Goal: Transaction & Acquisition: Subscribe to service/newsletter

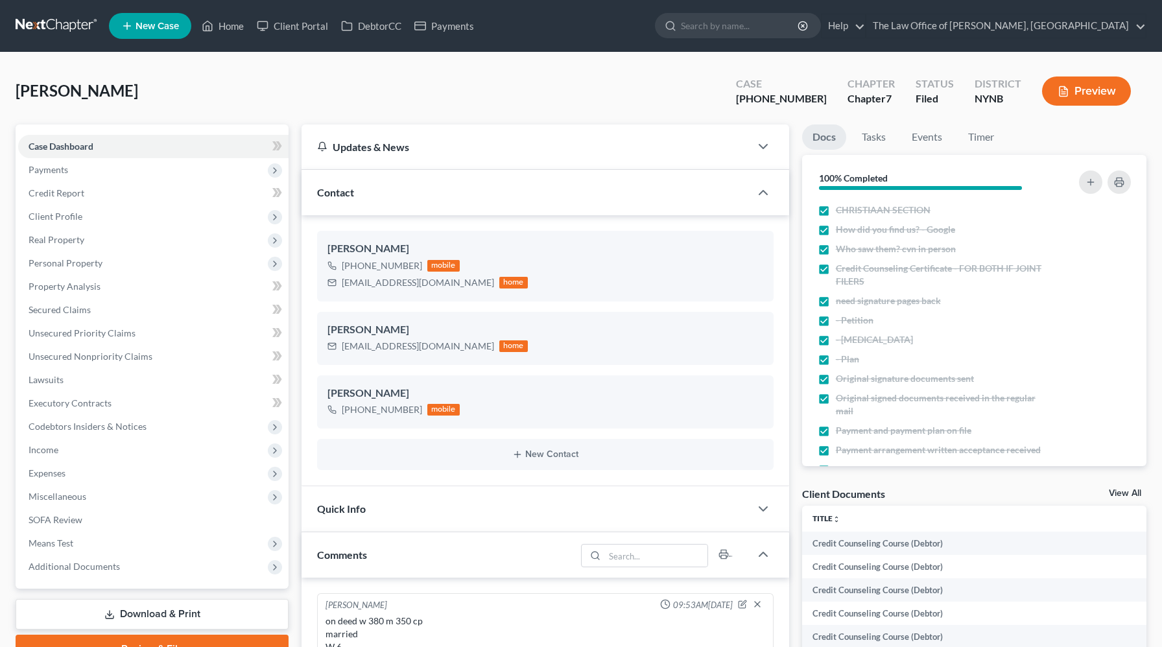
scroll to position [187, 0]
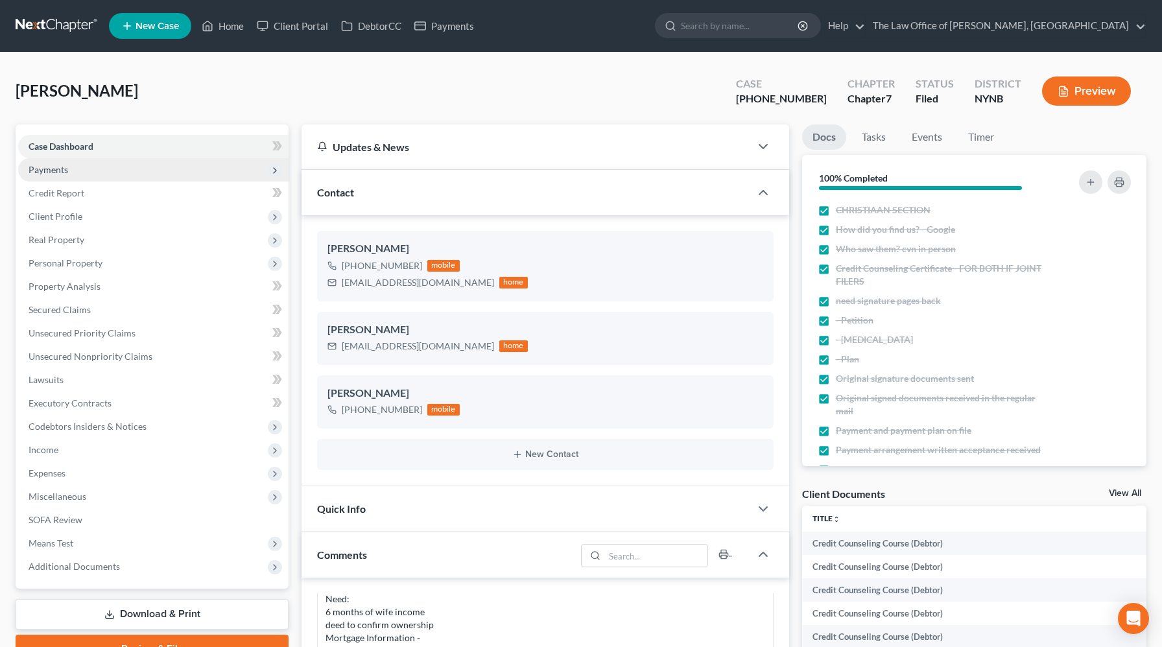
click at [96, 166] on span "Payments" at bounding box center [153, 169] width 270 height 23
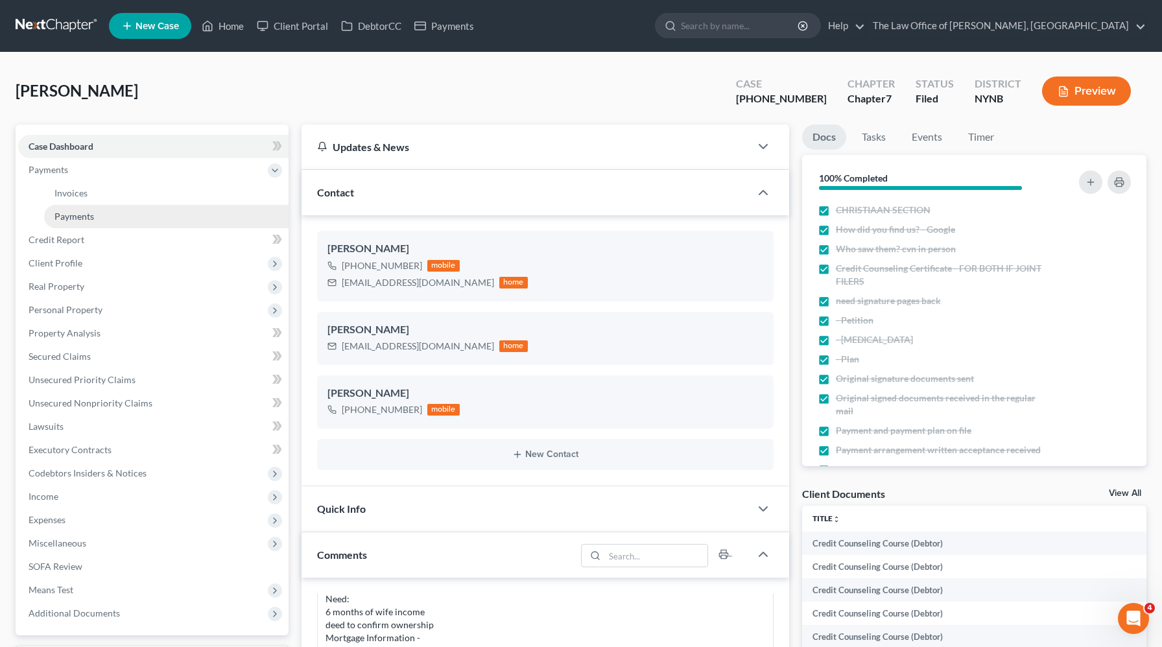
scroll to position [0, 0]
click at [93, 205] on link "Payments" at bounding box center [166, 216] width 244 height 23
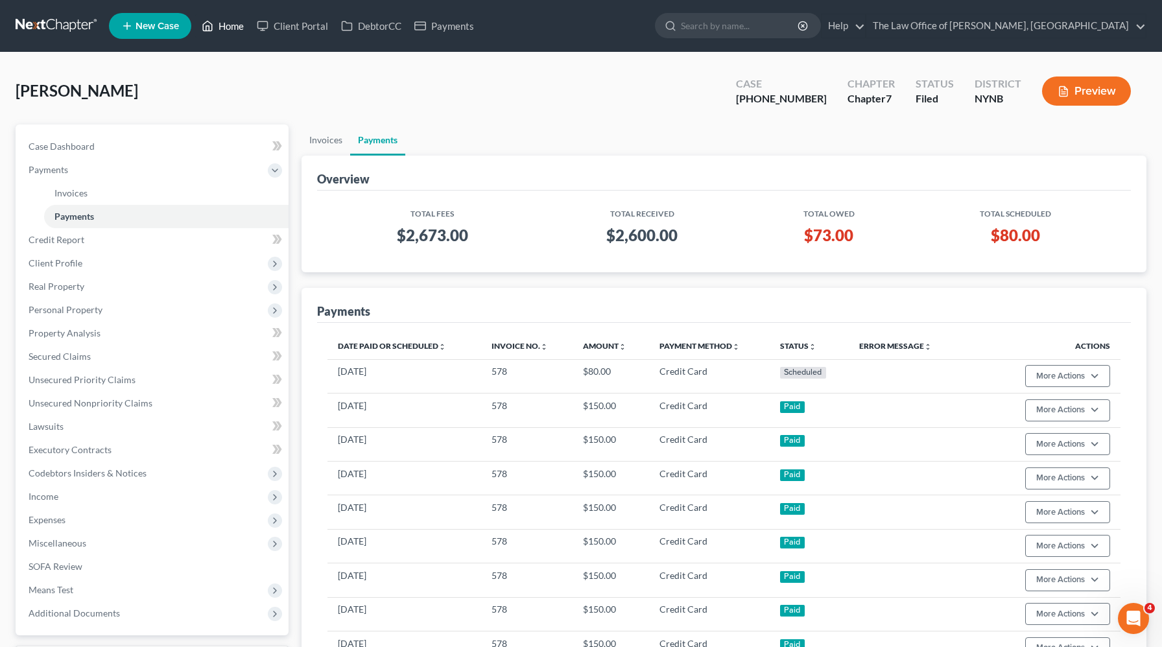
click at [228, 32] on link "Home" at bounding box center [222, 25] width 55 height 23
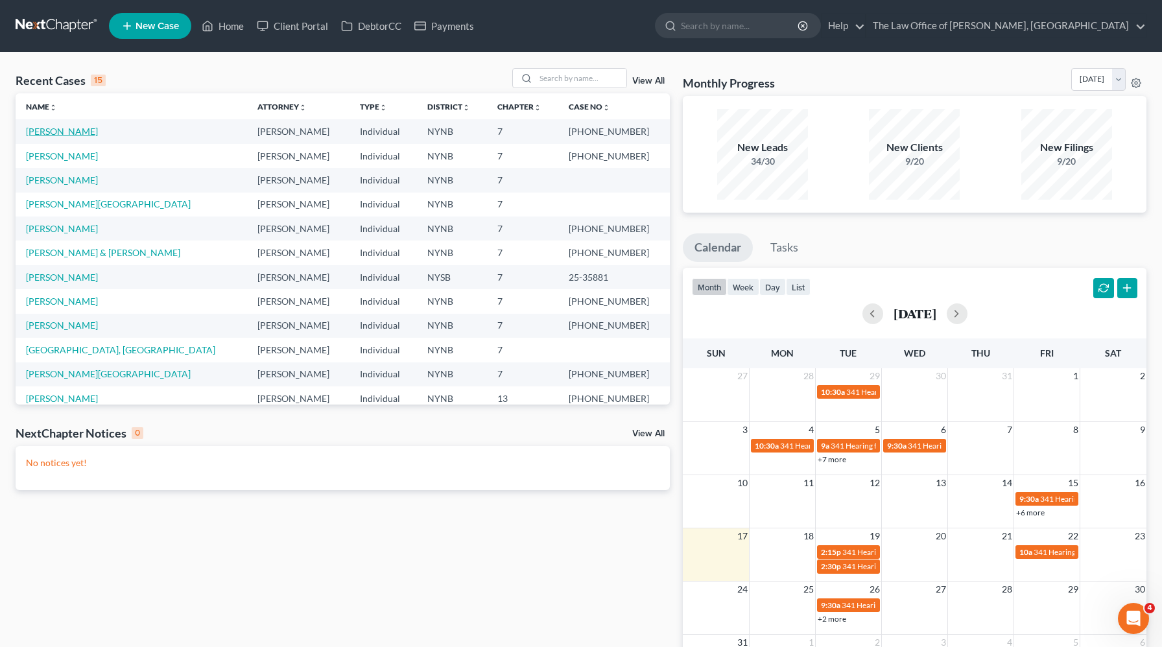
click at [65, 130] on link "[PERSON_NAME]" at bounding box center [62, 131] width 72 height 11
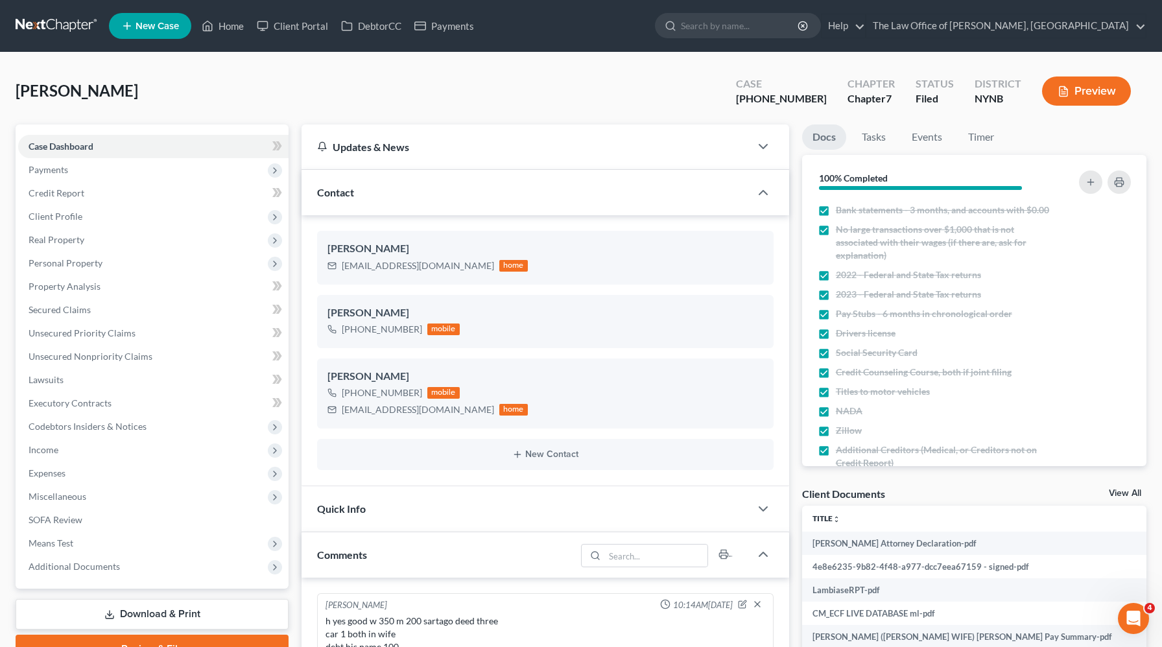
scroll to position [543, 0]
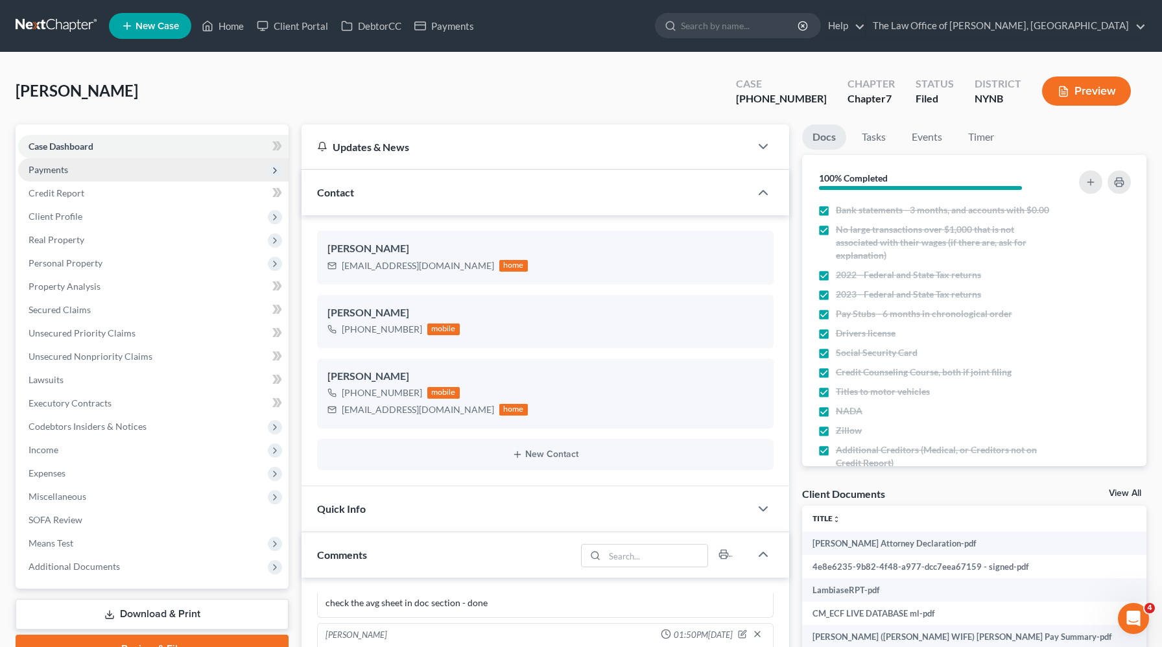
click at [62, 173] on span "Payments" at bounding box center [49, 169] width 40 height 11
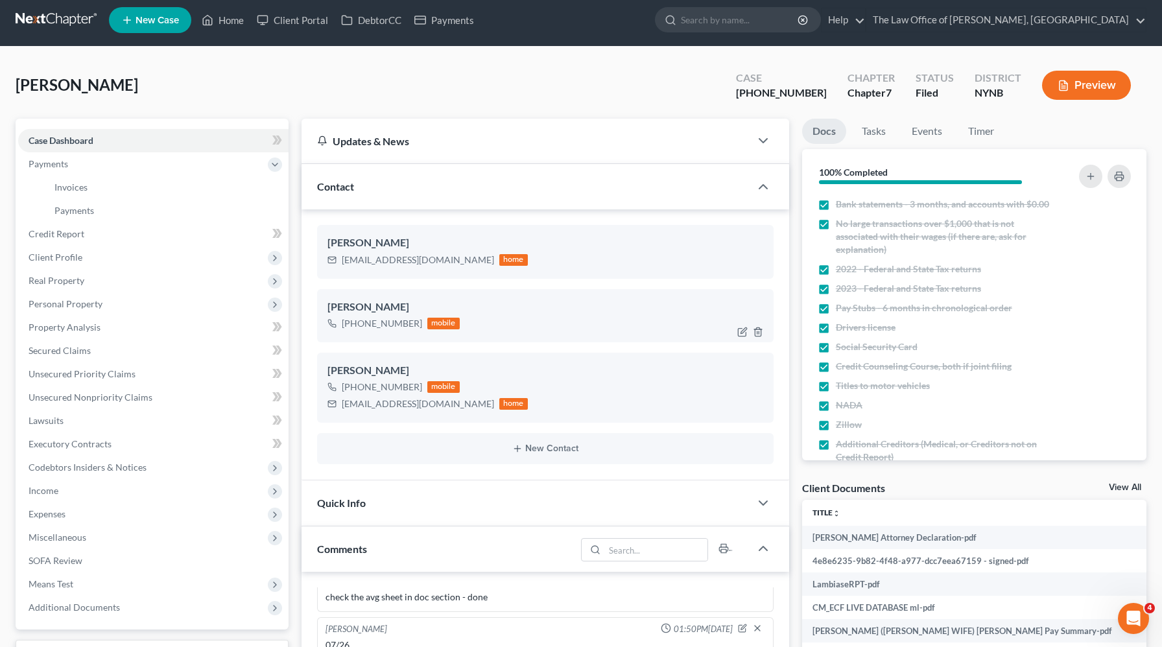
scroll to position [0, 0]
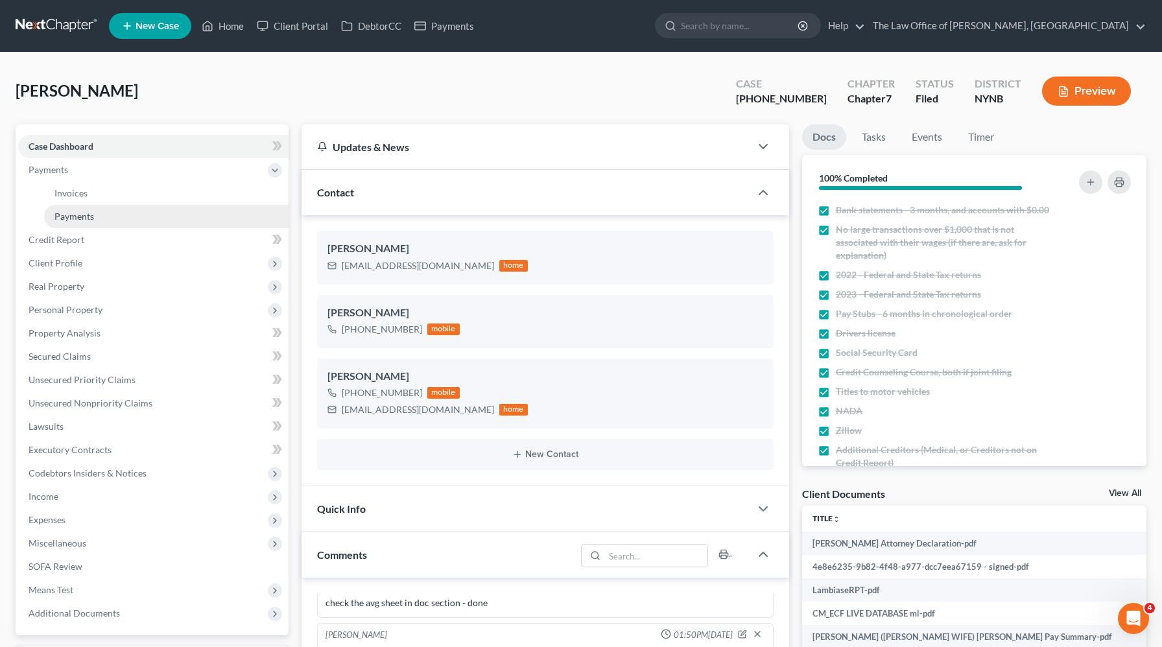
click at [195, 210] on link "Payments" at bounding box center [166, 216] width 244 height 23
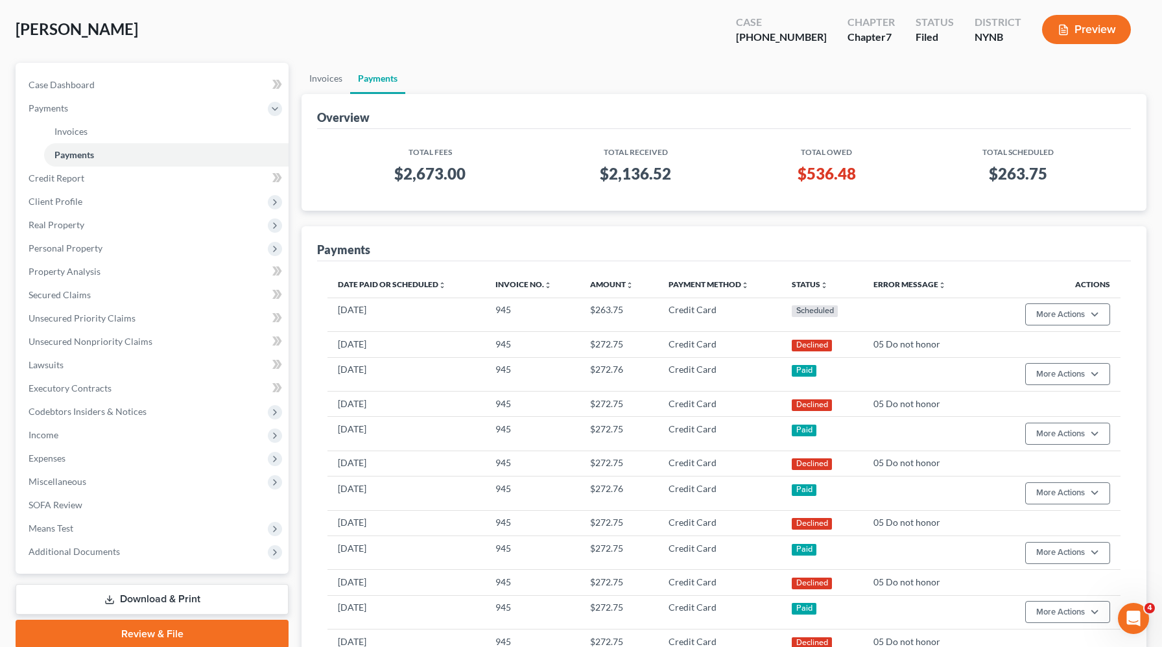
scroll to position [61, 0]
click at [329, 78] on link "Invoices" at bounding box center [326, 79] width 49 height 31
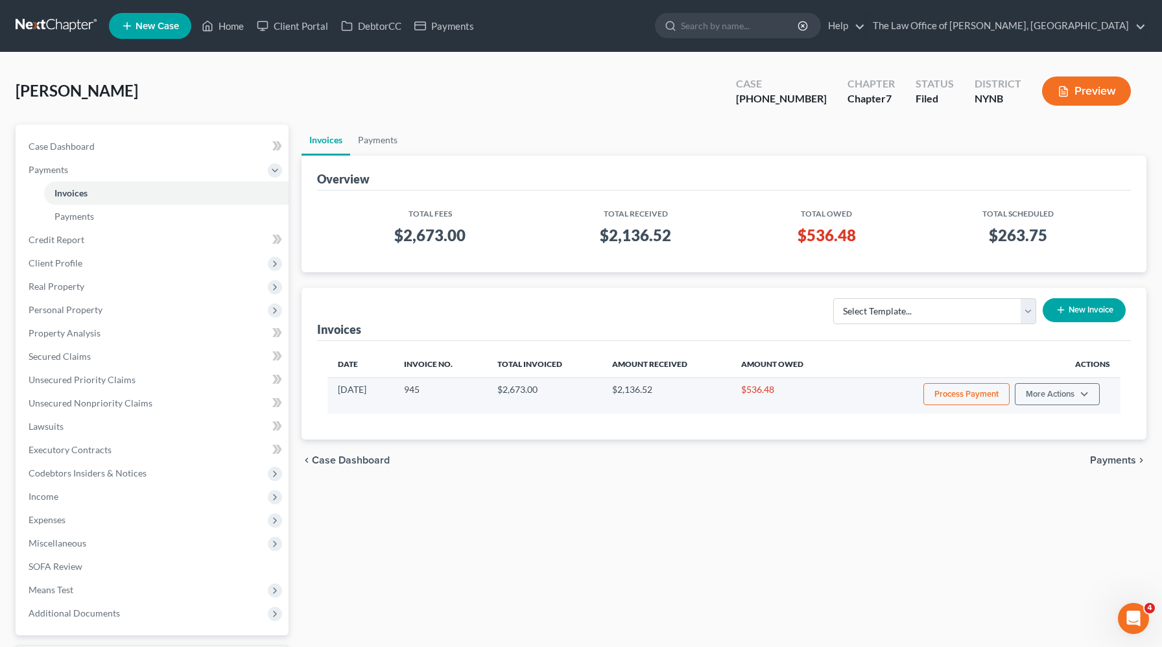
click at [969, 398] on button "Process Payment" at bounding box center [966, 394] width 86 height 22
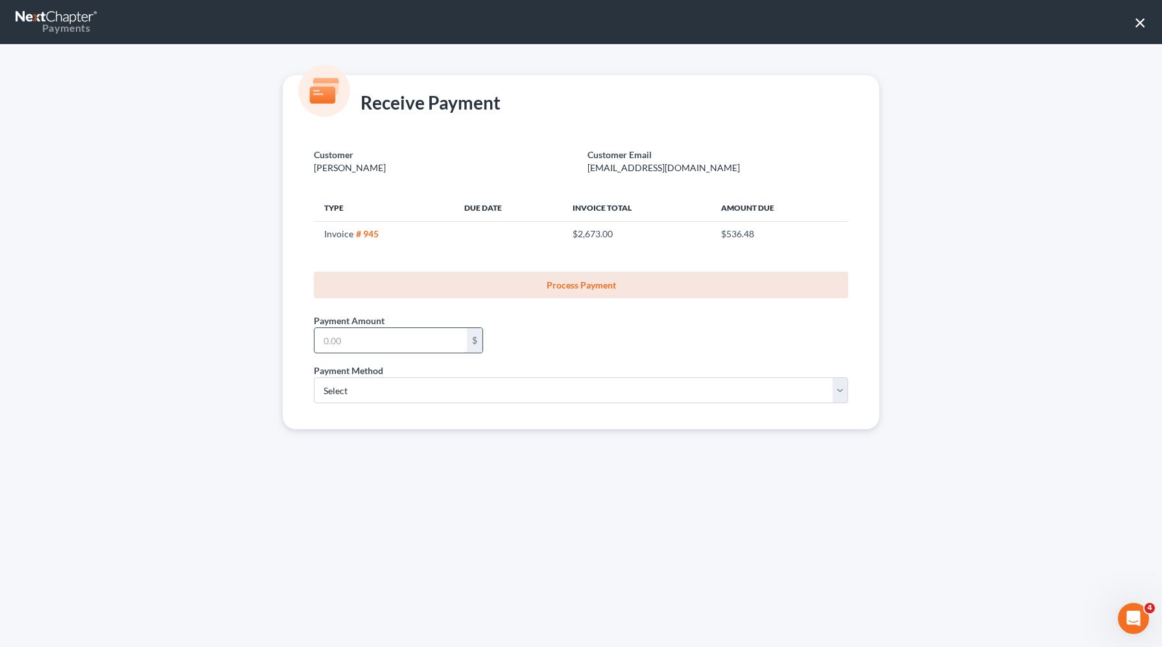
click at [386, 346] on input "text" at bounding box center [391, 340] width 152 height 25
type input "272.75"
click at [362, 395] on select "Select ACH Credit Card" at bounding box center [581, 390] width 534 height 26
select select "1"
click at [314, 377] on select "Select ACH Credit Card" at bounding box center [581, 390] width 534 height 26
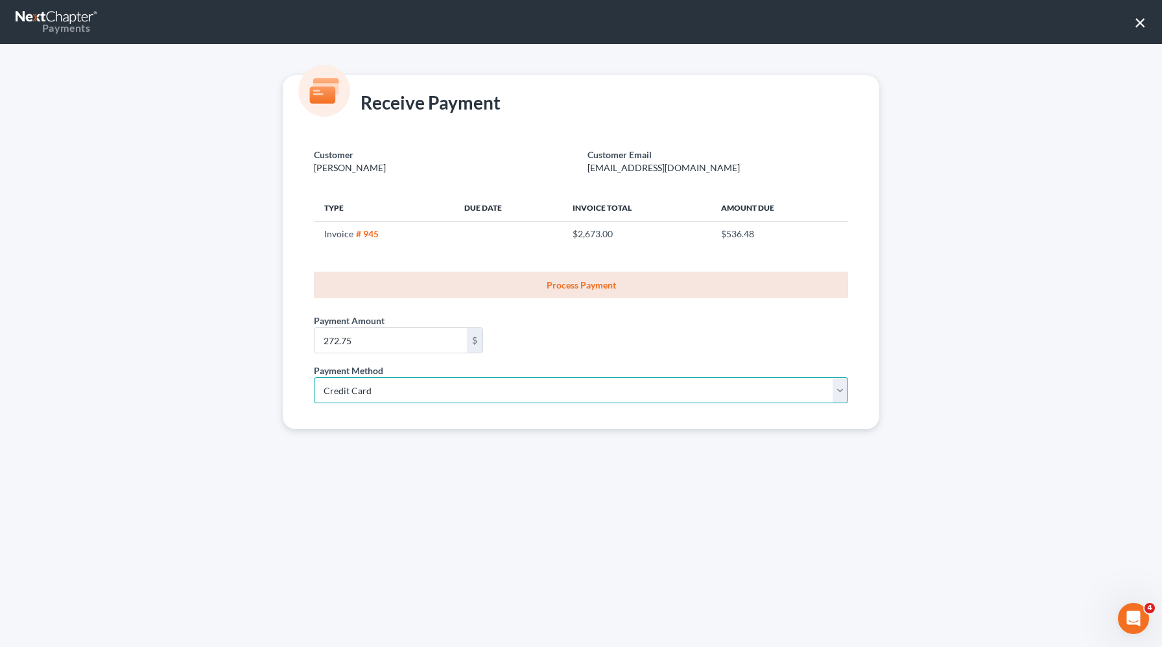
select select "35"
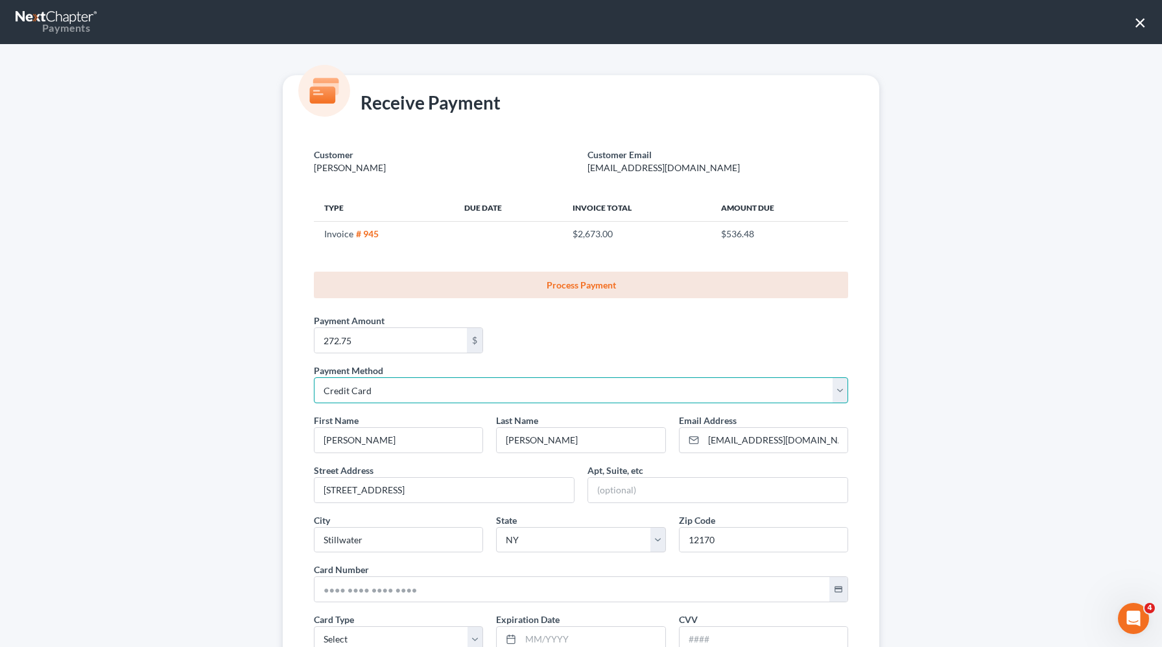
scroll to position [137, 0]
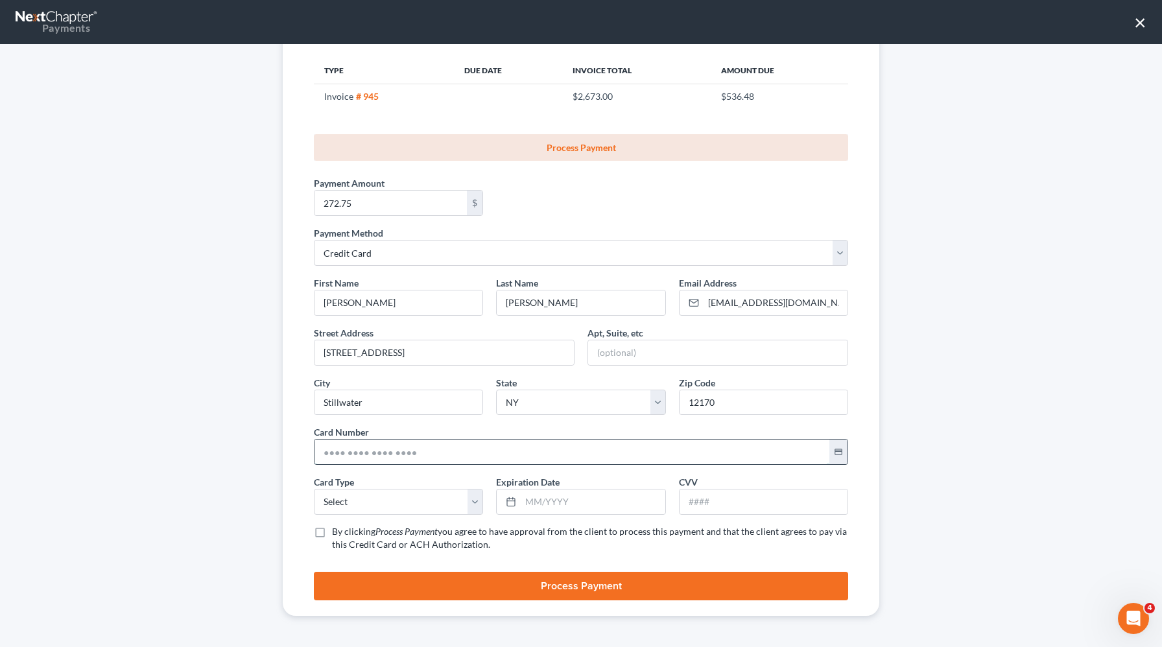
click at [329, 457] on input "text" at bounding box center [572, 452] width 515 height 25
paste input "5284 3410 0868 5996"
type input "5284 3410 0868 5996"
click at [321, 501] on select "Select Visa MasterCard Discover American Express" at bounding box center [398, 502] width 169 height 26
select select "1"
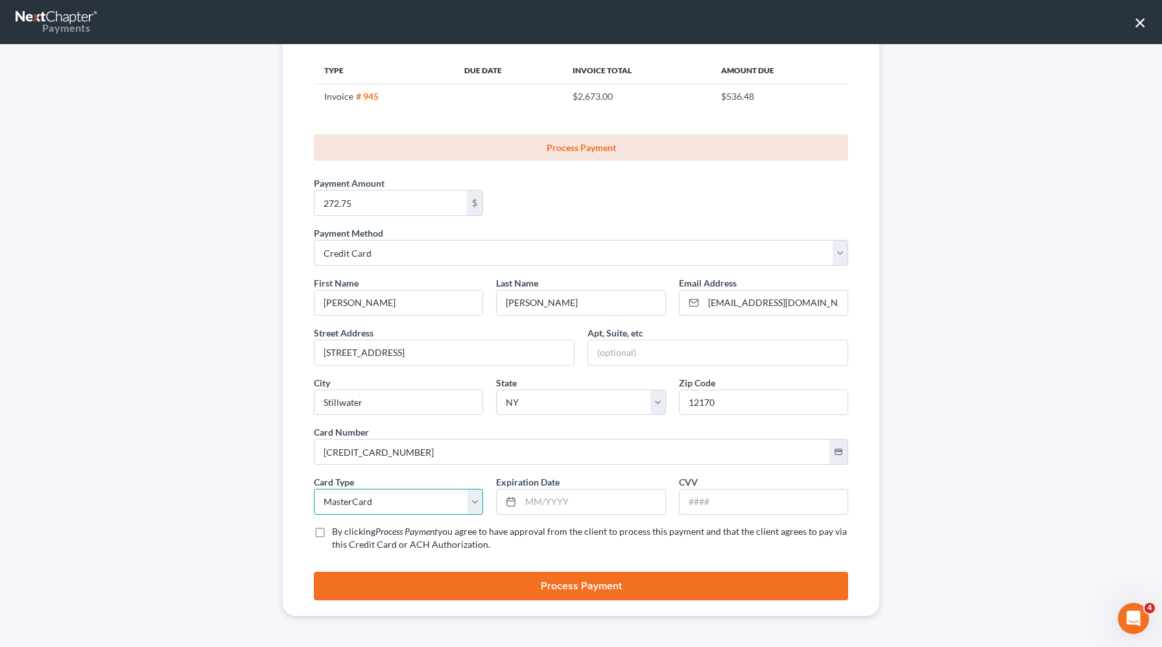
click at [314, 489] on select "Select Visa MasterCard Discover American Express" at bounding box center [398, 502] width 169 height 26
click at [538, 505] on input "text" at bounding box center [593, 502] width 144 height 25
type input "01/2030"
click at [746, 504] on input "text" at bounding box center [764, 502] width 168 height 25
type input "005"
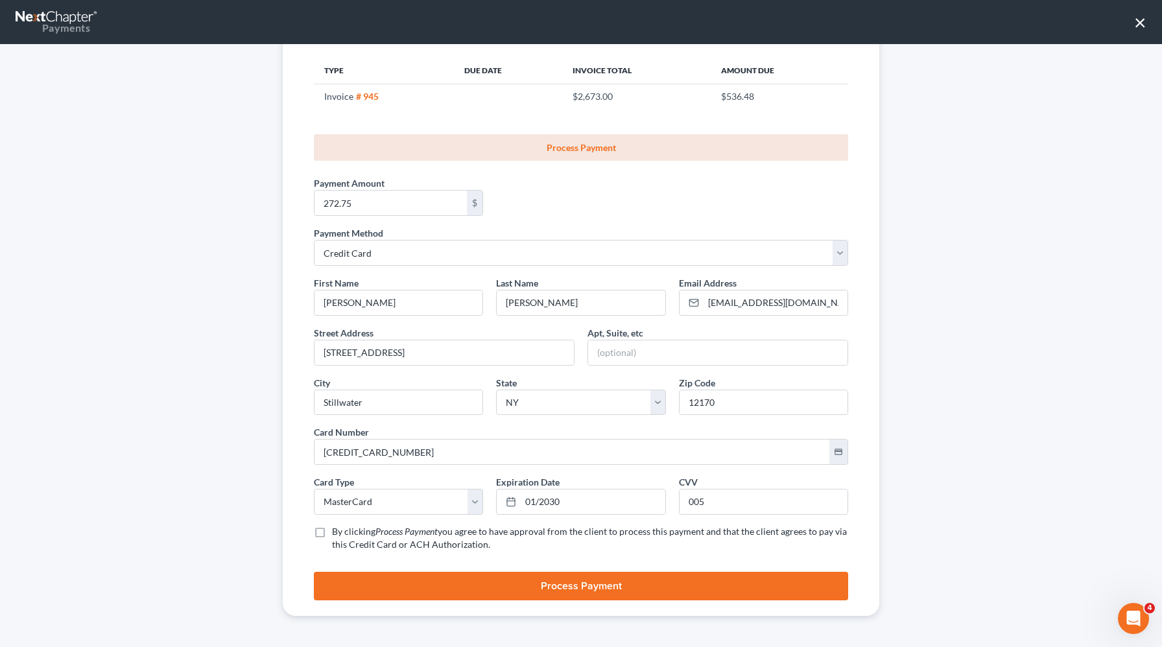
click at [332, 532] on label "By clicking Process Payment you agree to have approval from the client to proce…" at bounding box center [590, 538] width 516 height 26
click at [337, 532] on input "By clicking Process Payment you agree to have approval from the client to proce…" at bounding box center [341, 529] width 8 height 8
checkbox input "true"
click at [530, 592] on button "Process Payment" at bounding box center [581, 586] width 534 height 29
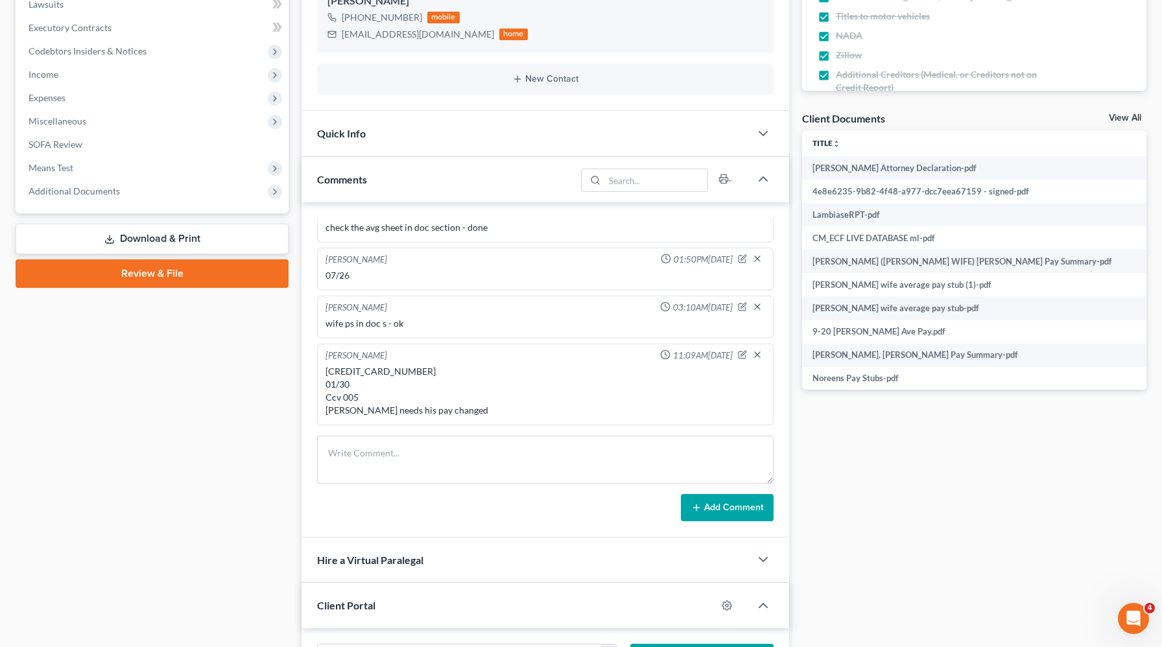
scroll to position [374, 0]
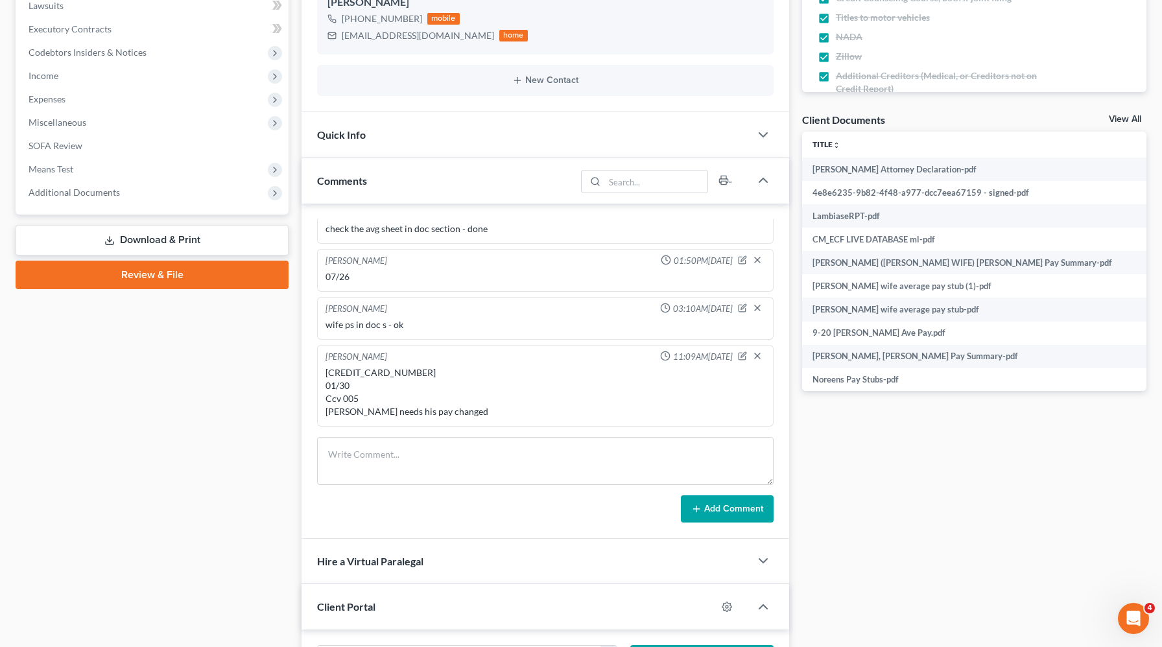
click at [369, 370] on div "[CREDIT_CARD_NUMBER] 01/30 Ccv 005 [PERSON_NAME] needs his pay changed" at bounding box center [546, 392] width 440 height 52
click at [369, 370] on div "5284 3410 0868 5996 01/30 Ccv 005 Michael L Lambiase needs his pay changed" at bounding box center [546, 392] width 440 height 52
copy div "5284 3410 0868 5996"
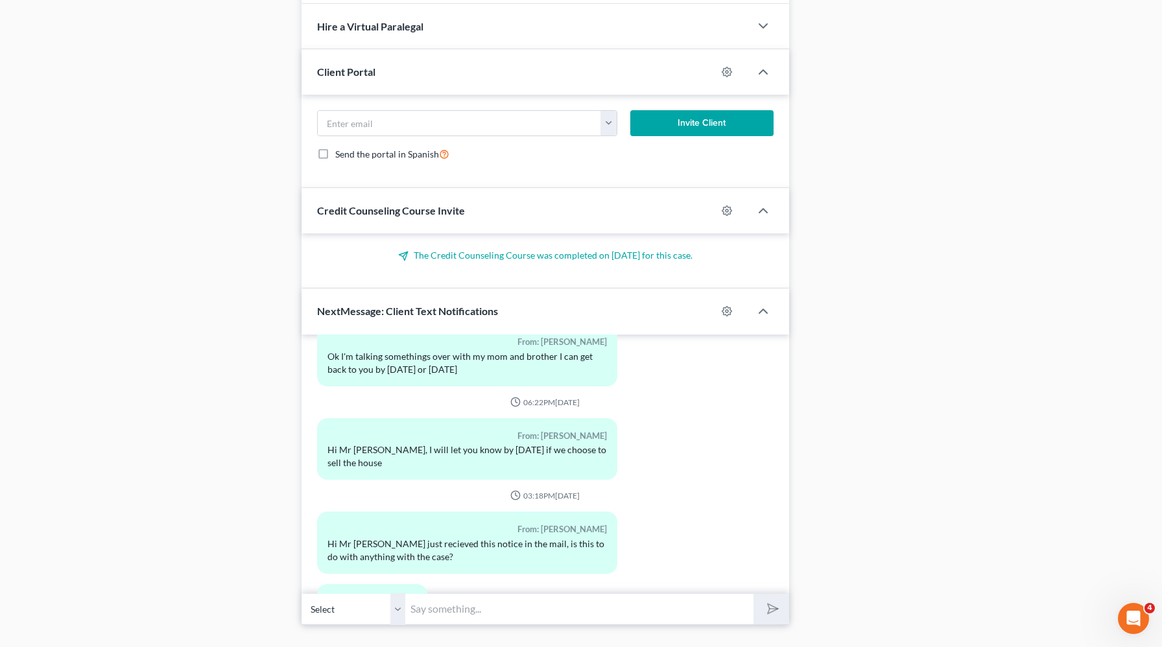
click at [479, 614] on input "text" at bounding box center [579, 609] width 348 height 32
paste input "No, that looks like a criminal matter"
type input "No, that looks like a criminal matter"
click at [754, 594] on button "submit" at bounding box center [772, 609] width 36 height 30
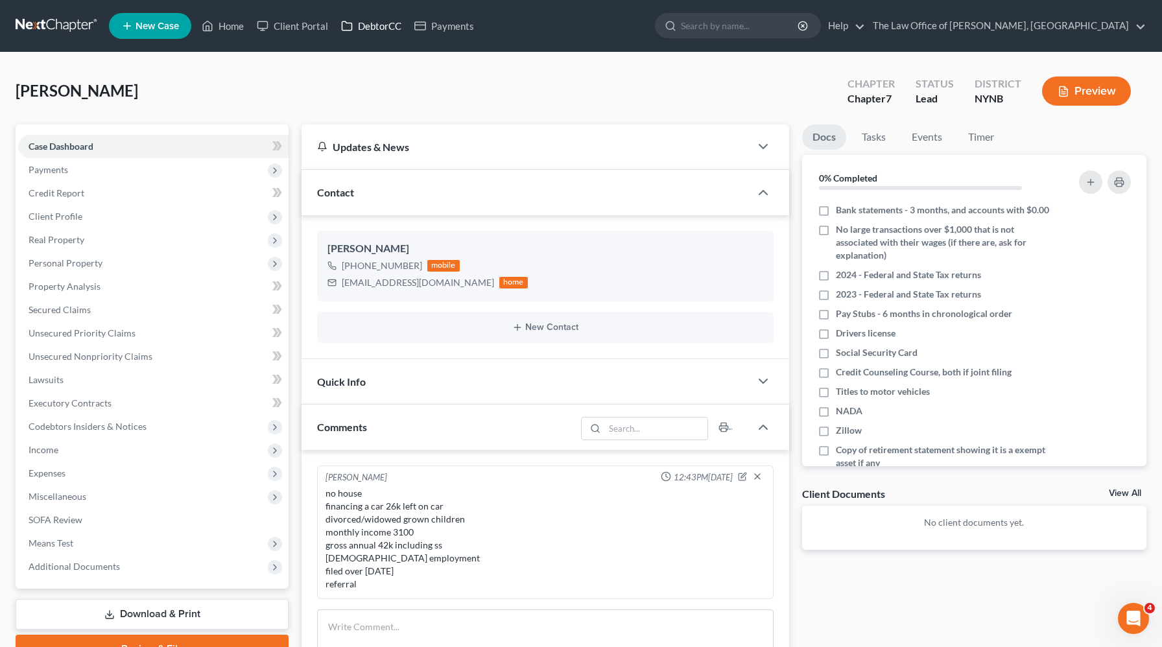
scroll to position [748, 0]
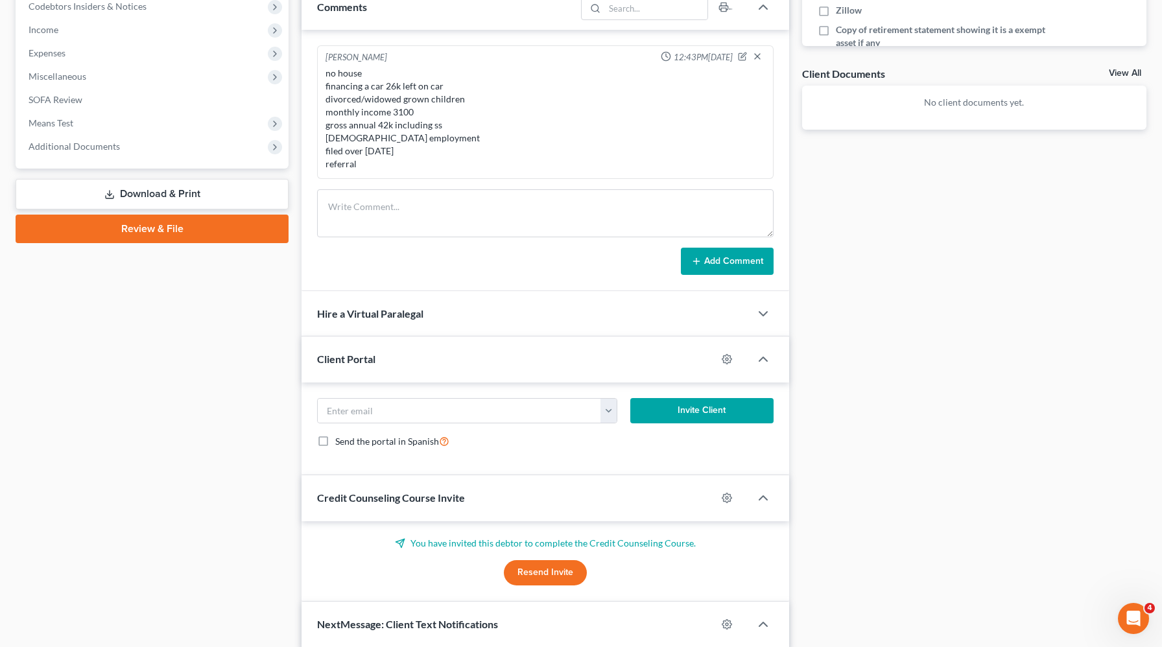
scroll to position [759, 0]
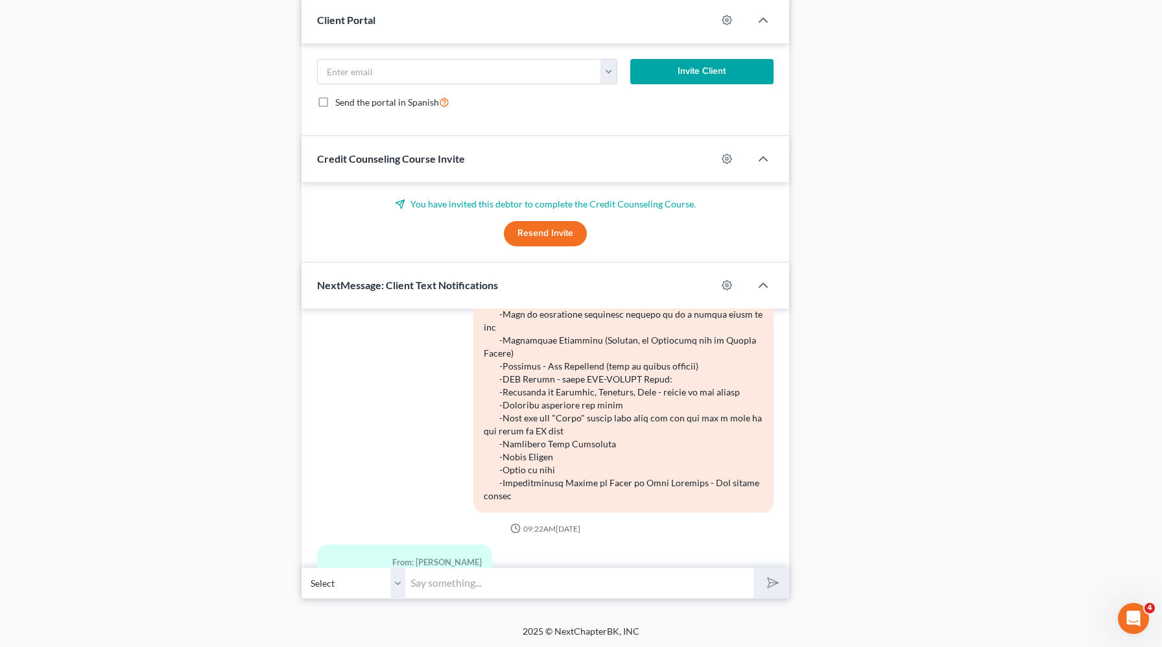
click at [429, 586] on input "text" at bounding box center [579, 583] width 348 height 32
type input "you have an appointment with me on 19th at noon, christiaan van niekerk"
click at [754, 568] on button "submit" at bounding box center [772, 583] width 36 height 30
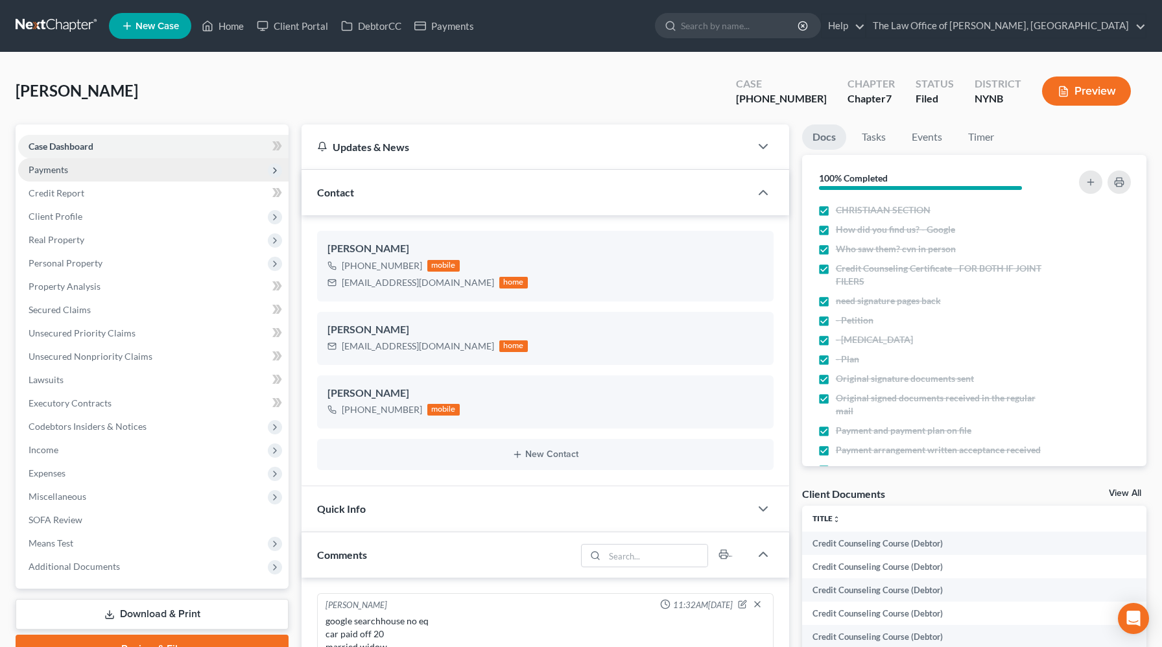
scroll to position [147, 0]
click at [97, 174] on span "Payments" at bounding box center [153, 169] width 270 height 23
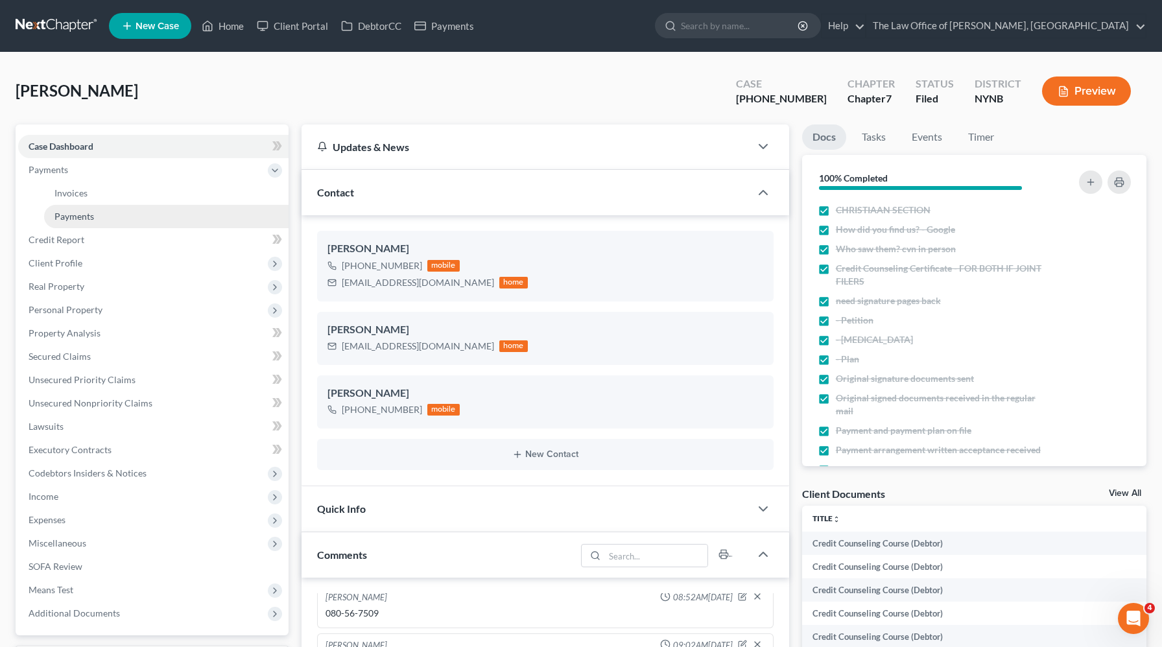
scroll to position [0, 0]
click at [93, 215] on link "Payments" at bounding box center [166, 216] width 244 height 23
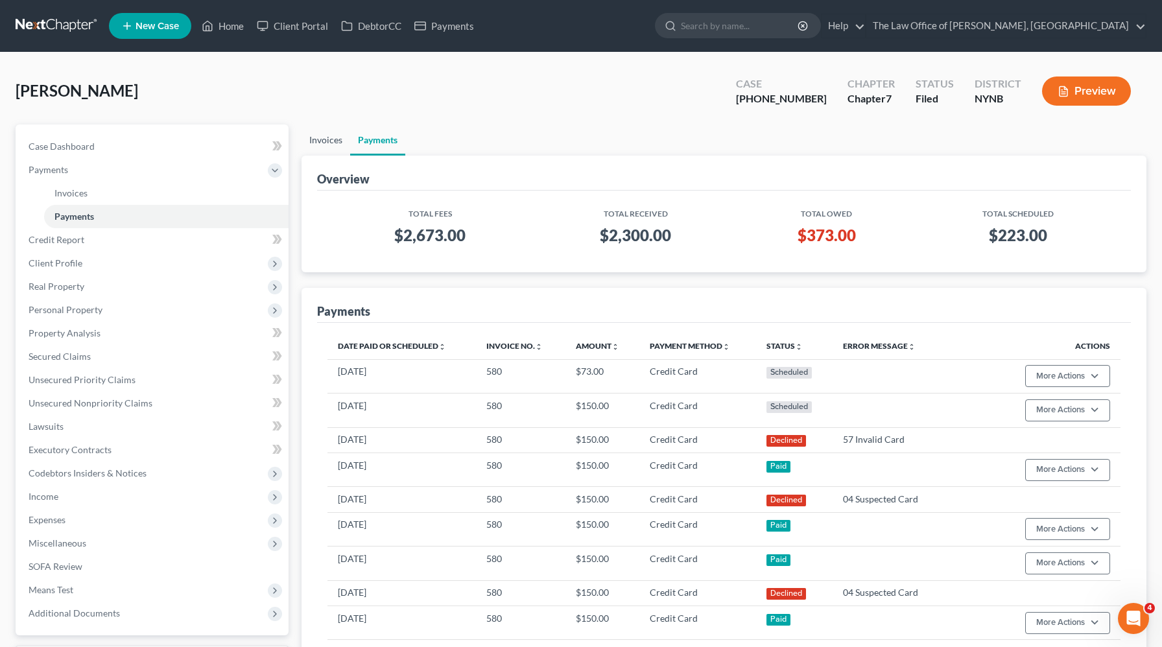
click at [334, 141] on link "Invoices" at bounding box center [326, 140] width 49 height 31
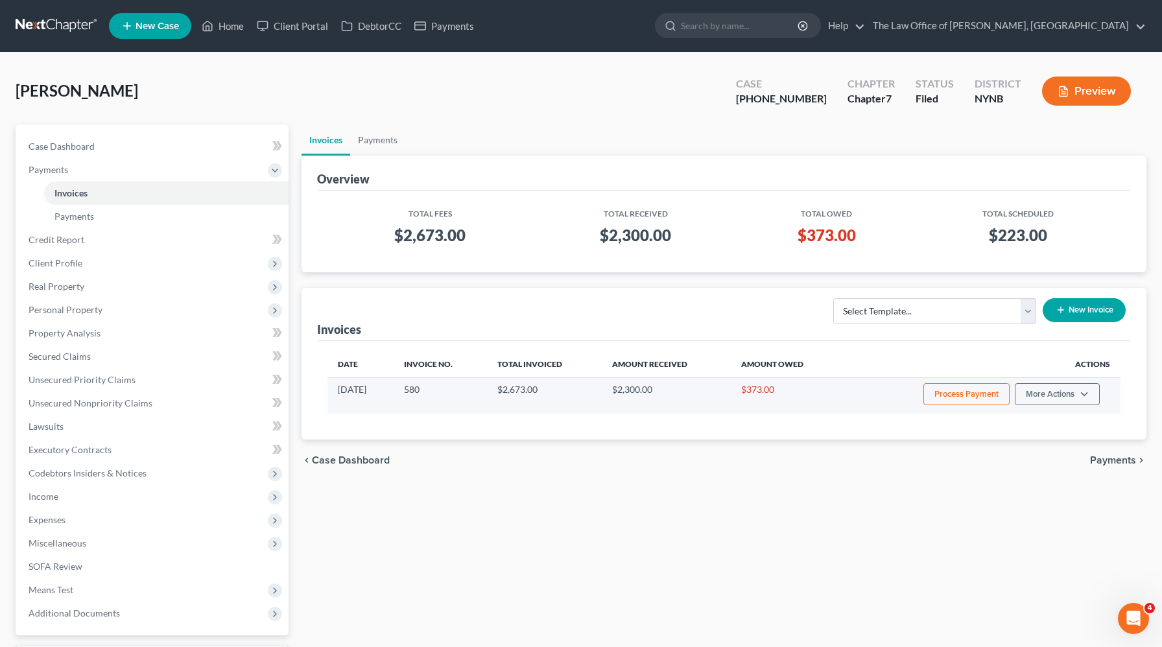
click at [984, 396] on button "Process Payment" at bounding box center [966, 394] width 86 height 22
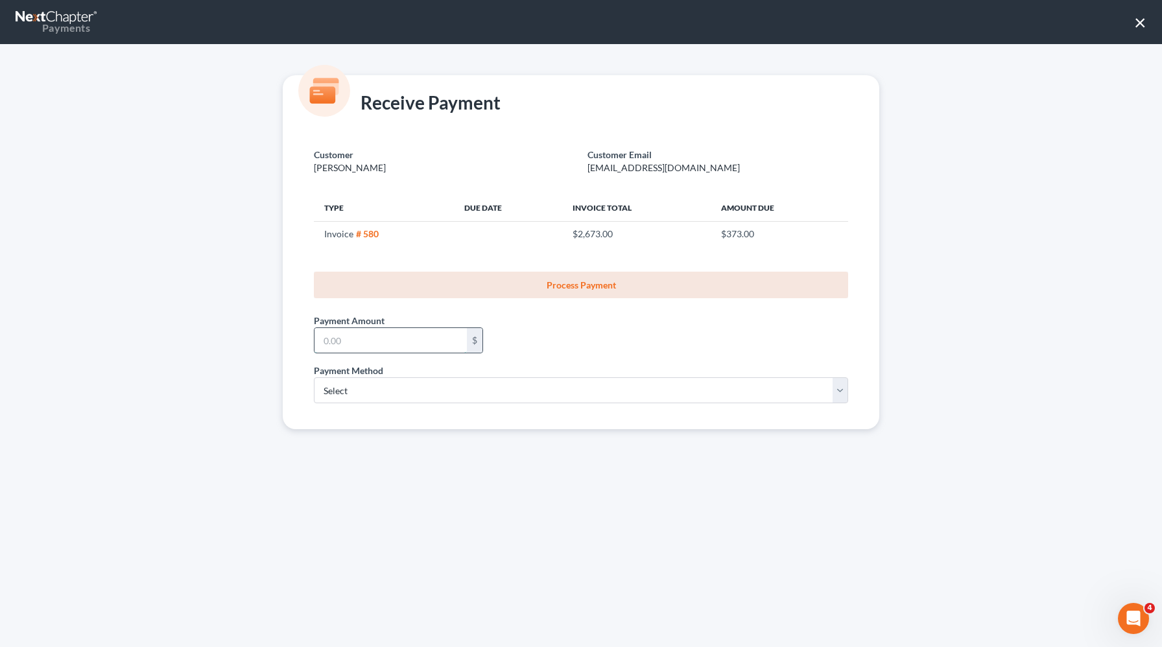
click at [418, 339] on input "text" at bounding box center [391, 340] width 152 height 25
type input "150"
click at [334, 393] on select "Select ACH Credit Card" at bounding box center [581, 390] width 534 height 26
select select "1"
click at [314, 377] on select "Select ACH Credit Card" at bounding box center [581, 390] width 534 height 26
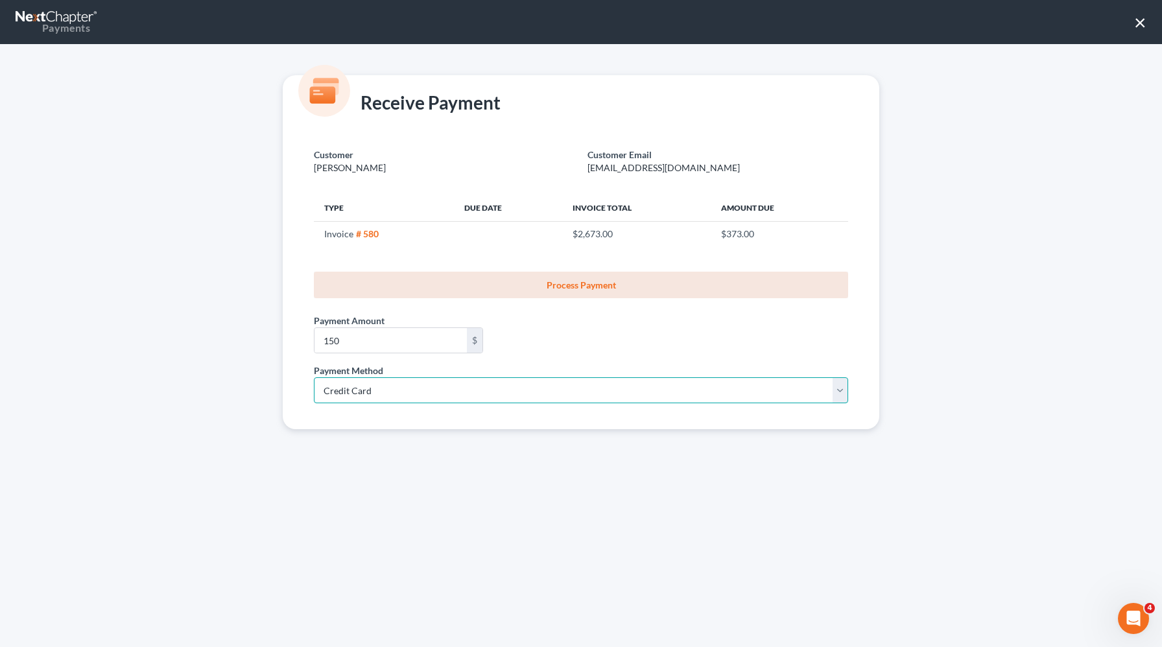
select select "35"
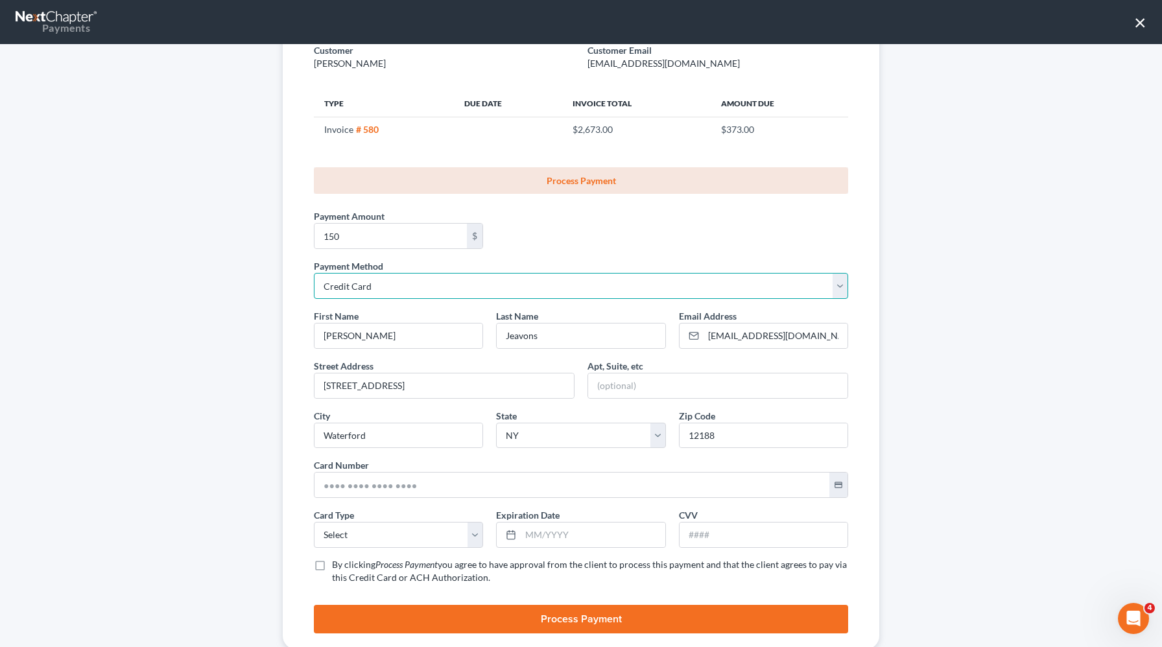
scroll to position [137, 0]
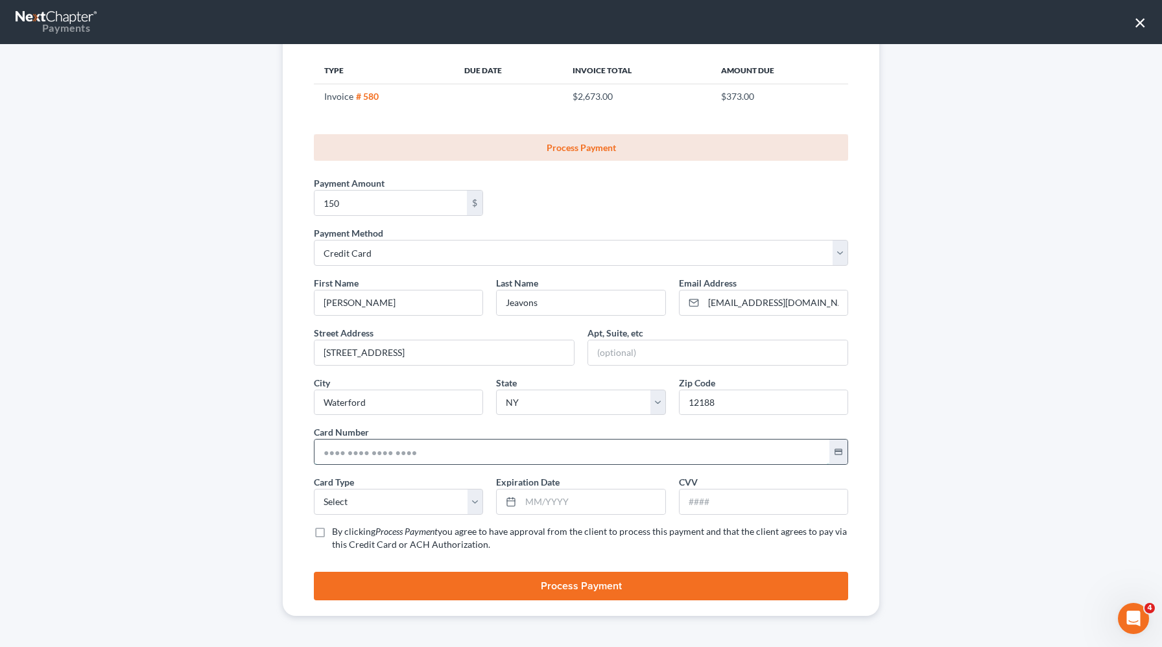
click at [331, 455] on input "text" at bounding box center [572, 452] width 515 height 25
paste input "5149 6800 2019 6747"
type input "5149 6800 2019 6747"
click at [335, 502] on select "Select Visa MasterCard Discover American Express" at bounding box center [398, 502] width 169 height 26
select select "1"
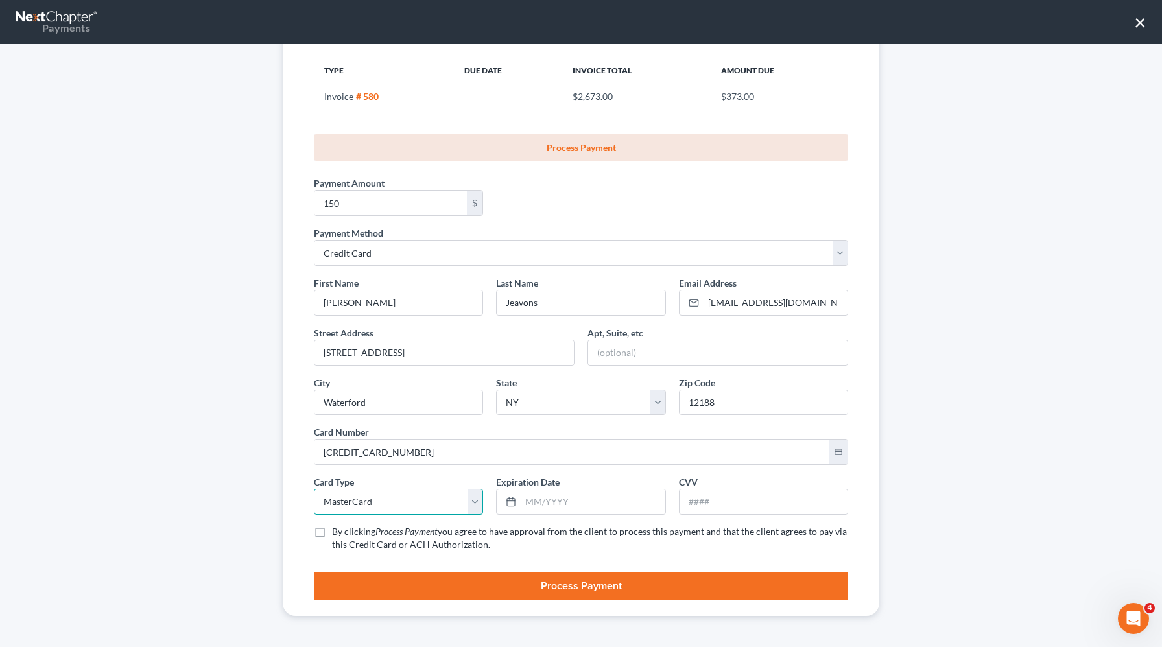
click at [314, 489] on select "Select Visa MasterCard Discover American Express" at bounding box center [398, 502] width 169 height 26
click at [542, 508] on input "text" at bounding box center [593, 502] width 144 height 25
type input "10/2029"
click at [691, 506] on input "text" at bounding box center [764, 502] width 168 height 25
type input "603"
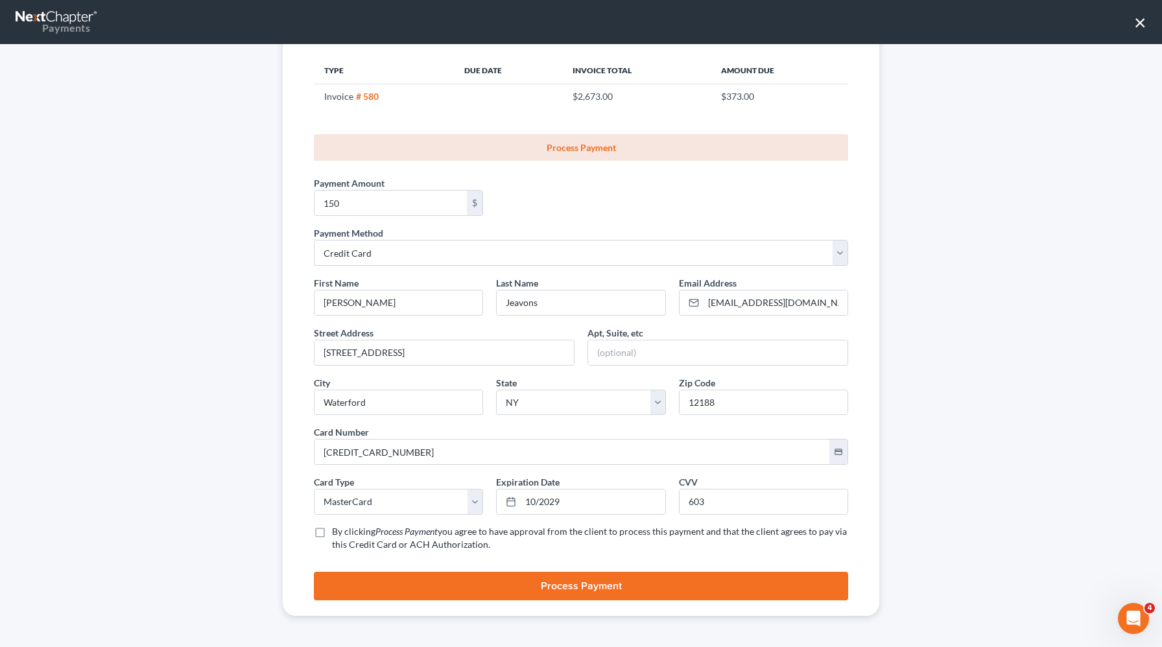
click at [332, 536] on label "By clicking Process Payment you agree to have approval from the client to proce…" at bounding box center [590, 538] width 516 height 26
click at [337, 534] on input "By clicking Process Payment you agree to have approval from the client to proce…" at bounding box center [341, 529] width 8 height 8
checkbox input "true"
click at [482, 582] on button "Process Payment" at bounding box center [581, 586] width 534 height 29
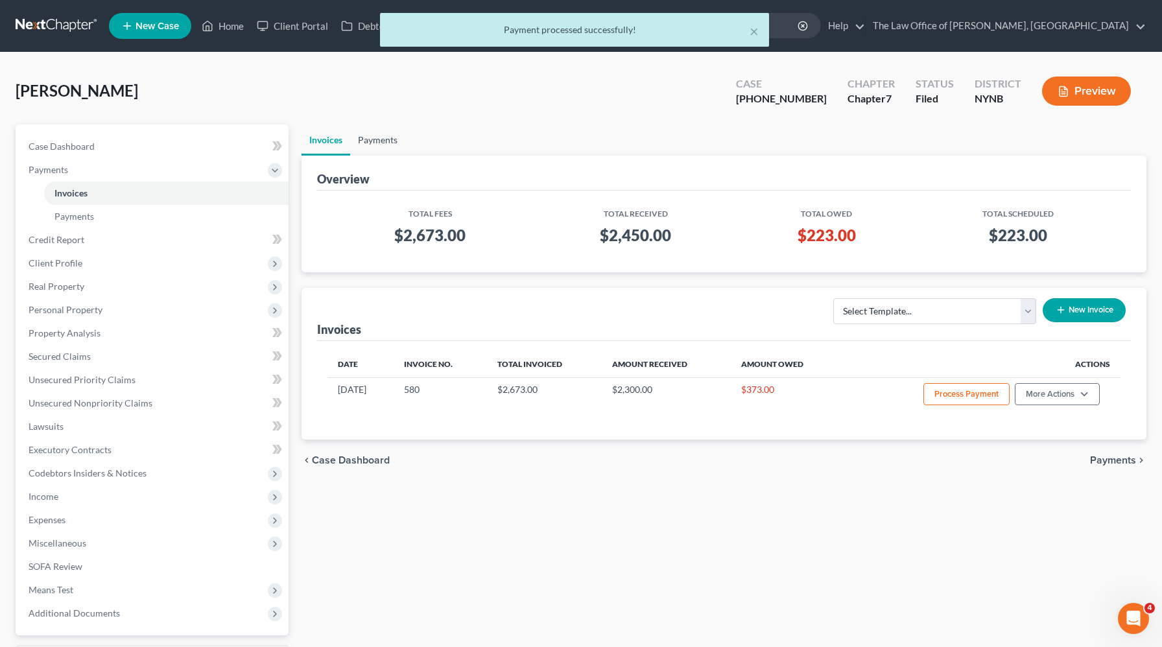
click at [374, 142] on link "Payments" at bounding box center [377, 140] width 55 height 31
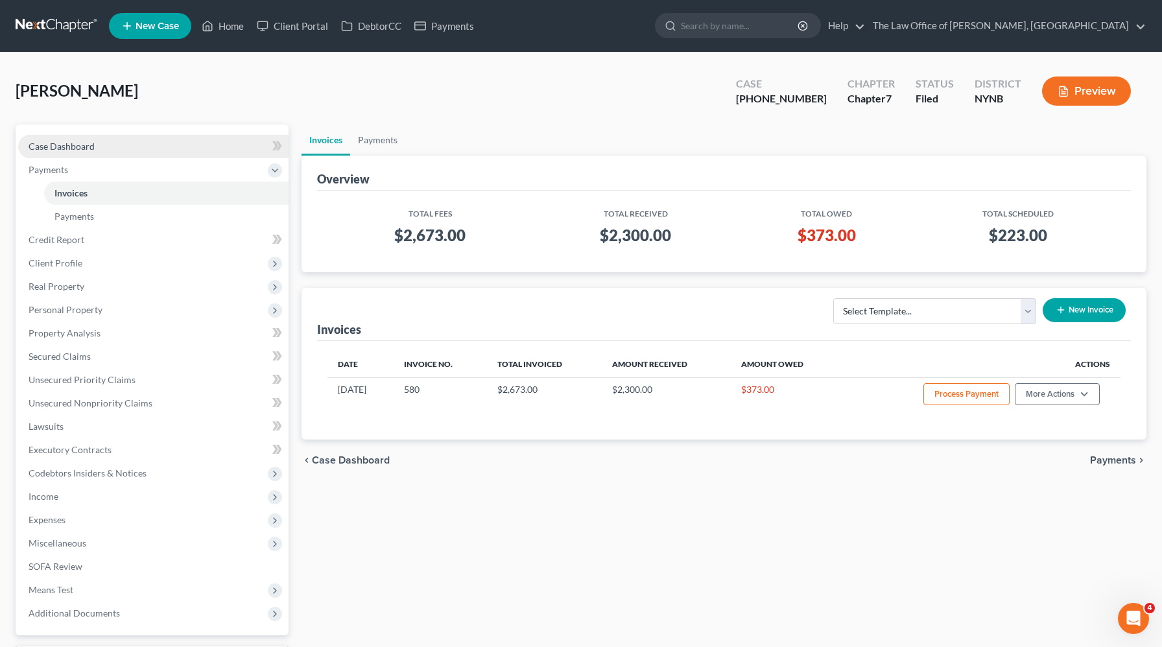
click at [101, 141] on link "Case Dashboard" at bounding box center [153, 146] width 270 height 23
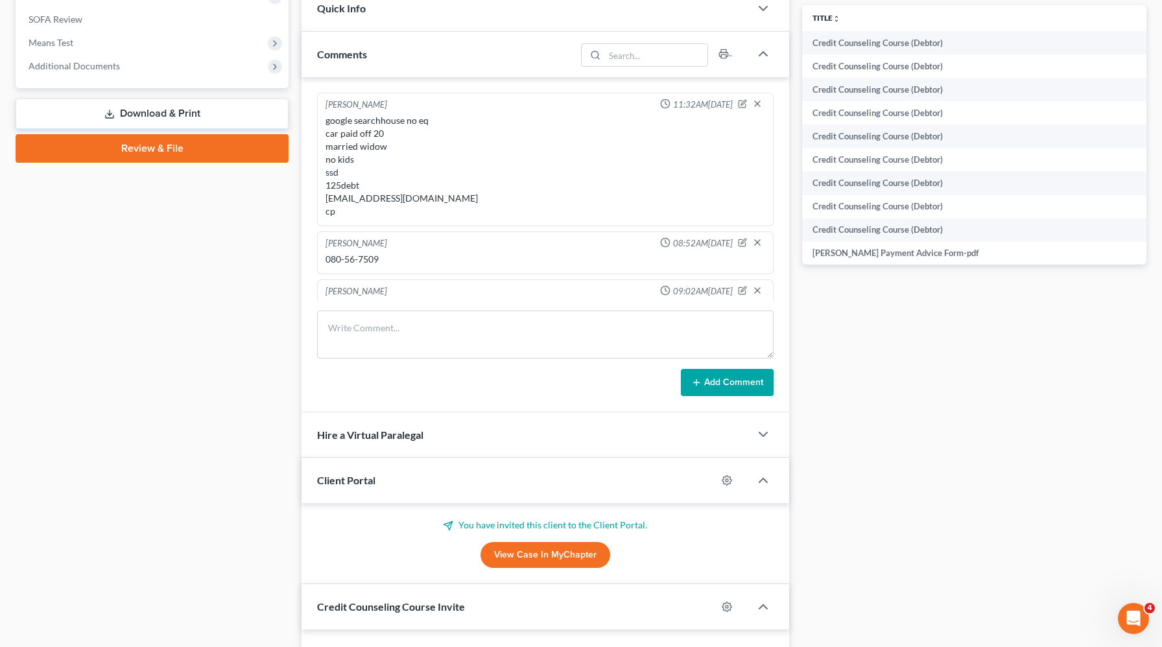
scroll to position [147, 0]
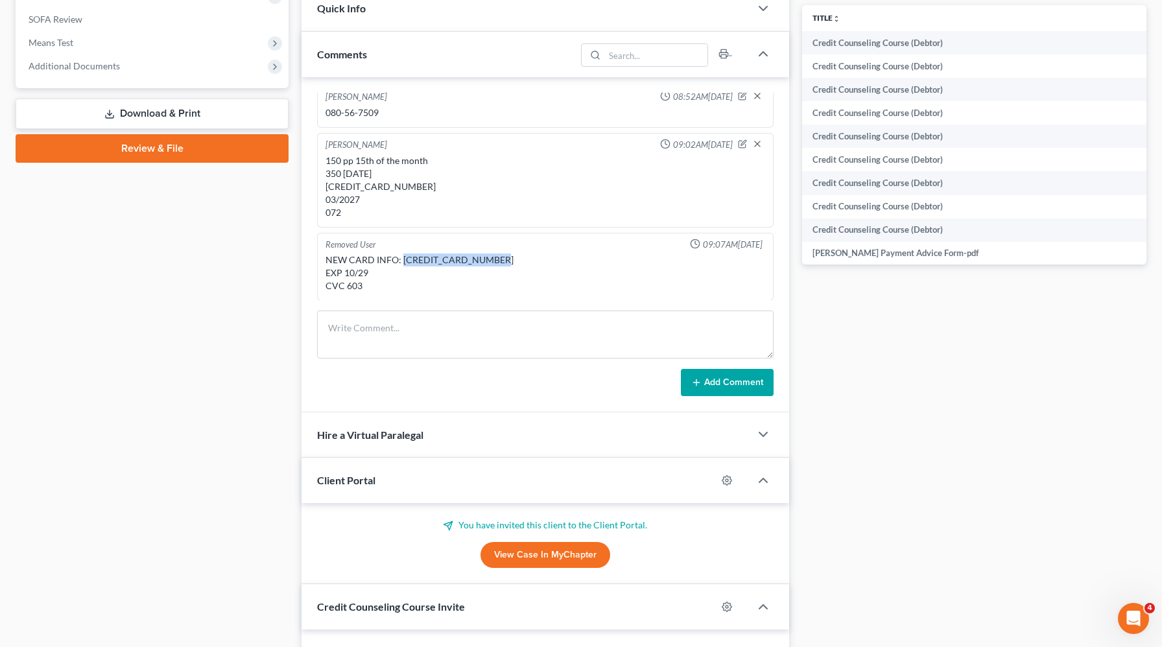
drag, startPoint x: 497, startPoint y: 259, endPoint x: 405, endPoint y: 256, distance: 92.1
click at [404, 256] on div "NEW CARD INFO: 5149 6800 2019 6747 EXP 10/29 CVC 603" at bounding box center [546, 273] width 440 height 39
drag, startPoint x: 403, startPoint y: 257, endPoint x: 510, endPoint y: 261, distance: 107.1
click at [510, 261] on div "NEW CARD INFO: 5149 6800 2019 6747 EXP 10/29 CVC 603" at bounding box center [546, 273] width 440 height 39
copy div "5149 6800 2019 6747"
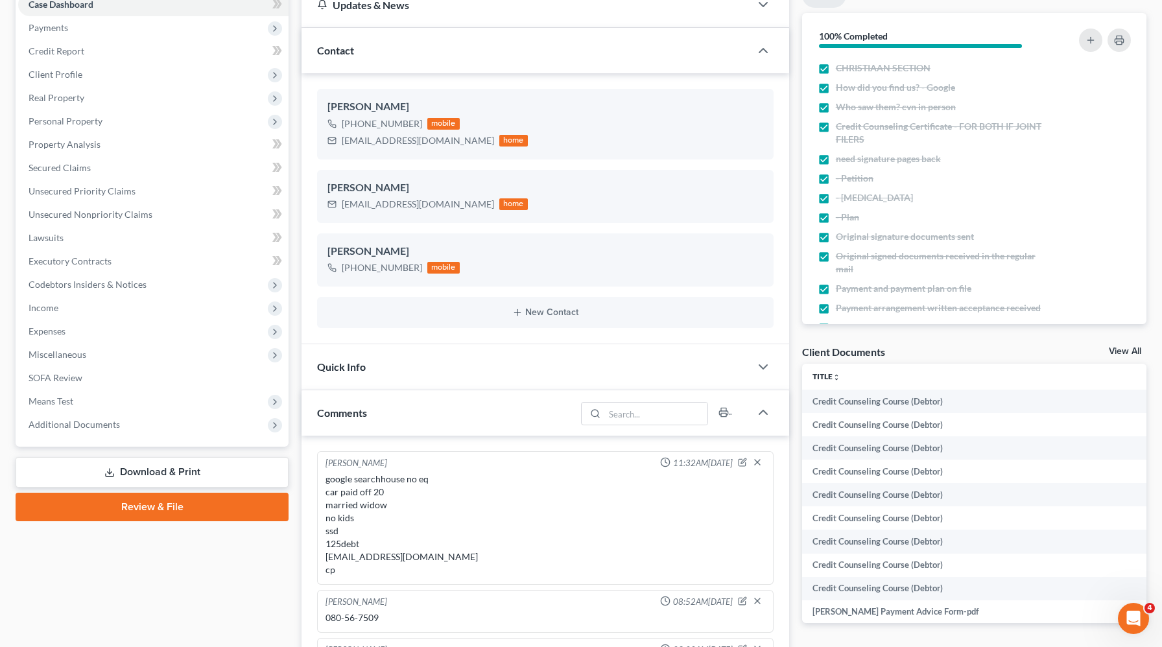
scroll to position [0, 0]
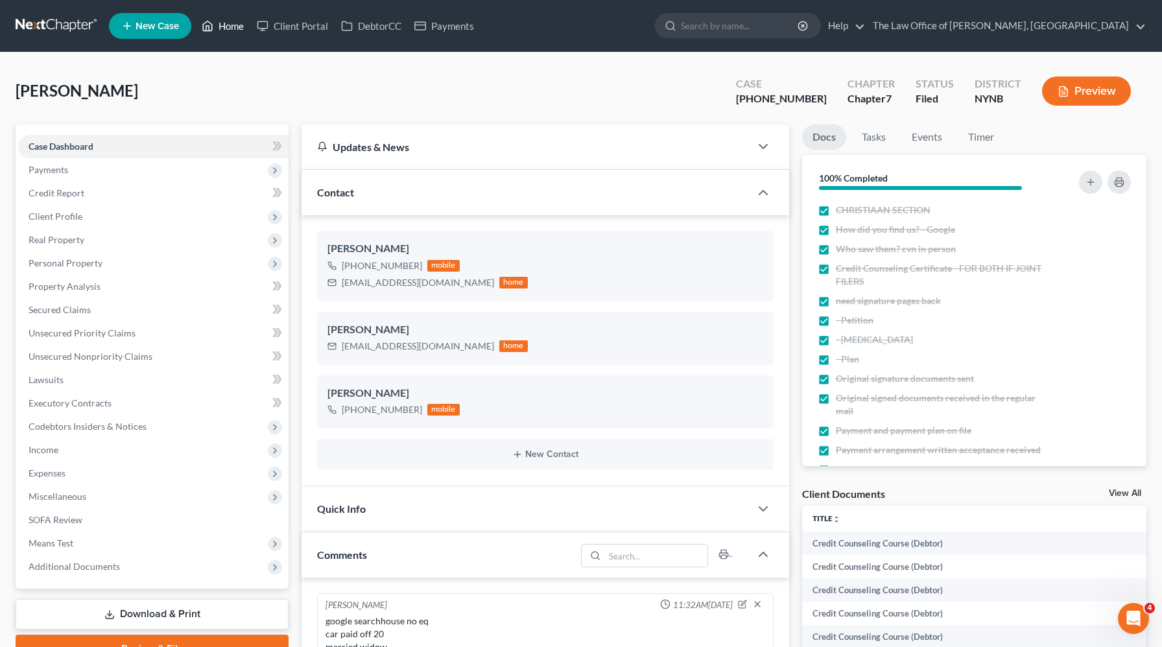
click at [228, 30] on link "Home" at bounding box center [222, 25] width 55 height 23
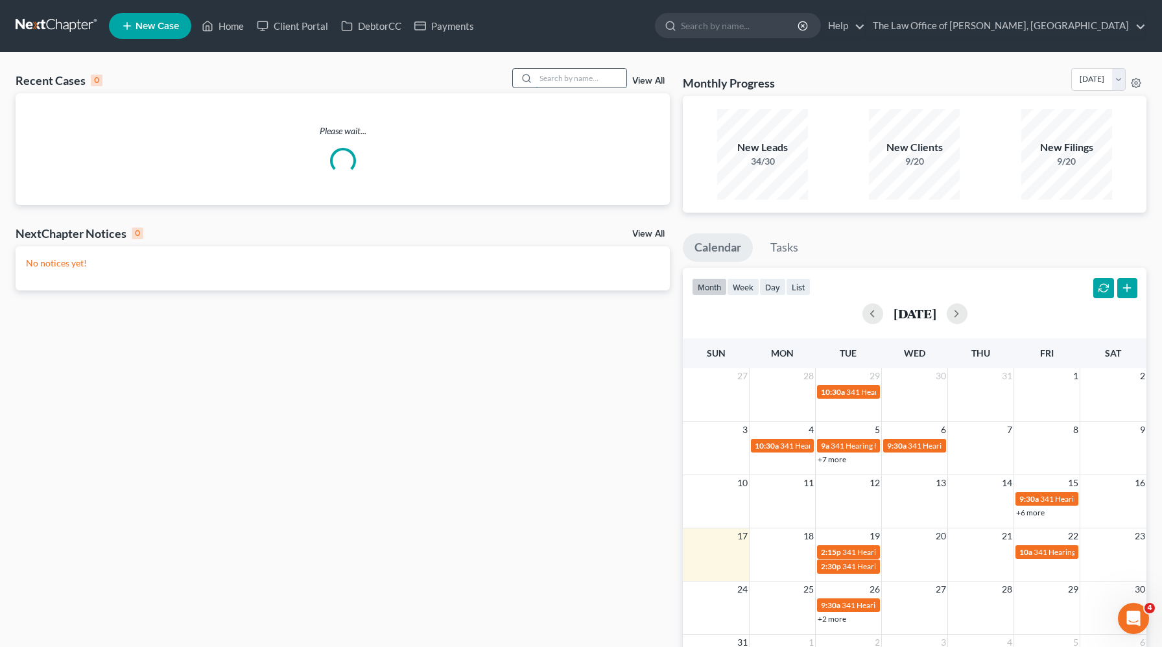
click at [581, 73] on input "search" at bounding box center [581, 78] width 91 height 19
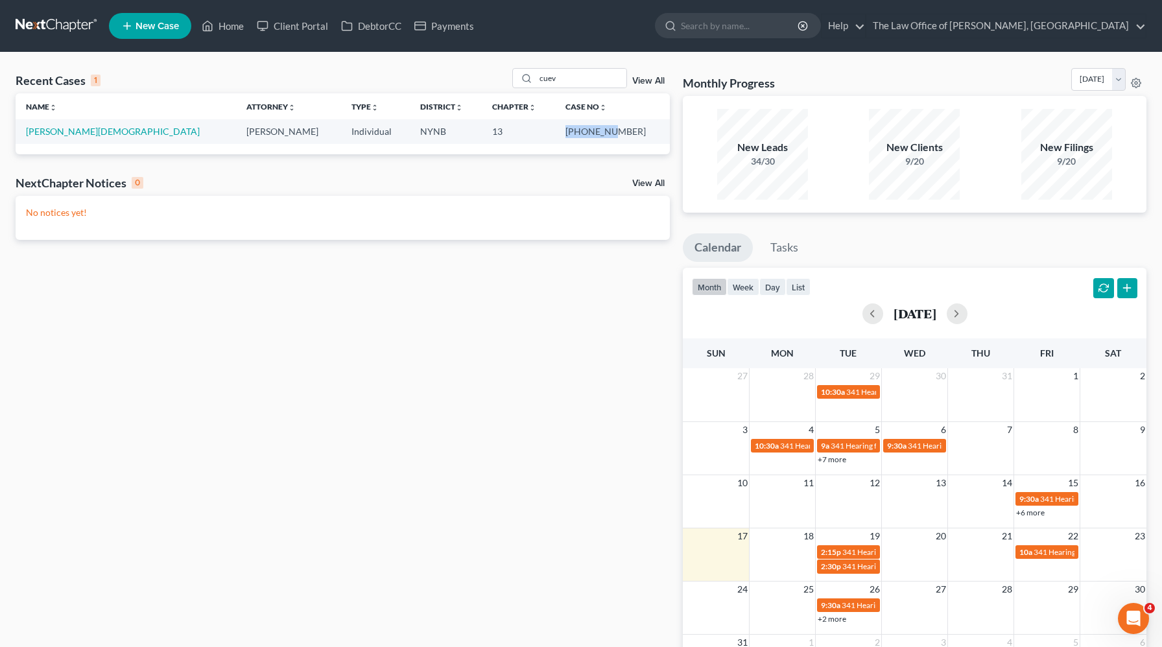
drag, startPoint x: 623, startPoint y: 131, endPoint x: 582, endPoint y: 130, distance: 41.5
click at [582, 130] on td "25-10179-1" at bounding box center [612, 131] width 115 height 24
copy td "25-10179-"
drag, startPoint x: 583, startPoint y: 75, endPoint x: 513, endPoint y: 76, distance: 70.0
click at [512, 76] on div "Recent Cases 1 cuev View All" at bounding box center [343, 80] width 654 height 25
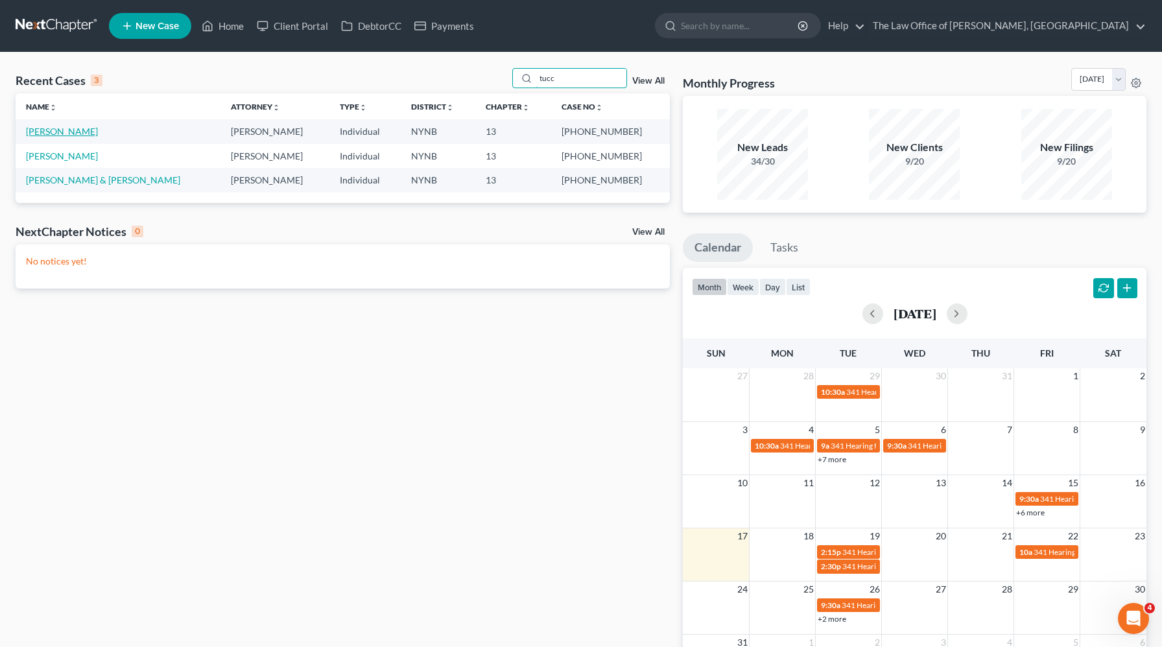
type input "tucc"
click at [57, 130] on link "Tucceri, Robert" at bounding box center [62, 131] width 72 height 11
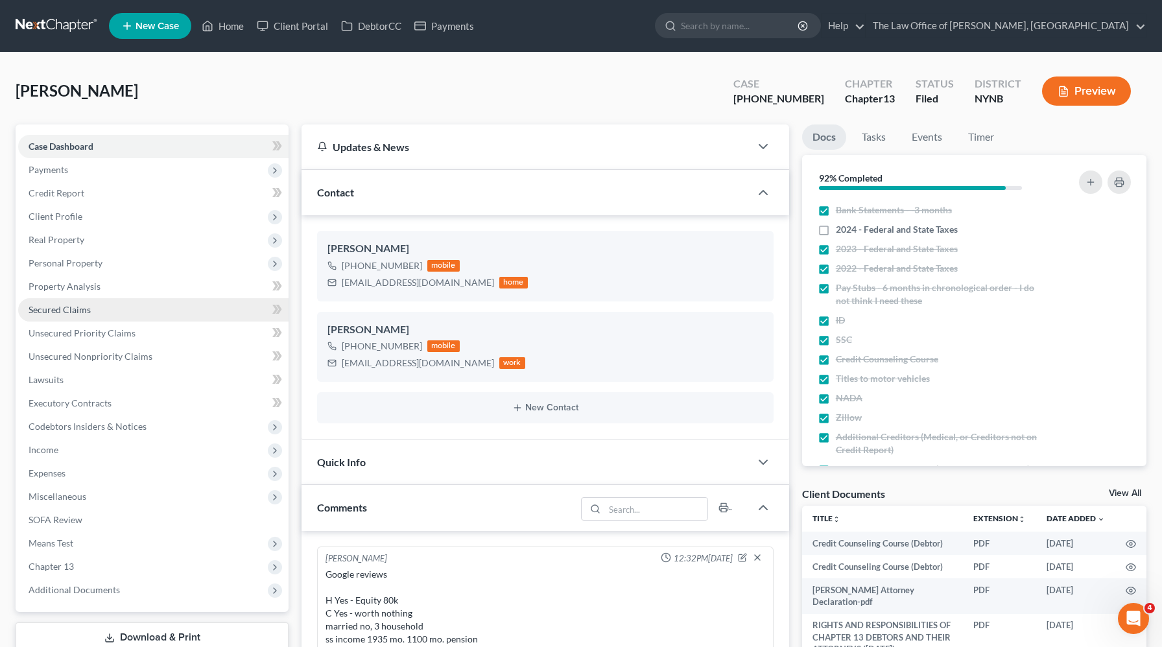
click at [83, 302] on link "Secured Claims" at bounding box center [153, 309] width 270 height 23
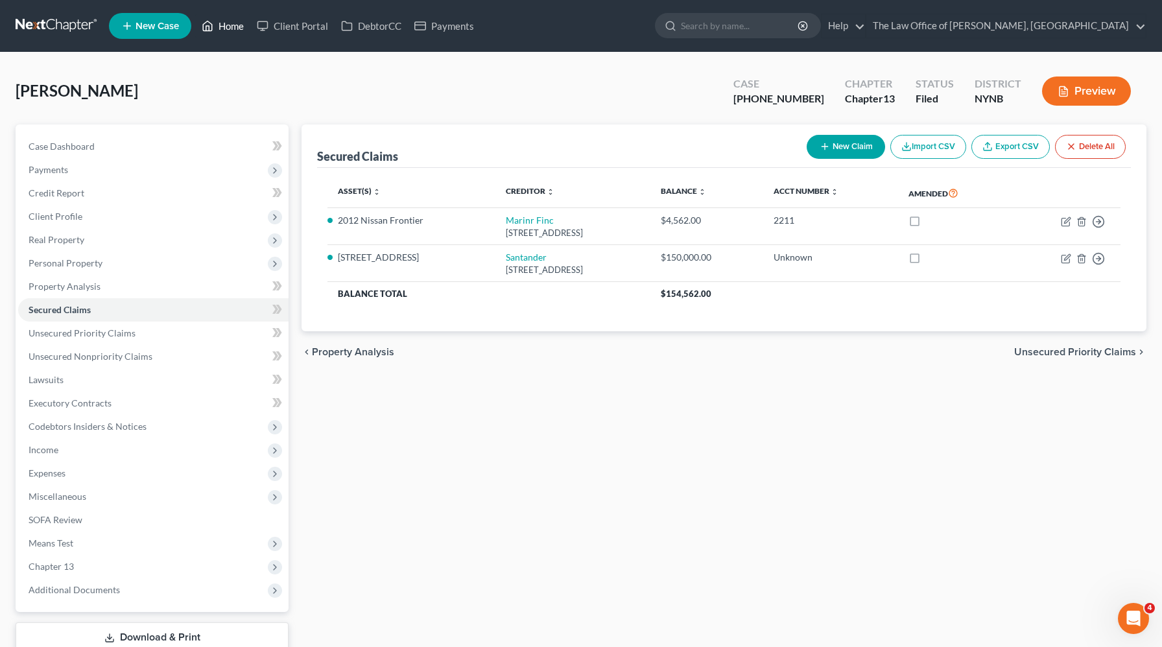
click at [237, 28] on link "Home" at bounding box center [222, 25] width 55 height 23
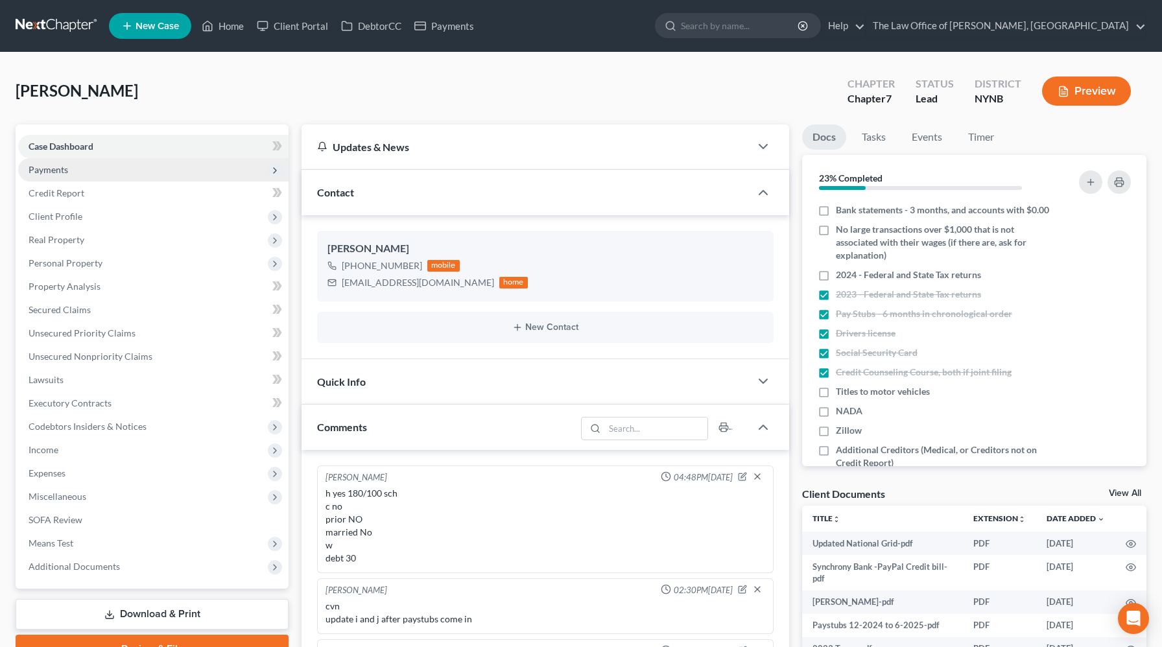
click at [142, 164] on span "Payments" at bounding box center [153, 169] width 270 height 23
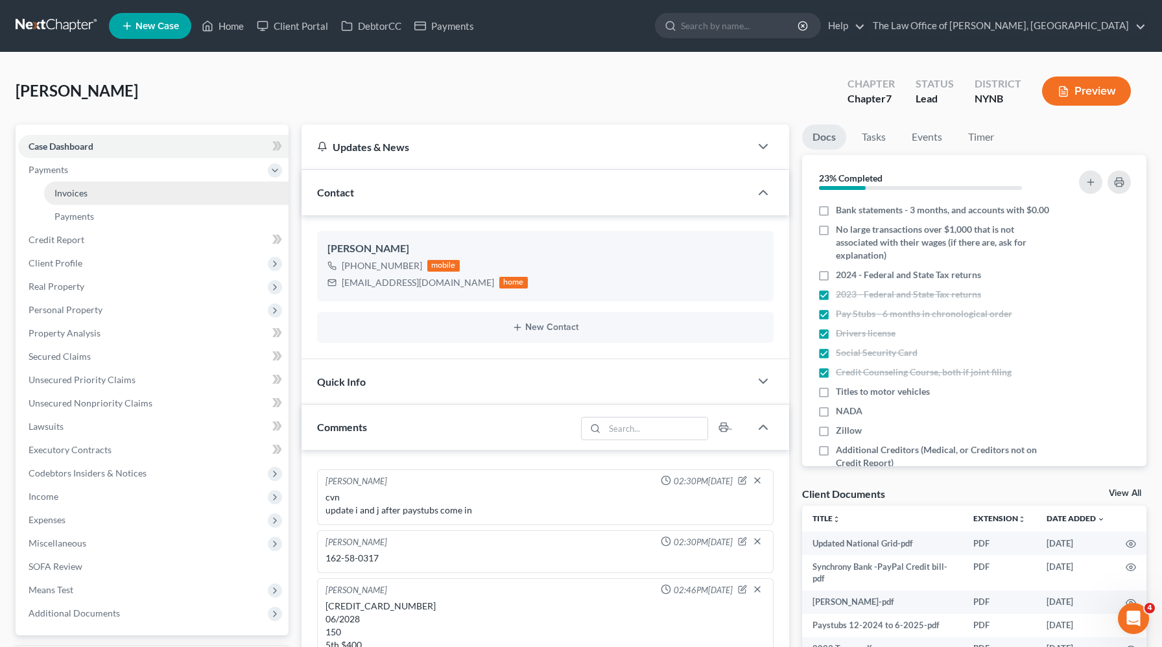
scroll to position [641, 0]
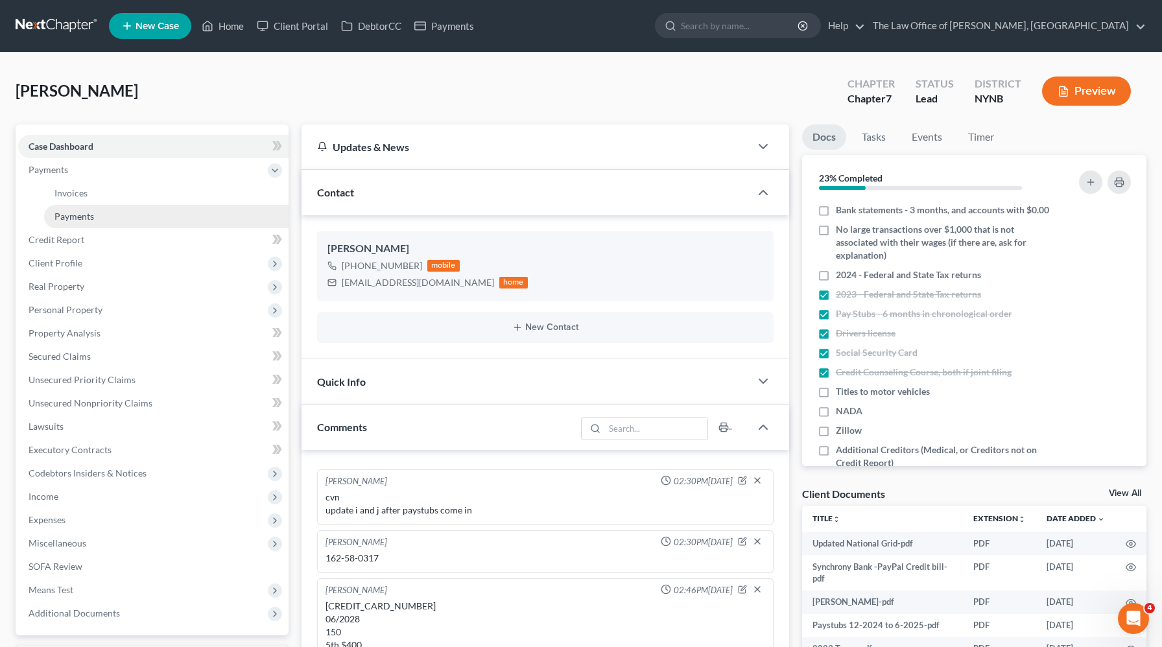
click at [130, 215] on link "Payments" at bounding box center [166, 216] width 244 height 23
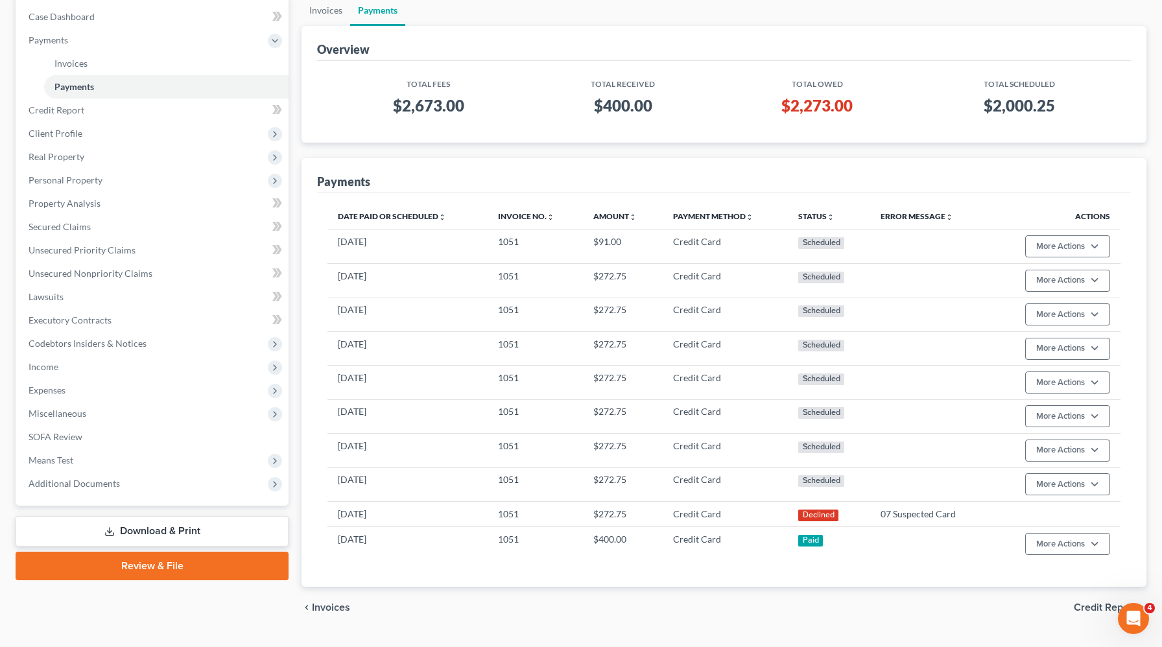
scroll to position [159, 0]
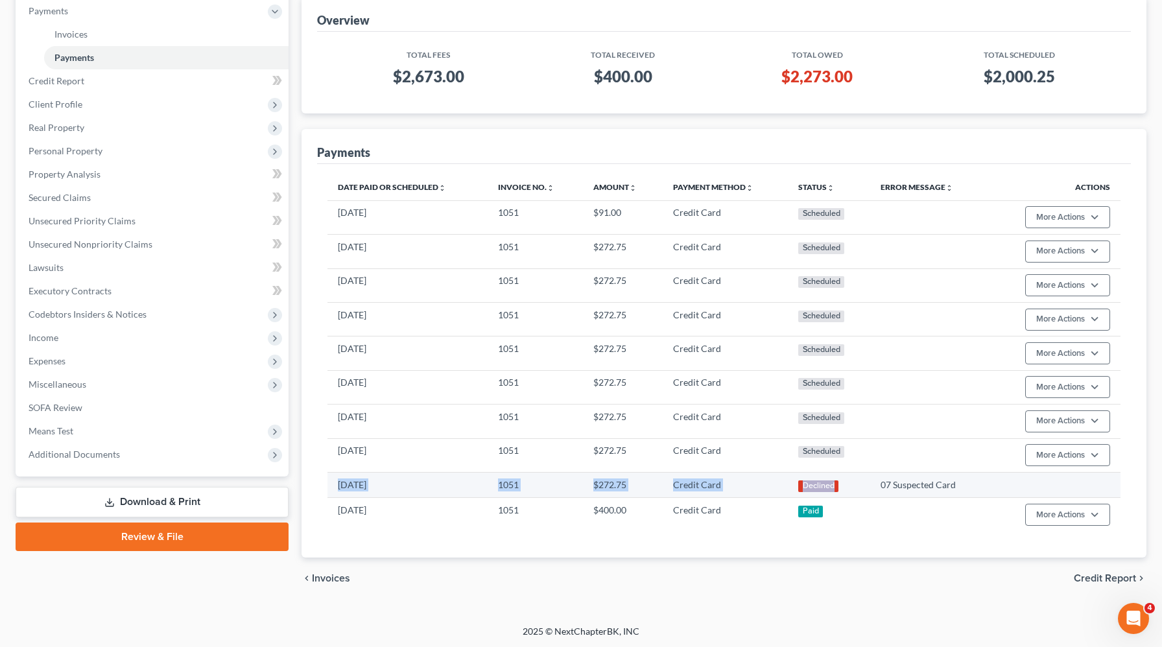
drag, startPoint x: 866, startPoint y: 485, endPoint x: 339, endPoint y: 482, distance: 526.6
click at [339, 482] on tr "[DATE] 1051 $272.75 Credit Card Declined 07 Suspected Card" at bounding box center [723, 484] width 793 height 25
copy tr "[DATE] 1051 $272.75 Credit Card Declined"
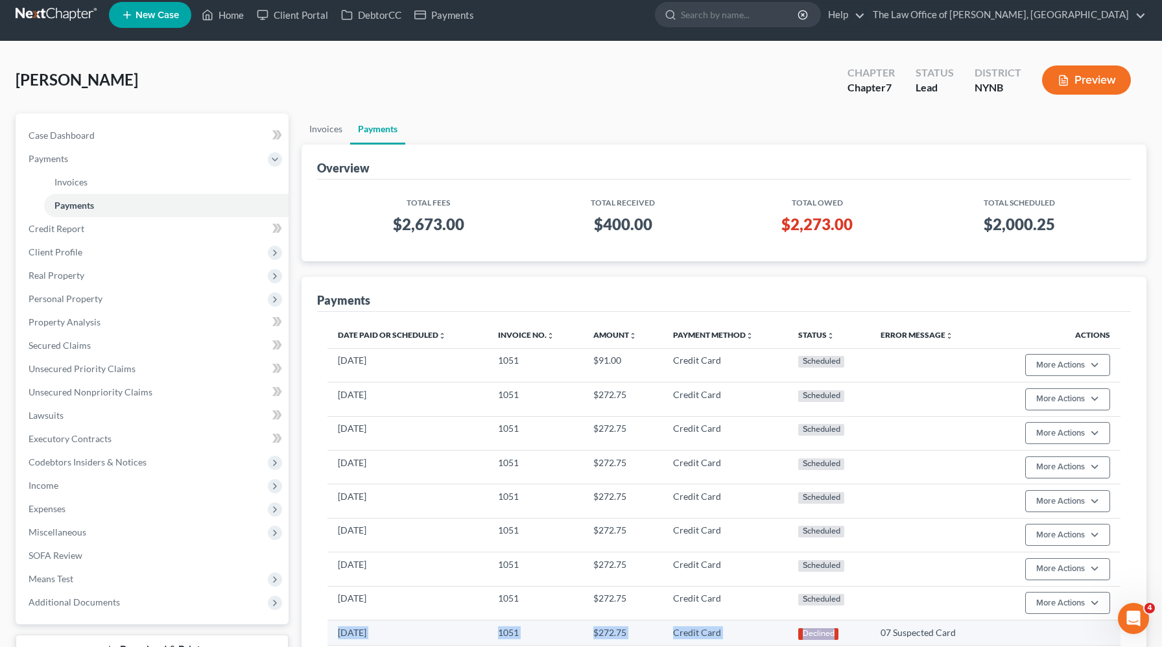
scroll to position [0, 0]
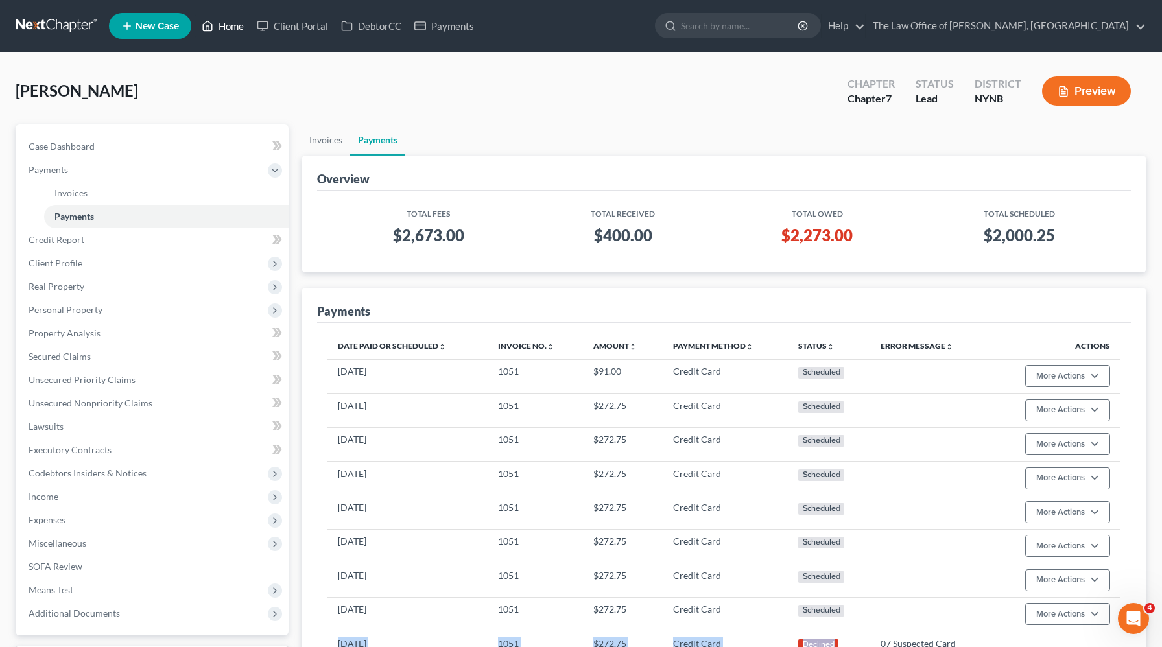
click at [238, 27] on link "Home" at bounding box center [222, 25] width 55 height 23
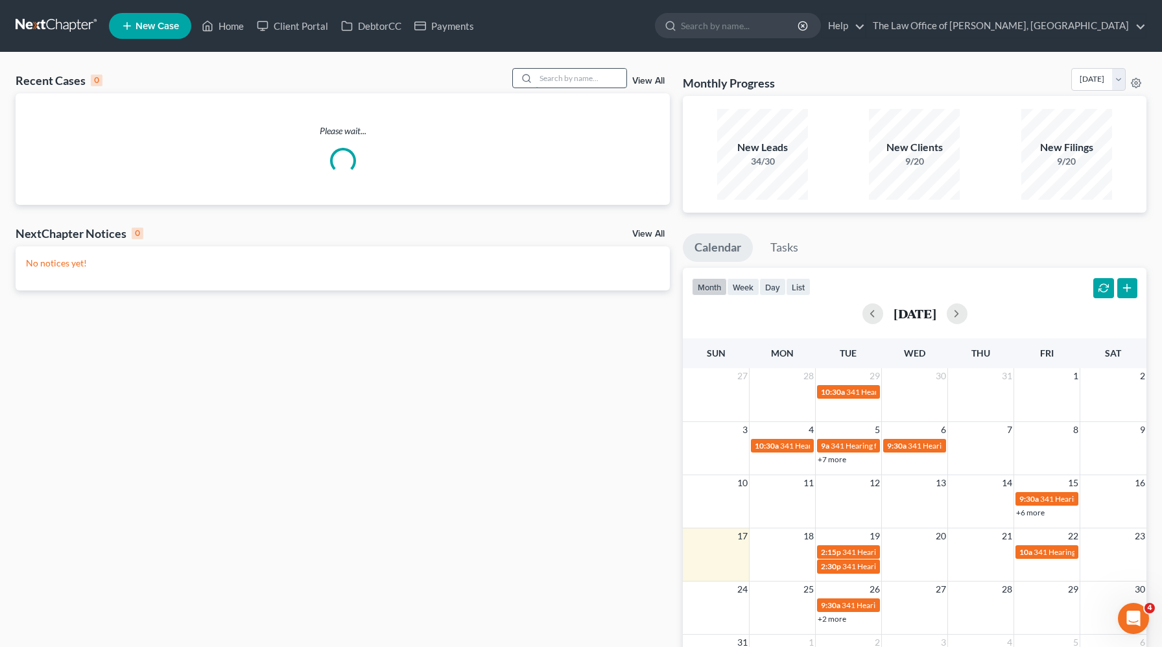
click at [595, 73] on input "search" at bounding box center [581, 78] width 91 height 19
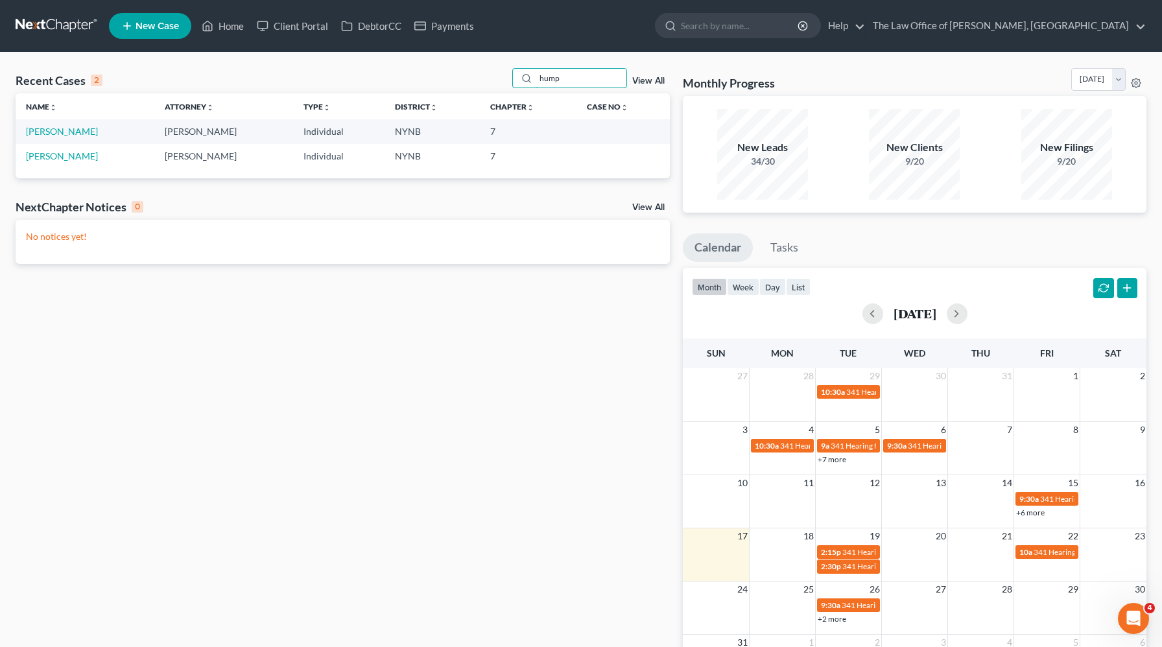
type input "hump"
click at [71, 128] on link "[PERSON_NAME]" at bounding box center [62, 131] width 72 height 11
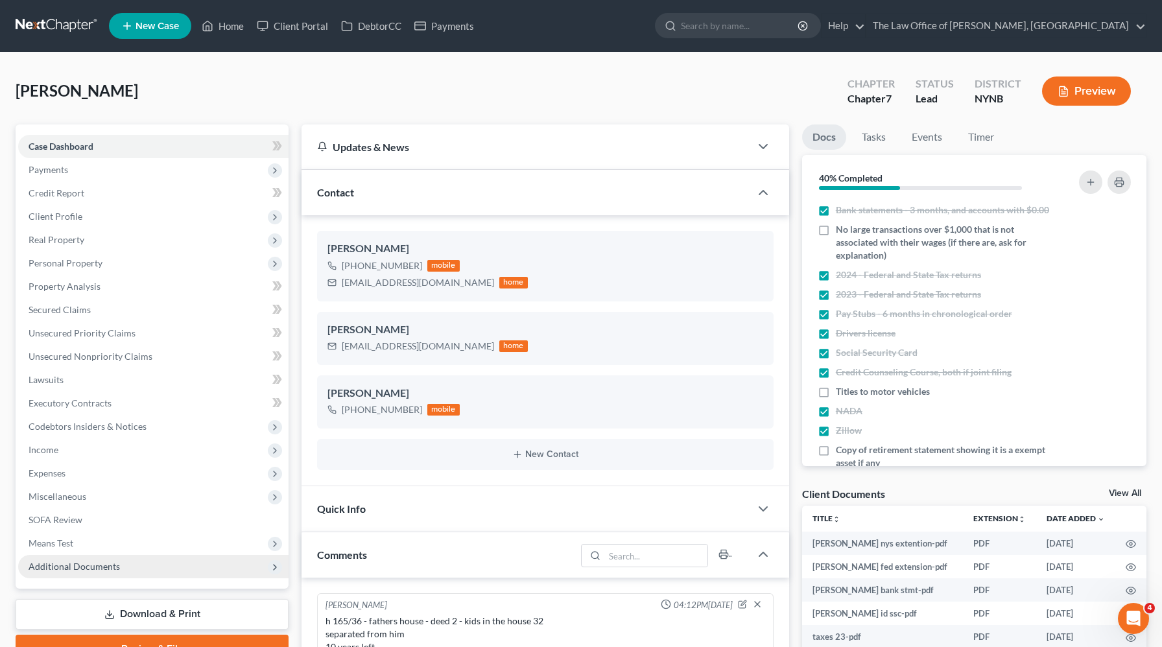
scroll to position [169, 0]
click at [111, 562] on span "Additional Documents" at bounding box center [74, 566] width 91 height 11
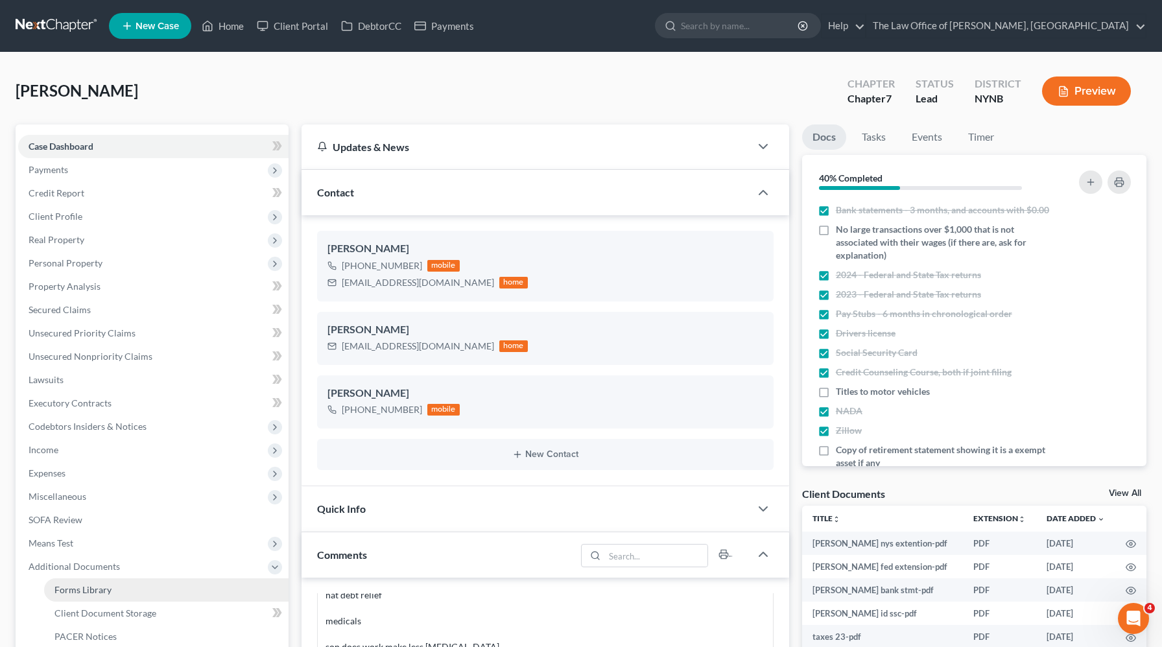
scroll to position [667, 0]
click at [110, 611] on span "Client Document Storage" at bounding box center [105, 613] width 102 height 11
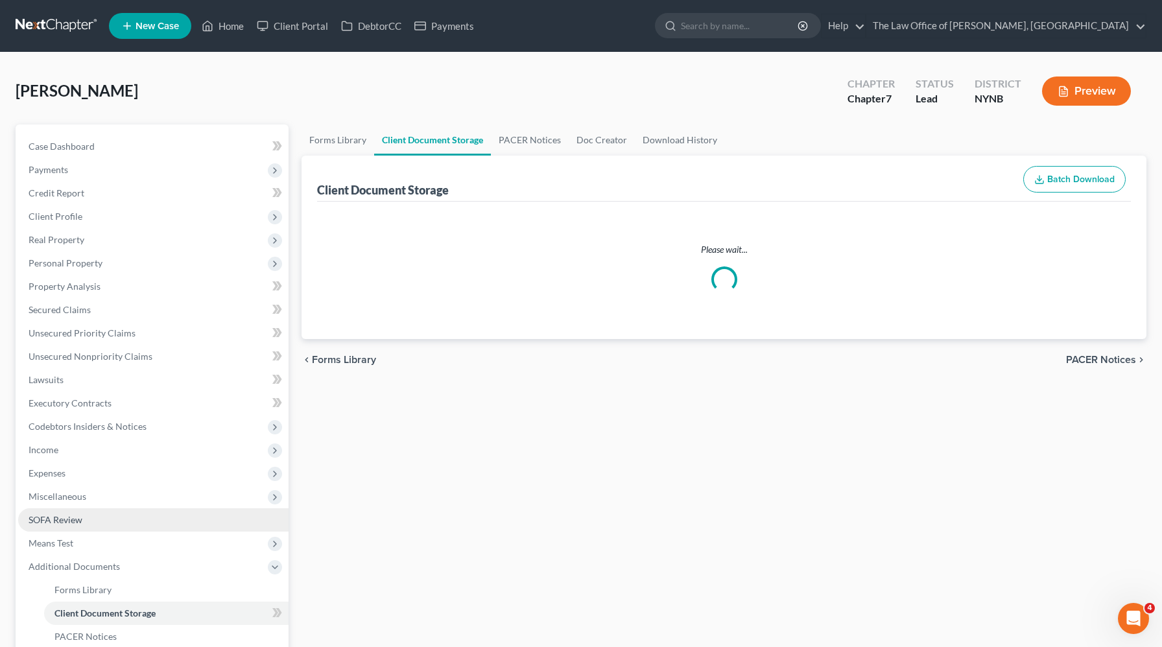
select select "1"
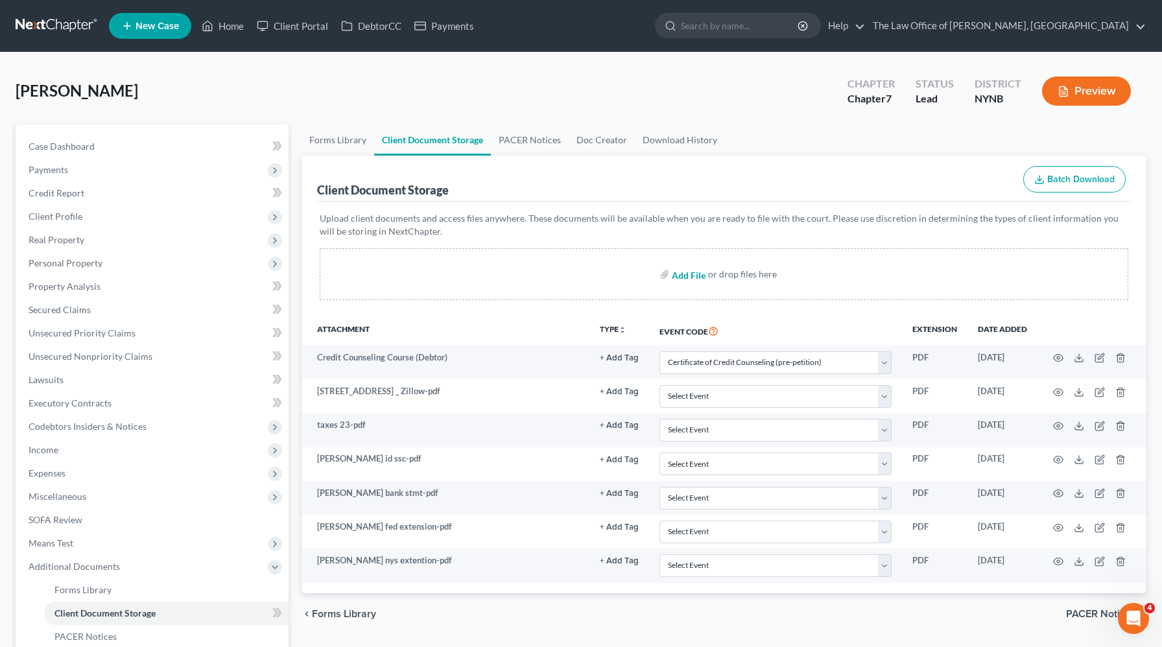
click at [678, 274] on input "file" at bounding box center [687, 274] width 31 height 23
type input "C:\fakepath\HumphreyRPT.pdf"
select select "1"
click at [915, 60] on div "Humphrey, Tammy Upgraded Chapter Chapter 7 Status Lead District NYNB Preview Pe…" at bounding box center [581, 430] width 1162 height 754
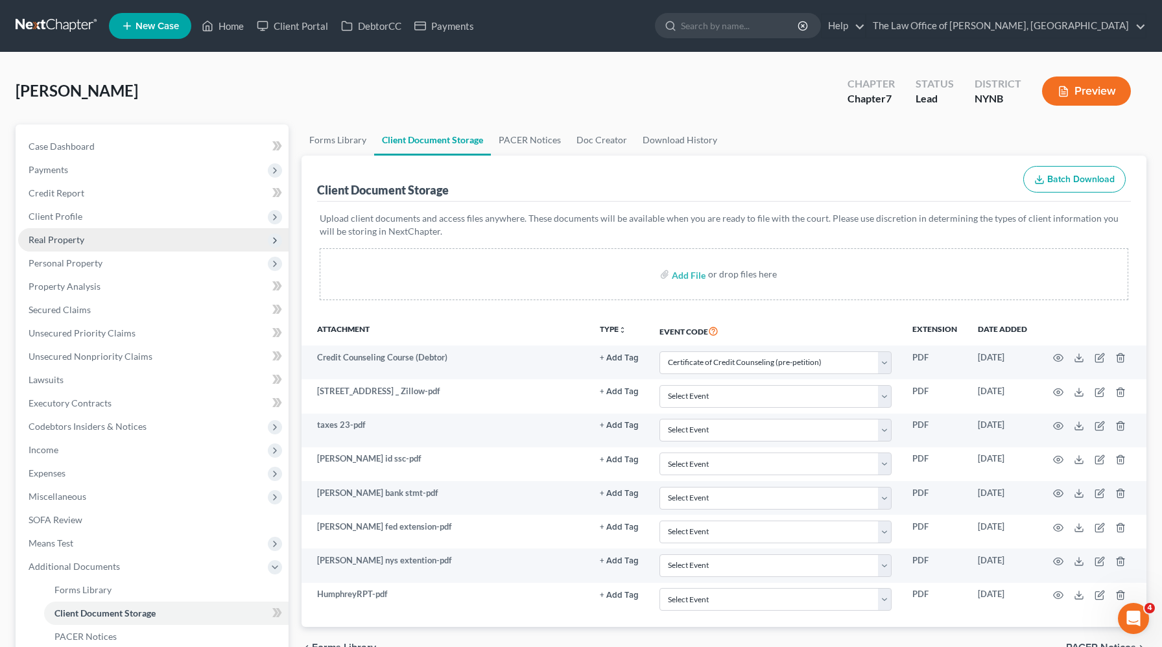
click at [95, 238] on span "Real Property" at bounding box center [153, 239] width 270 height 23
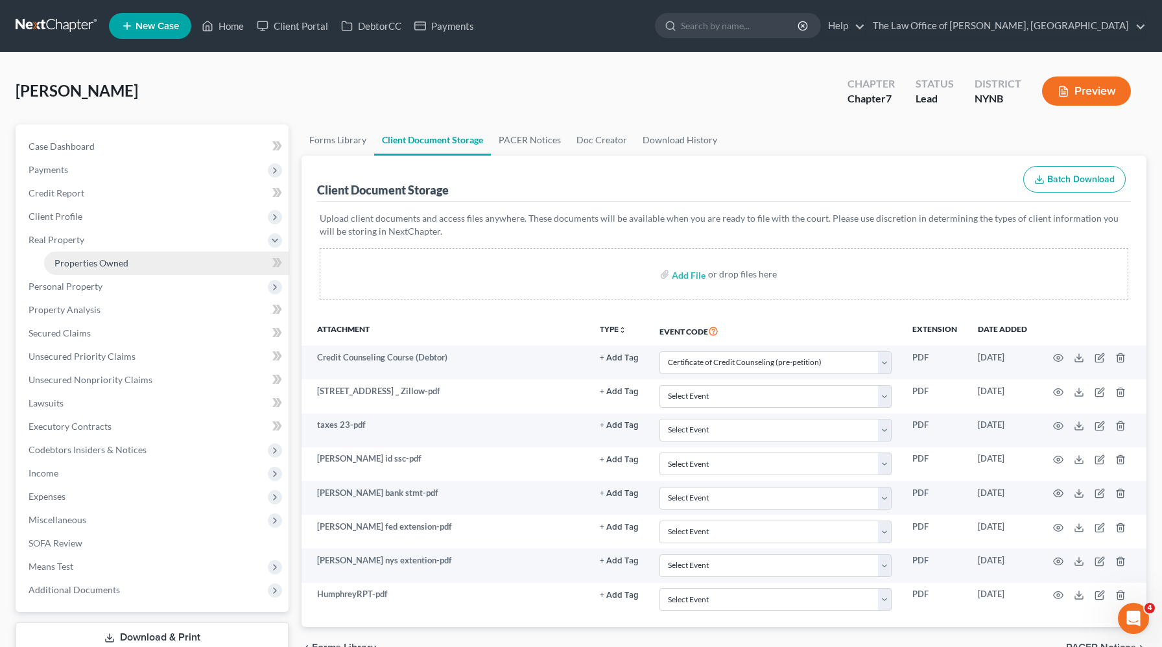
click at [91, 259] on span "Properties Owned" at bounding box center [91, 262] width 74 height 11
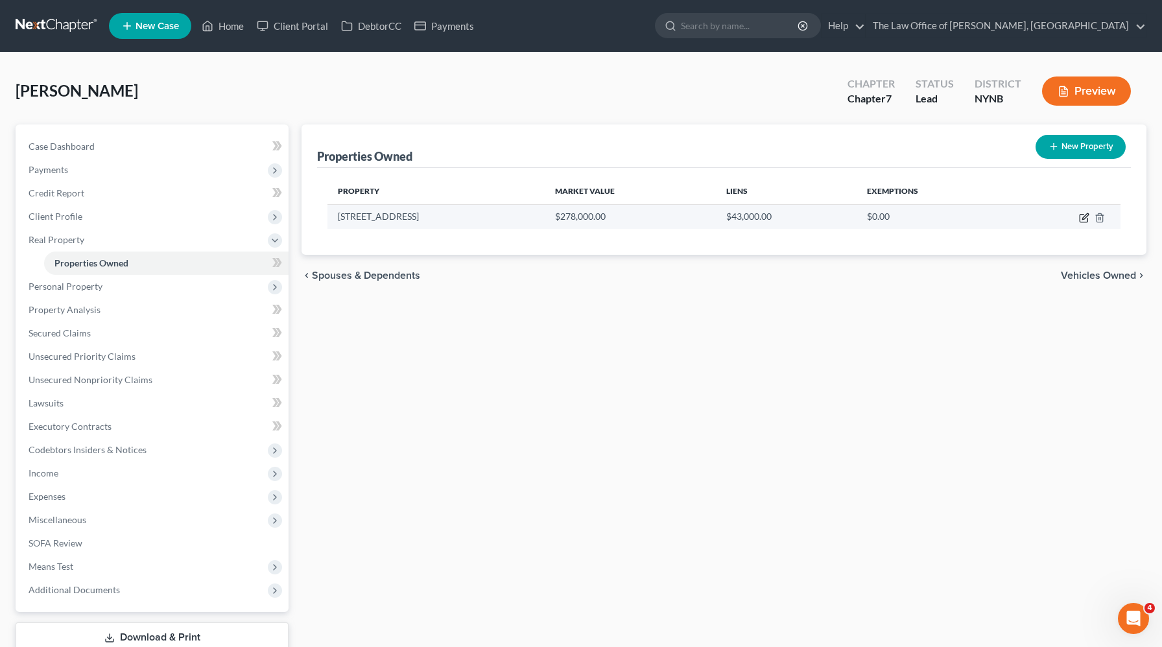
click at [1081, 213] on icon "button" at bounding box center [1084, 218] width 10 height 10
select select "35"
select select "2"
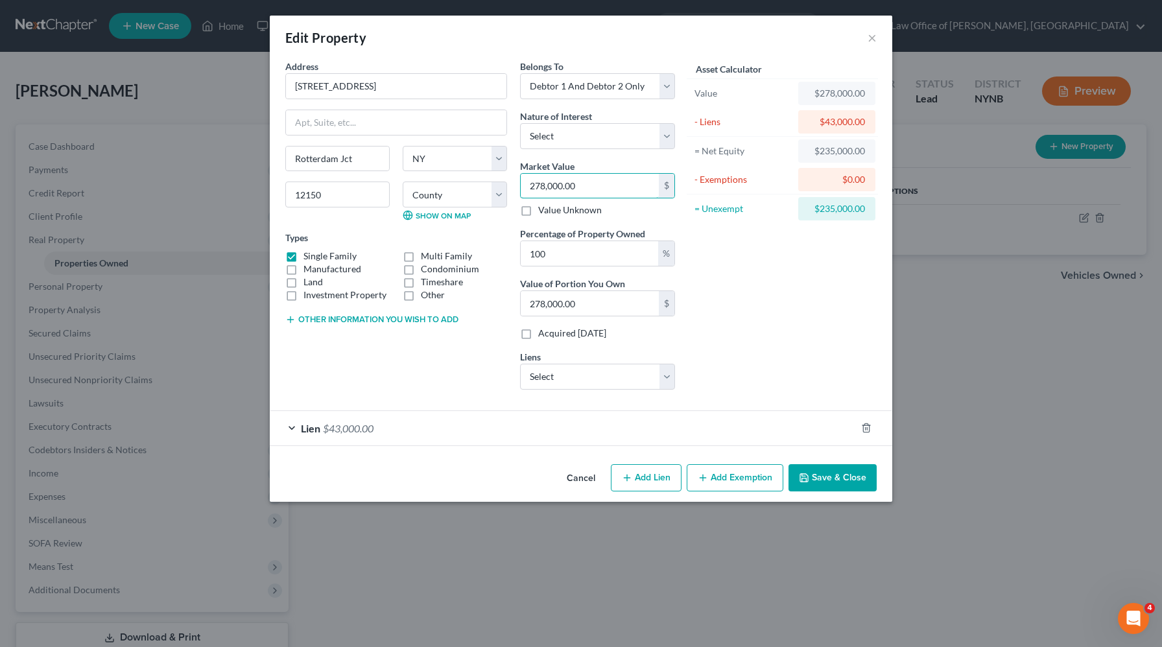
drag, startPoint x: 590, startPoint y: 184, endPoint x: 516, endPoint y: 184, distance: 74.6
click at [516, 184] on div "Belongs To * Select Debtor 1 Only Debtor 2 Only Debtor 1 And Debtor 2 Only At L…" at bounding box center [598, 230] width 168 height 340
type input "8278,000.00"
type input "8,278,000.00"
drag, startPoint x: 597, startPoint y: 189, endPoint x: 510, endPoint y: 185, distance: 87.0
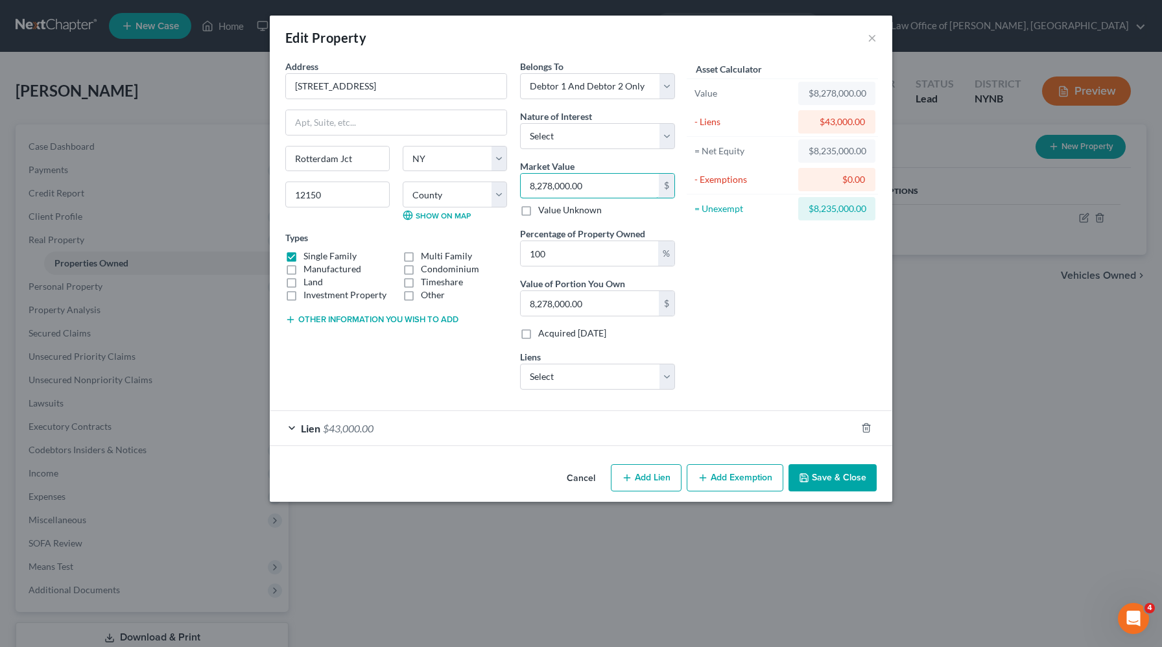
click at [510, 185] on div "Address * 610 Alexander Drive Rotterdam Jct State AL AK AR AZ CA CO CT DE DC FL…" at bounding box center [480, 230] width 403 height 340
type input "8"
type input "8.00"
type input "83"
type input "83.00"
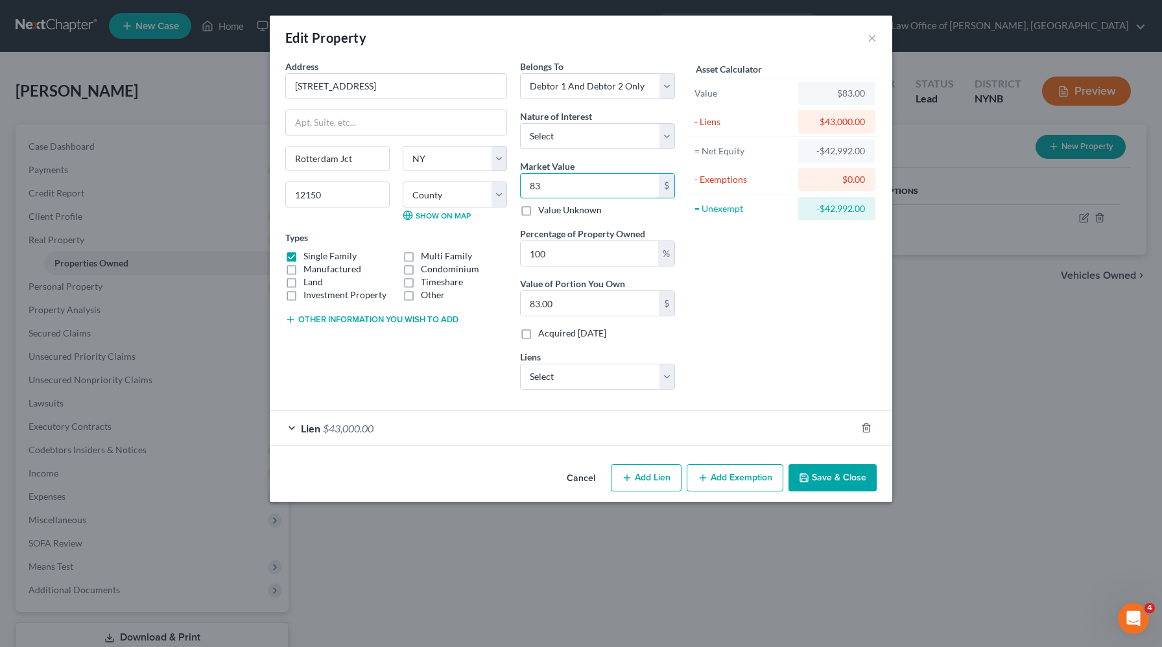
type input "830"
type input "830.00"
type input "8300"
type input "8,300.00"
type input "8,3000"
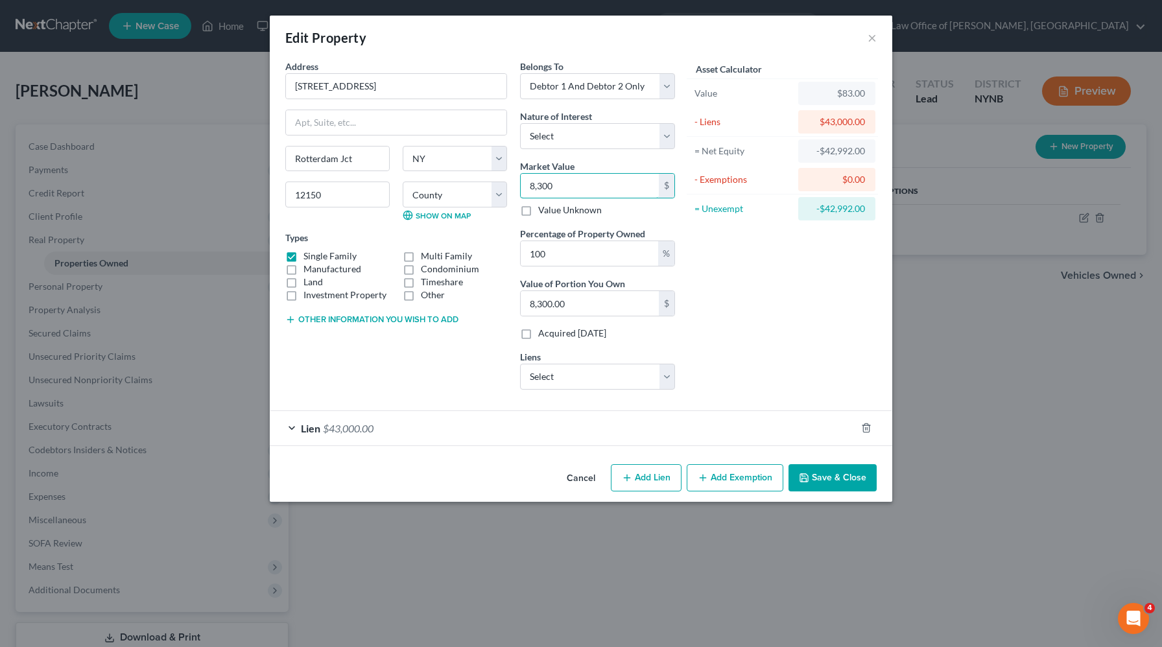
type input "83,000.00"
type input "83,000"
click at [815, 485] on button "Save & Close" at bounding box center [833, 477] width 88 height 27
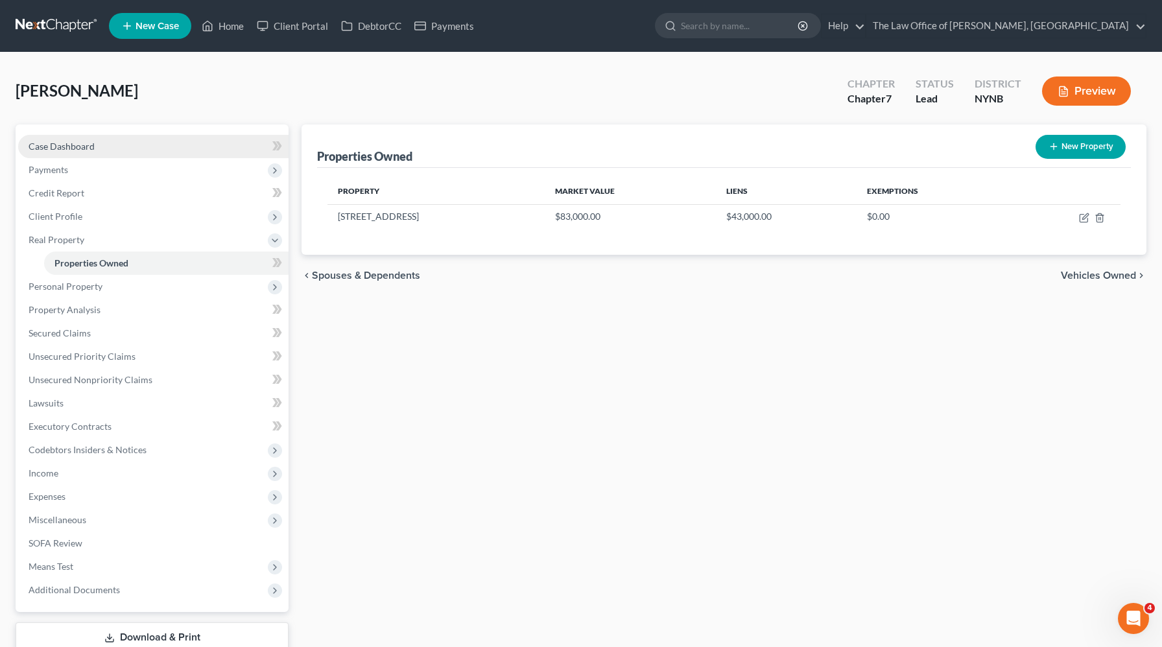
click at [95, 149] on link "Case Dashboard" at bounding box center [153, 146] width 270 height 23
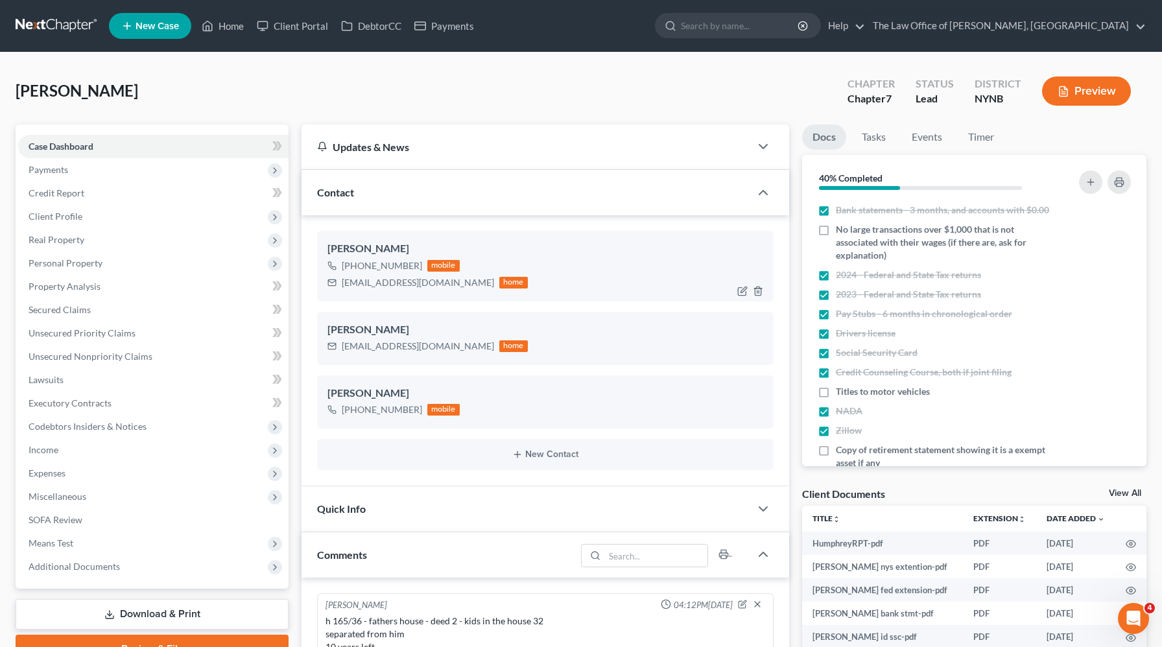
scroll to position [169, 0]
click at [384, 261] on div "+1 (518) 368-1340" at bounding box center [382, 265] width 80 height 13
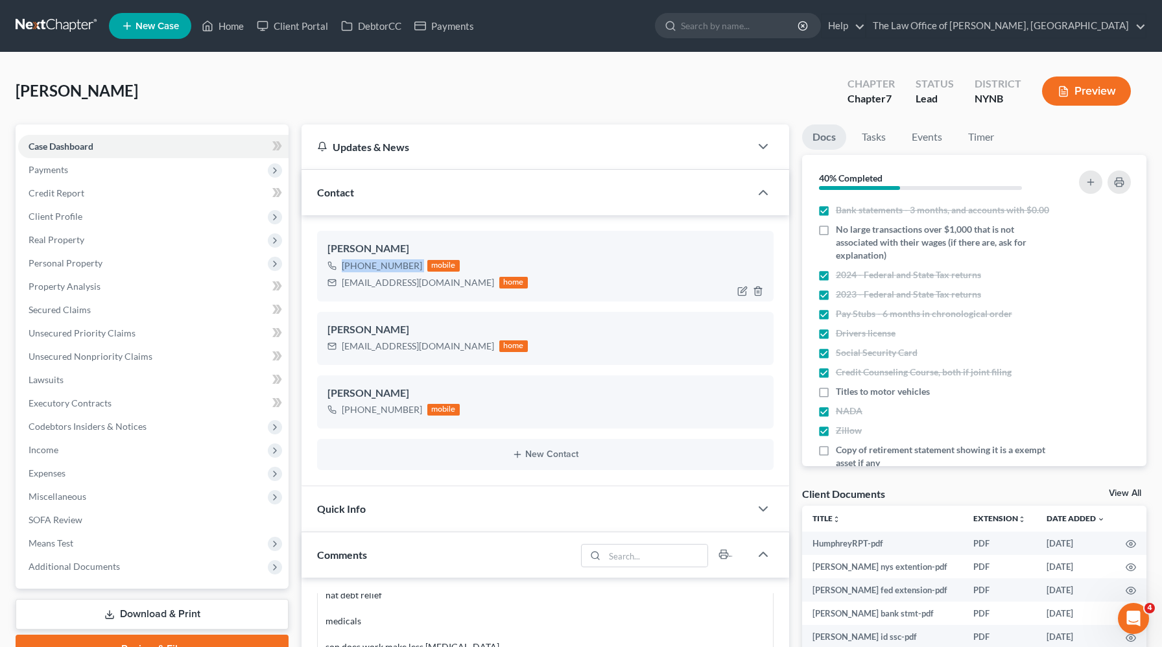
click at [384, 261] on div "+1 (518) 368-1340" at bounding box center [382, 265] width 80 height 13
copy div "+1 (518) 368-1340"
click at [132, 171] on span "Payments" at bounding box center [153, 169] width 270 height 23
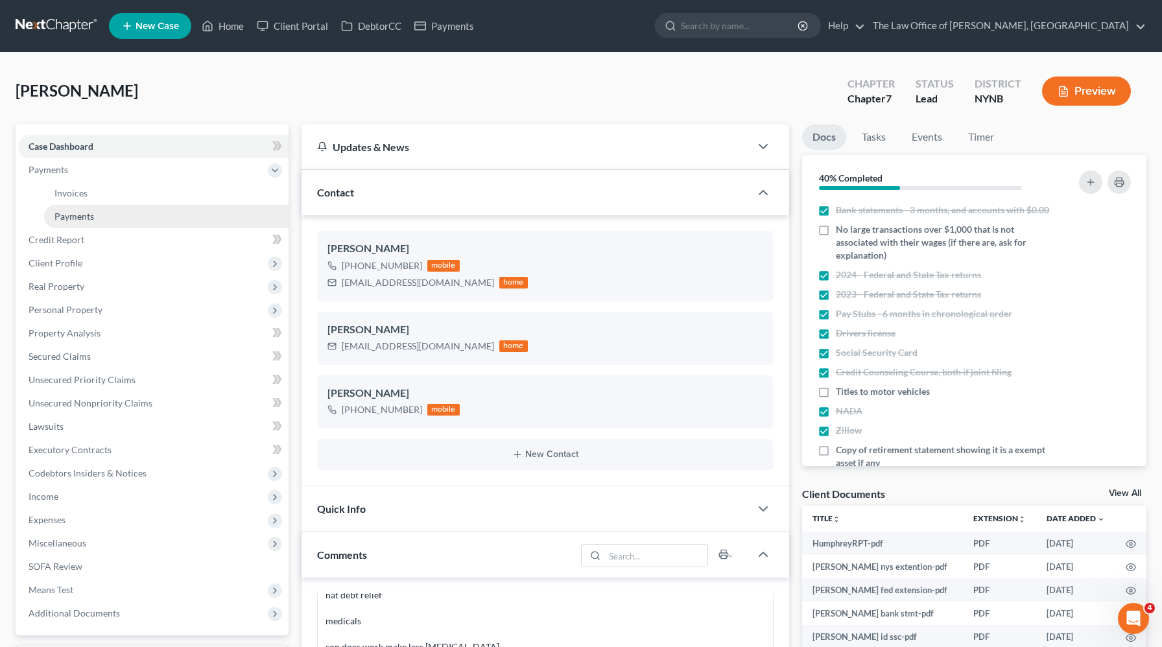
click at [112, 213] on link "Payments" at bounding box center [166, 216] width 244 height 23
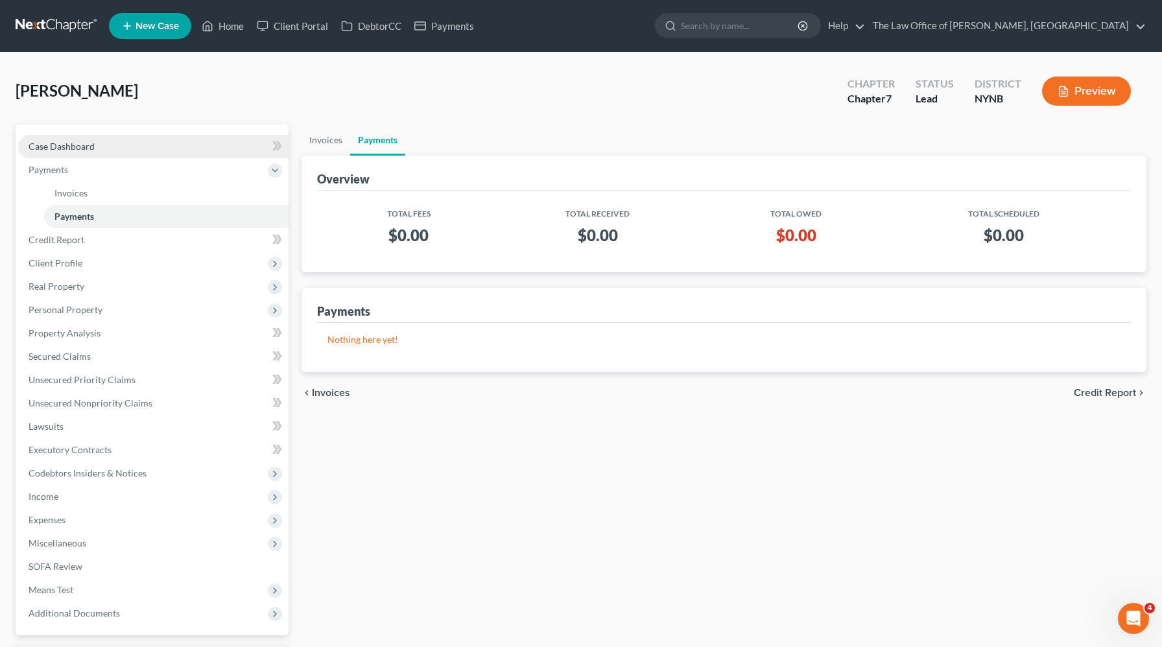
click at [196, 152] on link "Case Dashboard" at bounding box center [153, 146] width 270 height 23
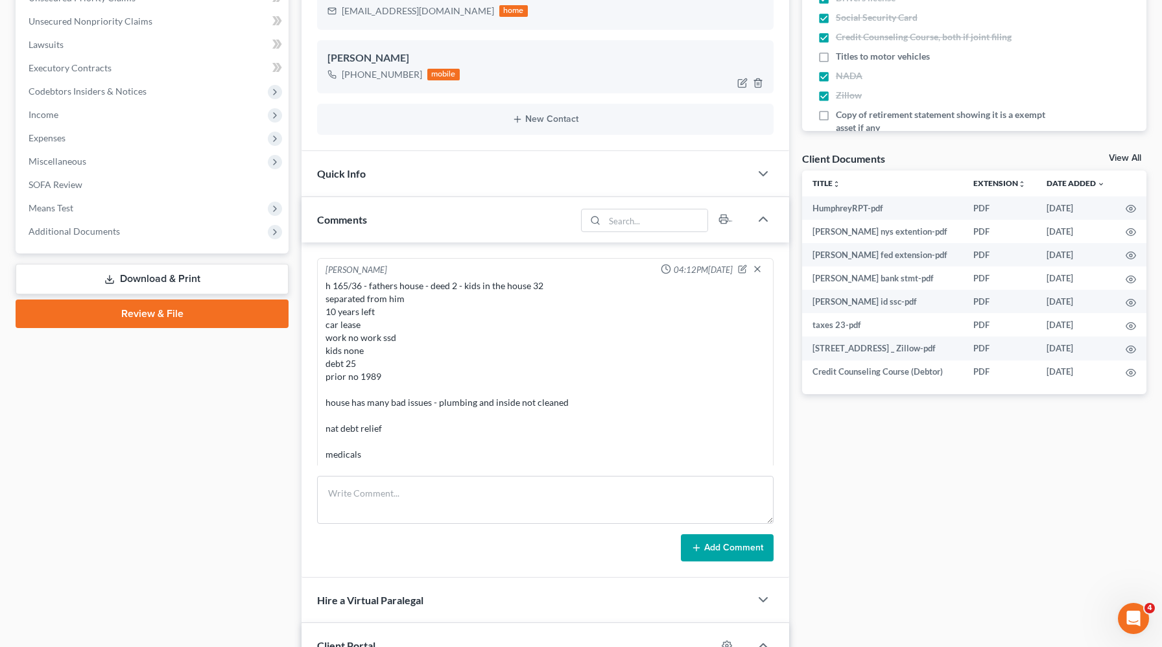
click at [351, 71] on div "[PHONE_NUMBER]" at bounding box center [382, 74] width 80 height 13
copy div "[PHONE_NUMBER]"
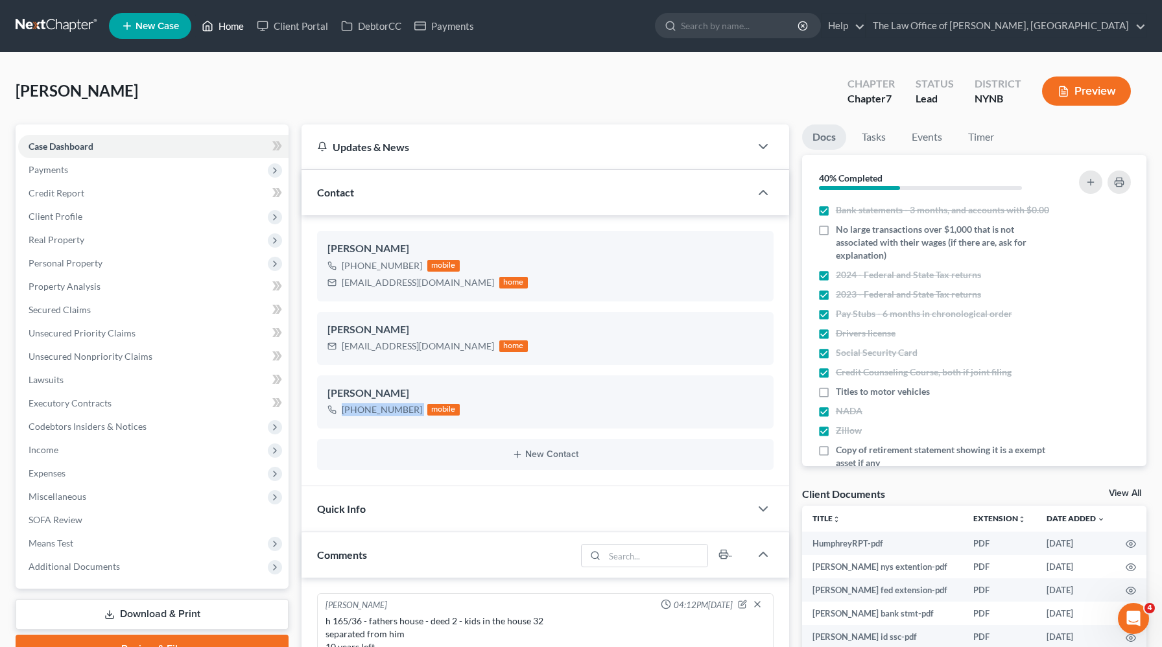
click at [243, 26] on link "Home" at bounding box center [222, 25] width 55 height 23
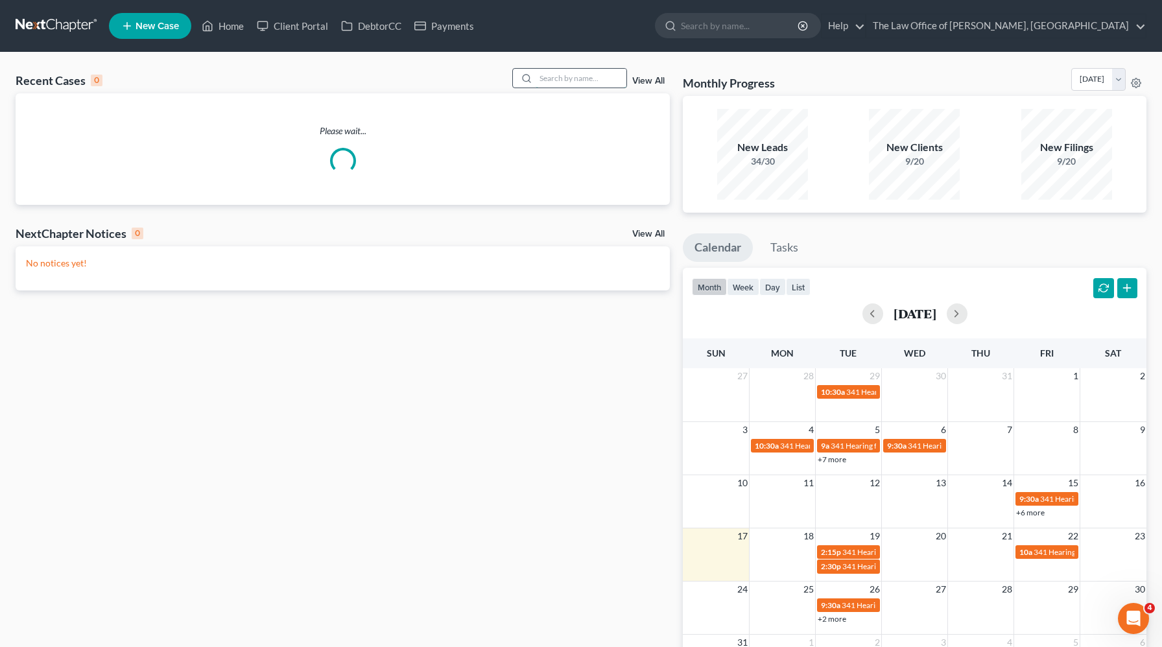
click at [589, 77] on input "search" at bounding box center [581, 78] width 91 height 19
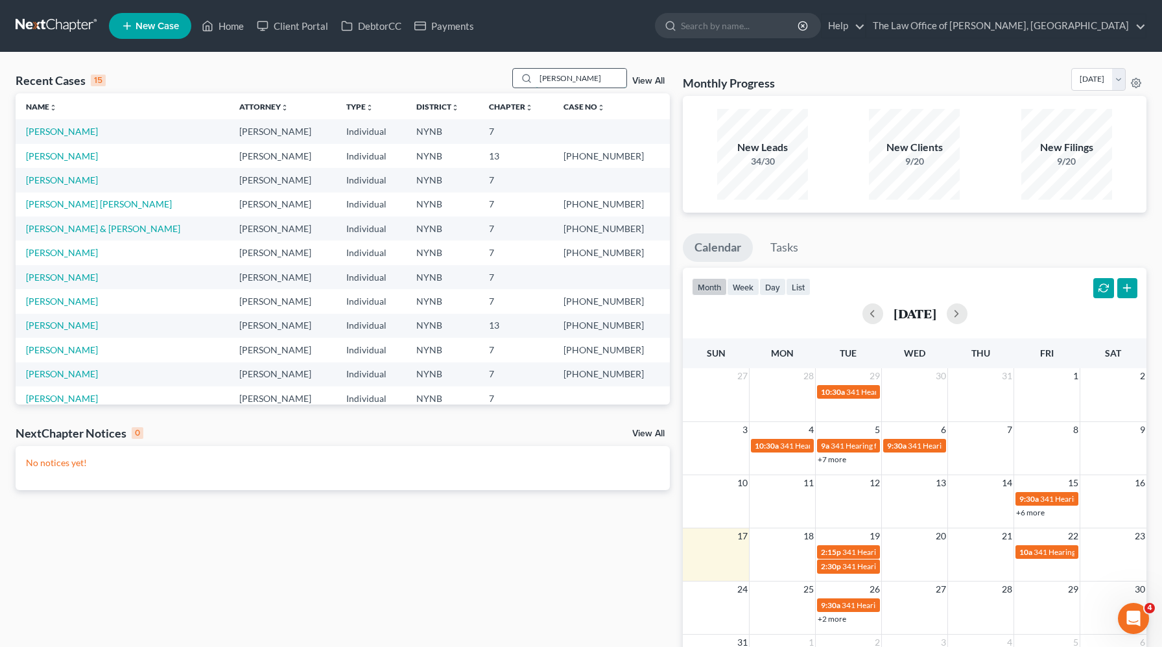
type input "urtz"
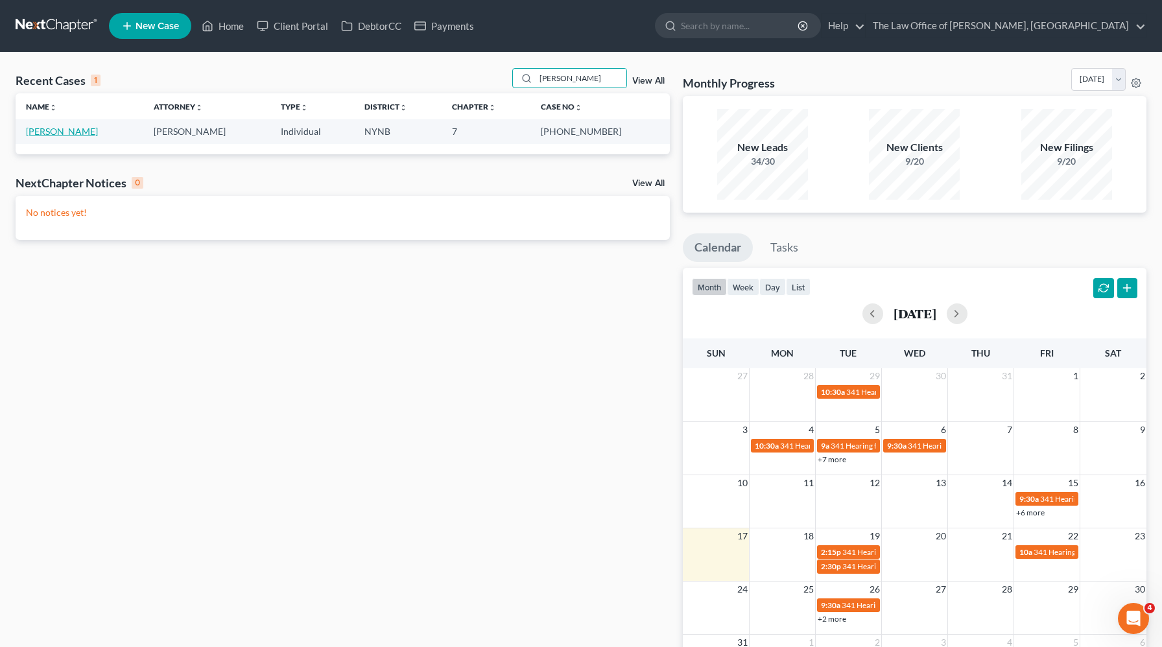
click at [37, 128] on link "Urtz, Damian" at bounding box center [62, 131] width 72 height 11
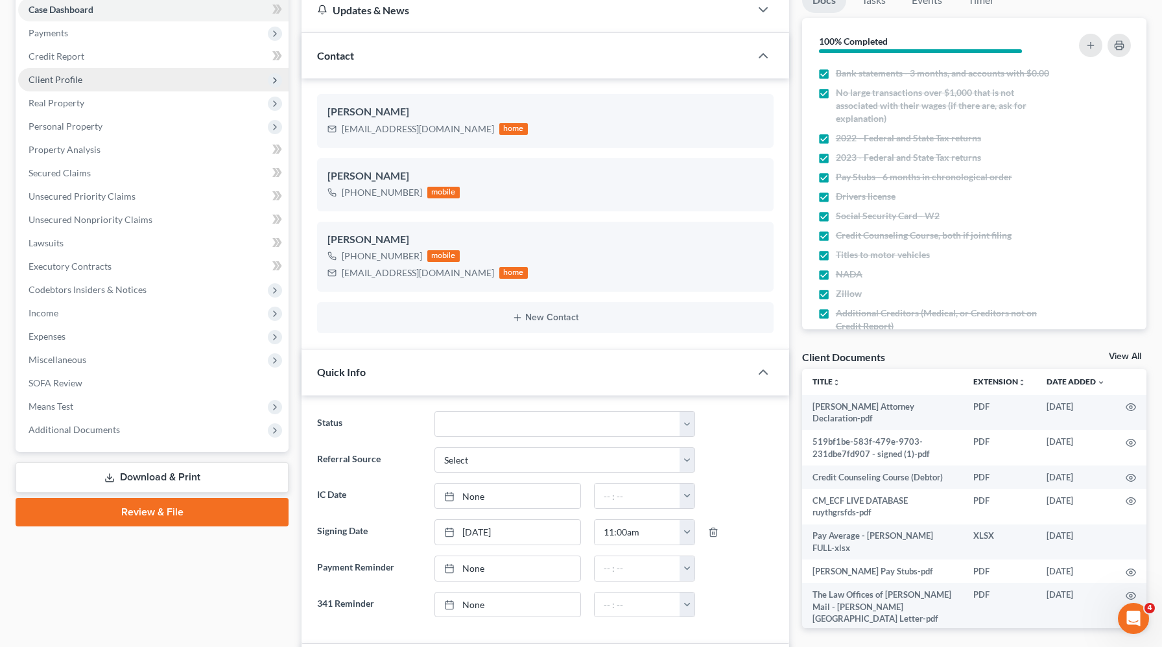
scroll to position [132, 0]
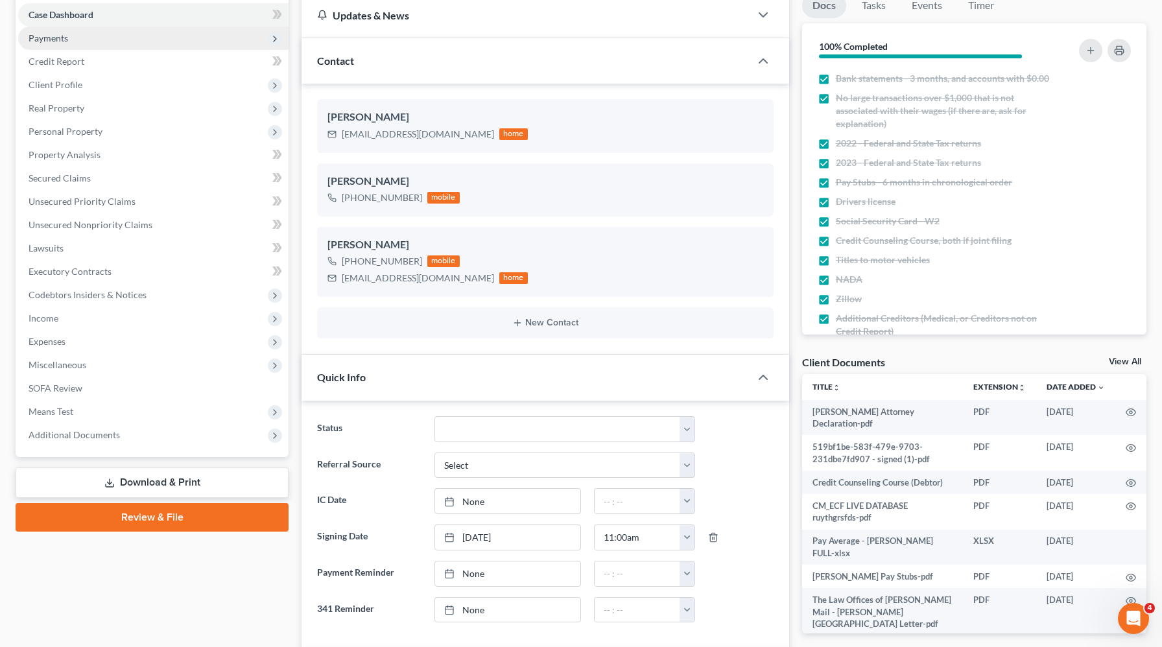
click at [98, 36] on span "Payments" at bounding box center [153, 38] width 270 height 23
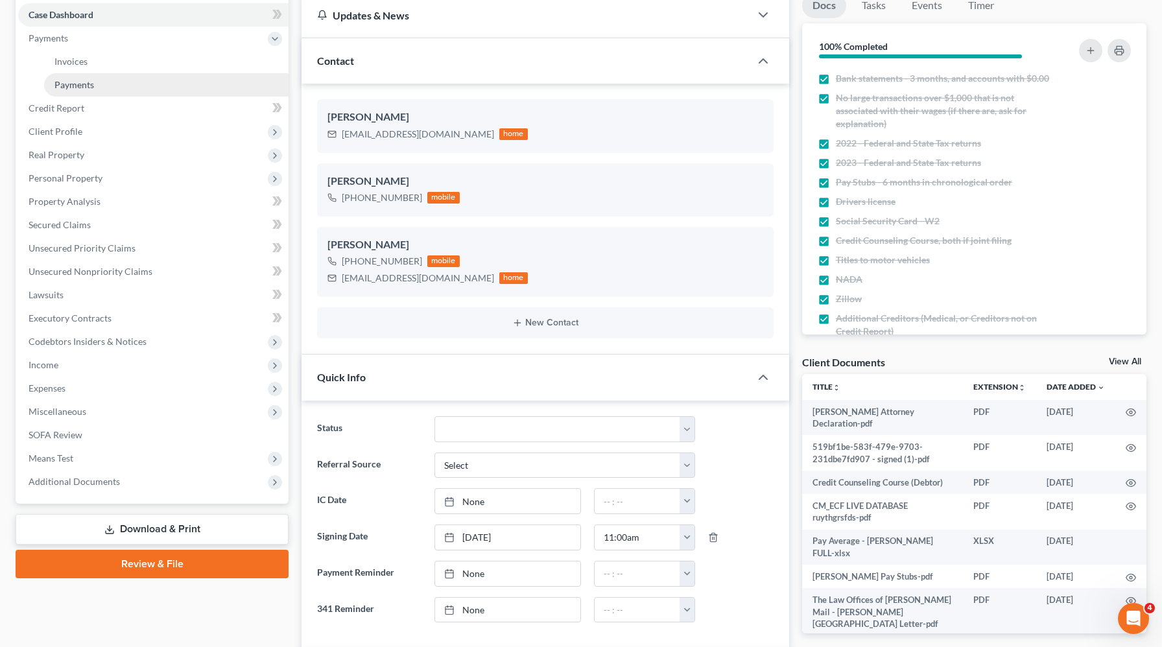
click at [86, 89] on link "Payments" at bounding box center [166, 84] width 244 height 23
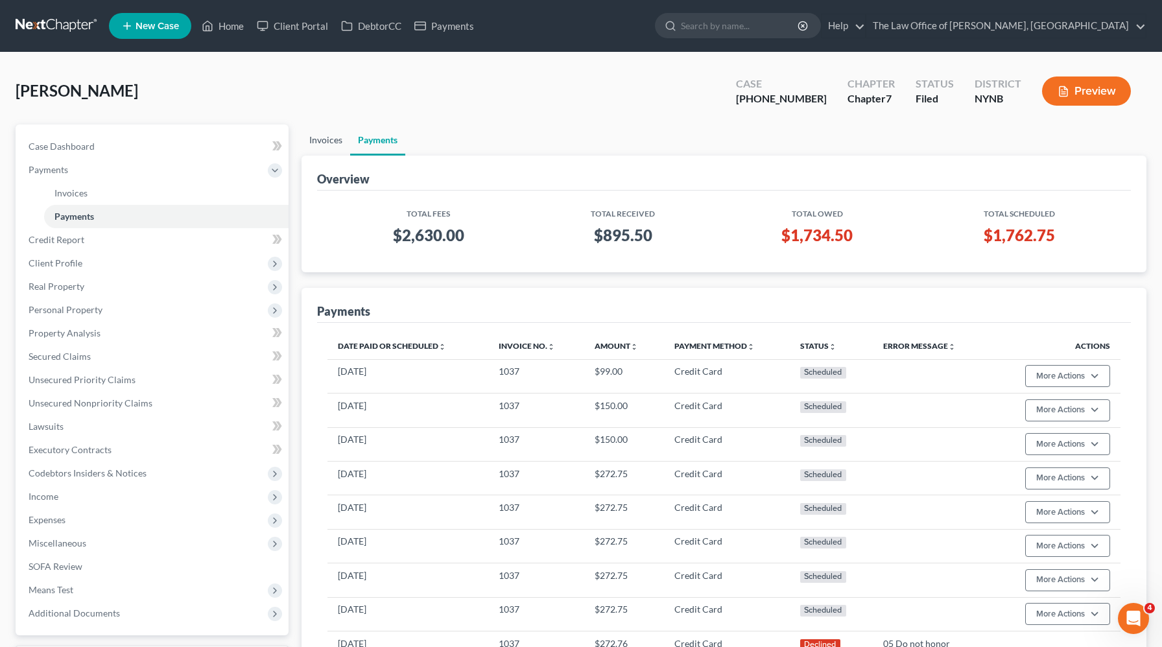
click at [322, 145] on link "Invoices" at bounding box center [326, 140] width 49 height 31
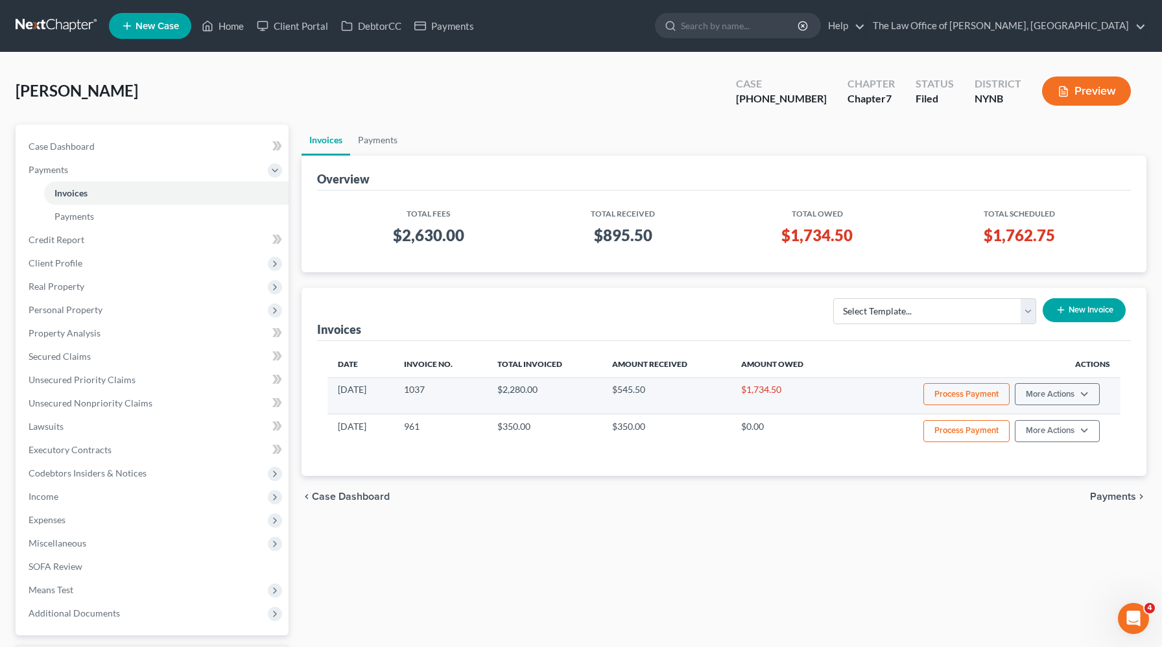
click at [990, 396] on button "Process Payment" at bounding box center [966, 394] width 86 height 22
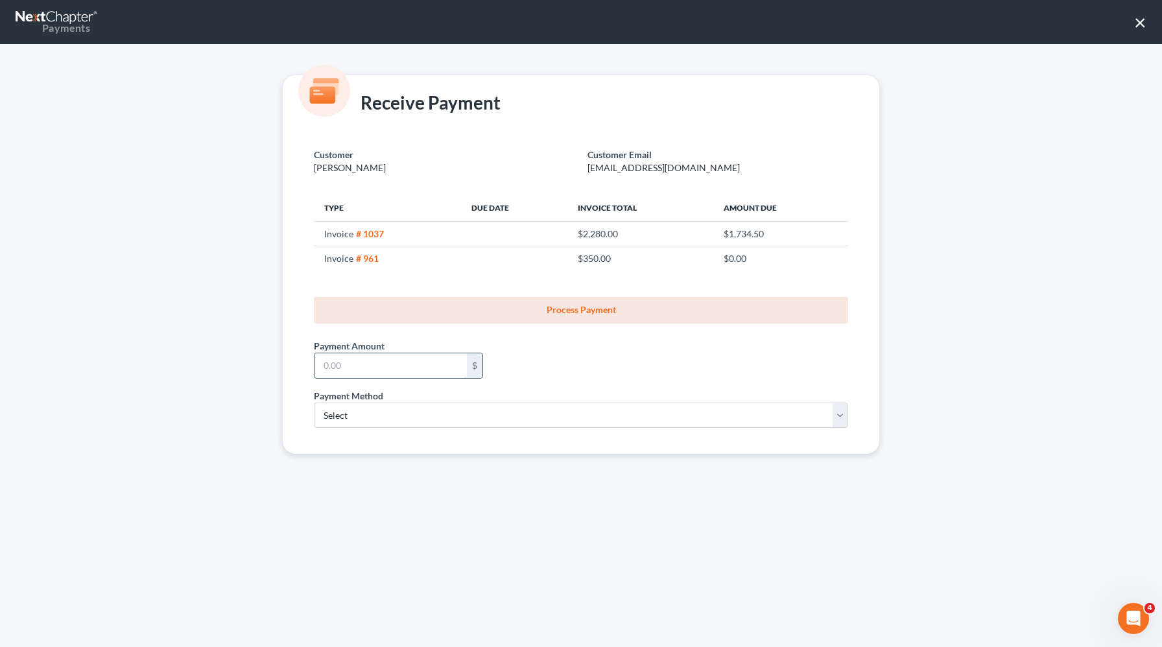
click at [416, 369] on input "text" at bounding box center [391, 365] width 152 height 25
type input "272.77"
click at [383, 425] on select "Select ACH Credit Card" at bounding box center [581, 416] width 534 height 26
select select "1"
click at [314, 403] on select "Select ACH Credit Card" at bounding box center [581, 416] width 534 height 26
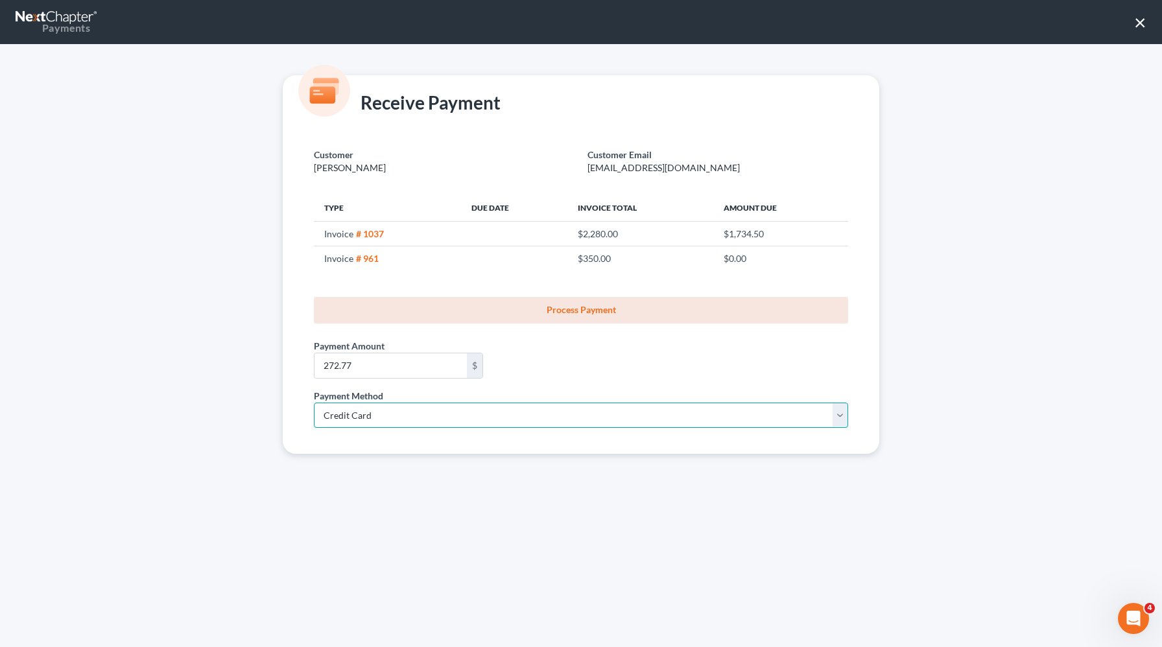
select select "35"
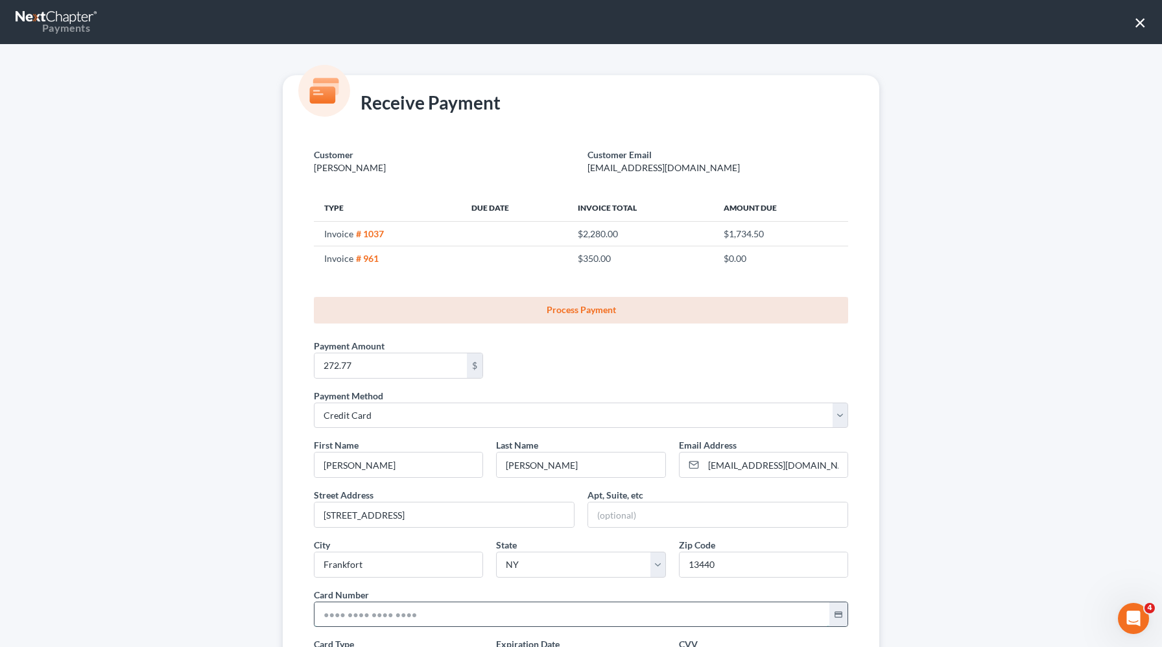
click at [333, 610] on input "text" at bounding box center [572, 614] width 515 height 25
paste input "5142 3000 4205 9297"
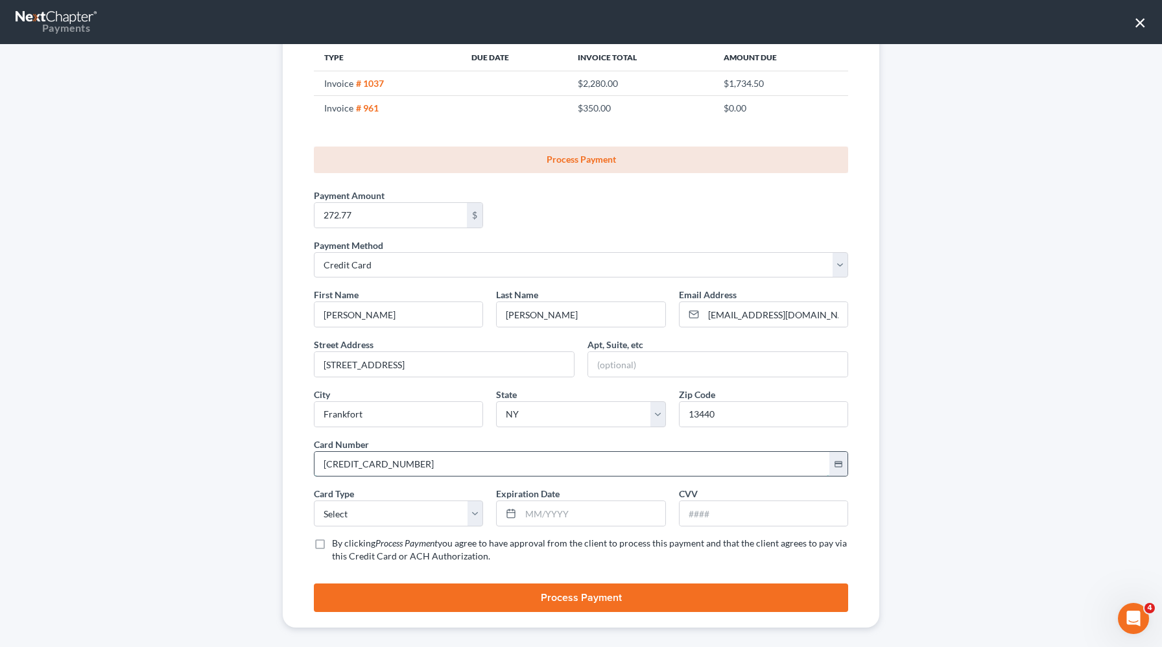
scroll to position [162, 0]
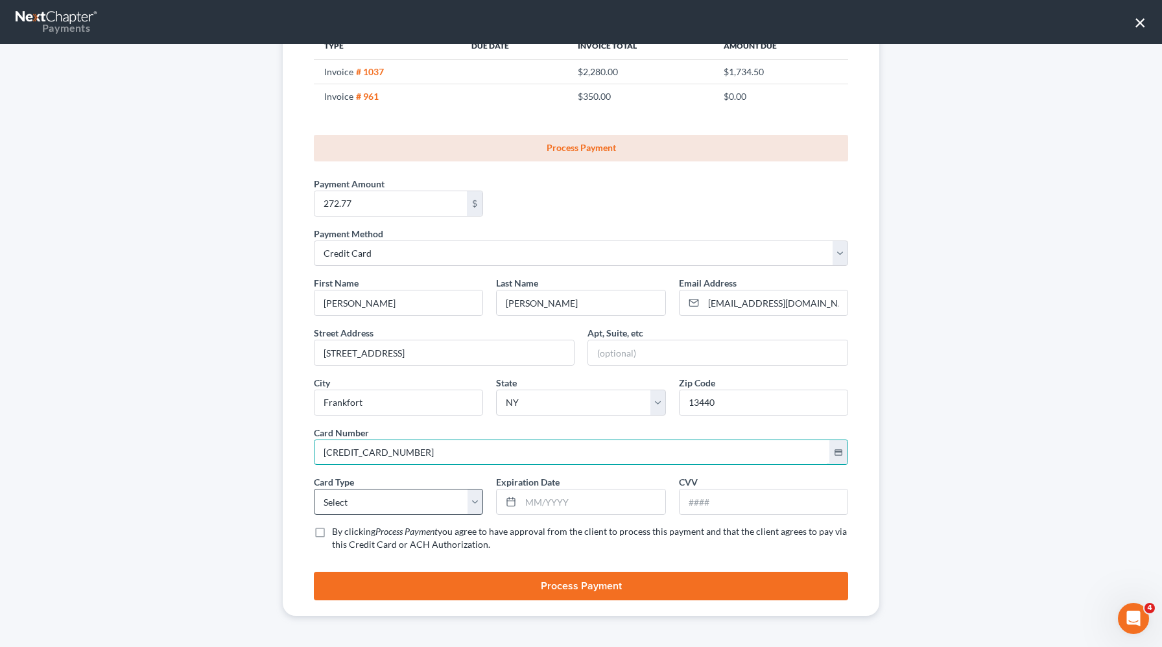
type input "5142 3000 4205 9297"
click at [350, 501] on select "Select Visa MasterCard Discover American Express" at bounding box center [398, 502] width 169 height 26
select select "1"
click at [314, 489] on select "Select Visa MasterCard Discover American Express" at bounding box center [398, 502] width 169 height 26
click at [604, 508] on input "text" at bounding box center [593, 502] width 144 height 25
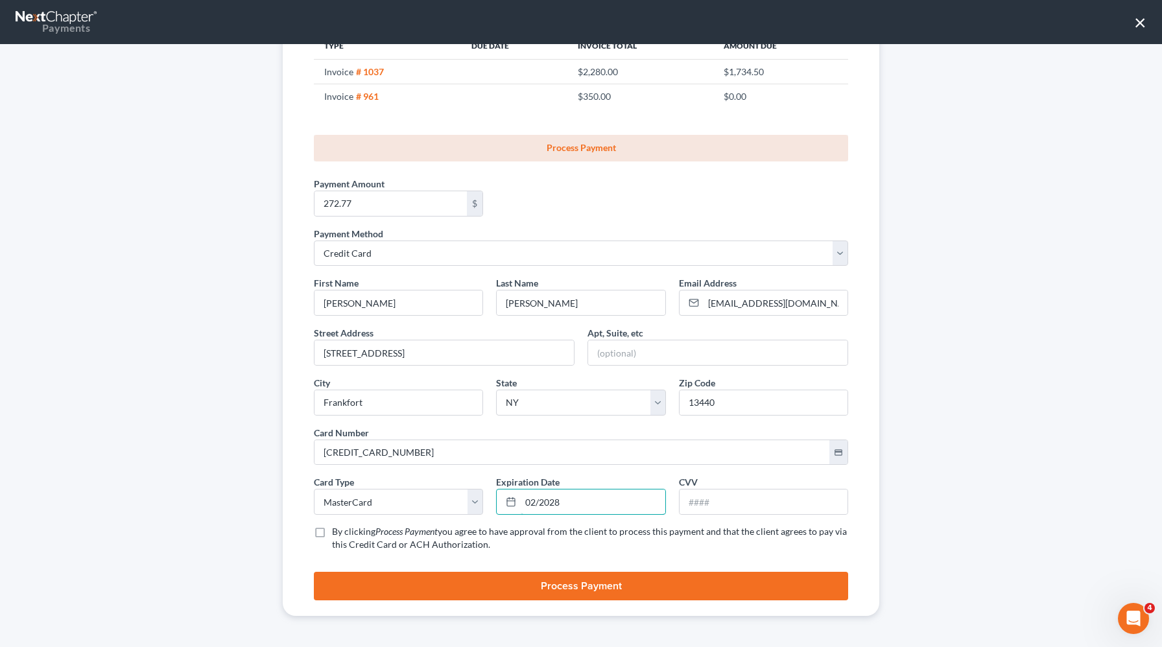
type input "02/2028"
click at [717, 502] on input "text" at bounding box center [764, 502] width 168 height 25
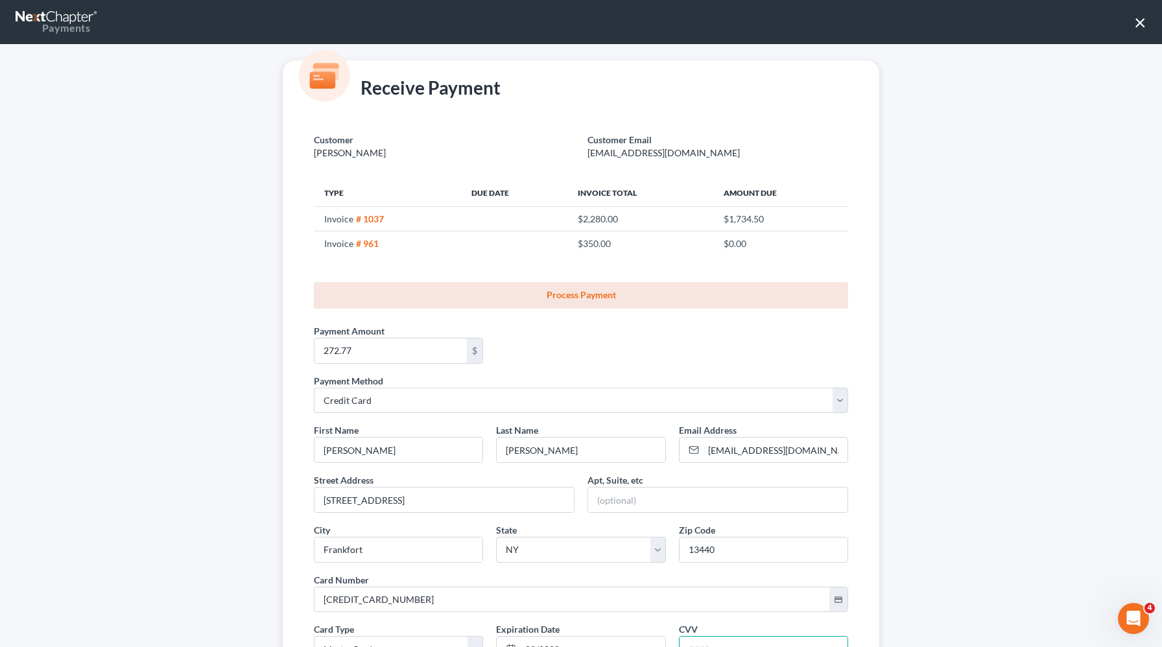
scroll to position [0, 0]
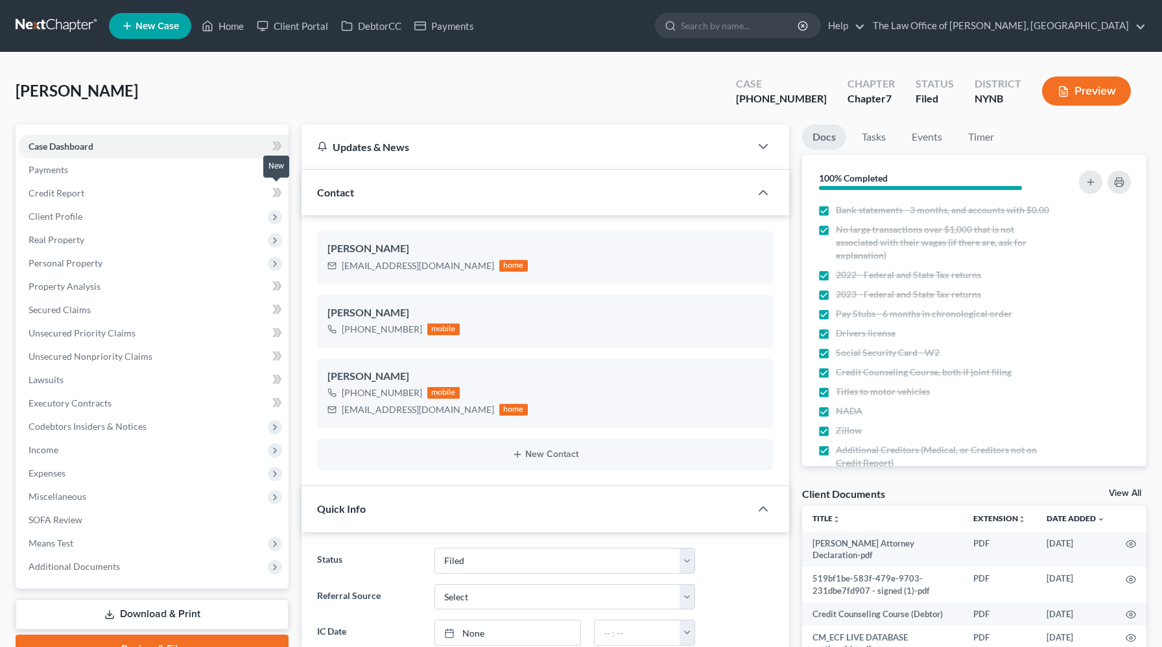
select select "6"
click at [191, 173] on span "Payments" at bounding box center [153, 169] width 270 height 23
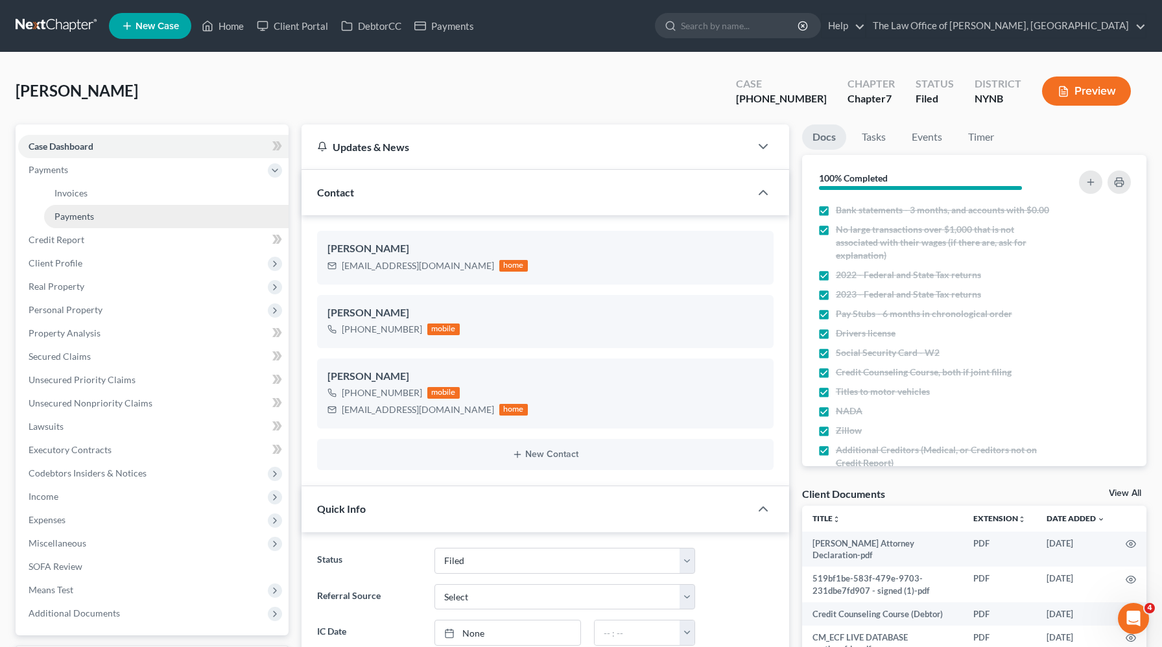
click at [177, 217] on link "Payments" at bounding box center [166, 216] width 244 height 23
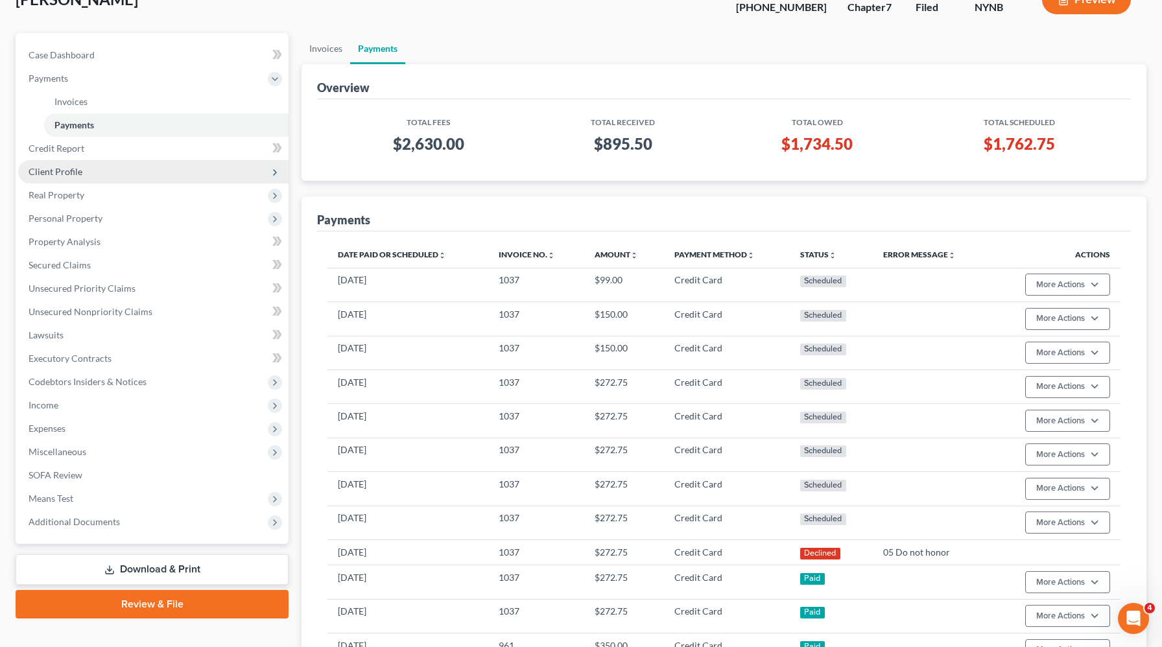
scroll to position [82, 0]
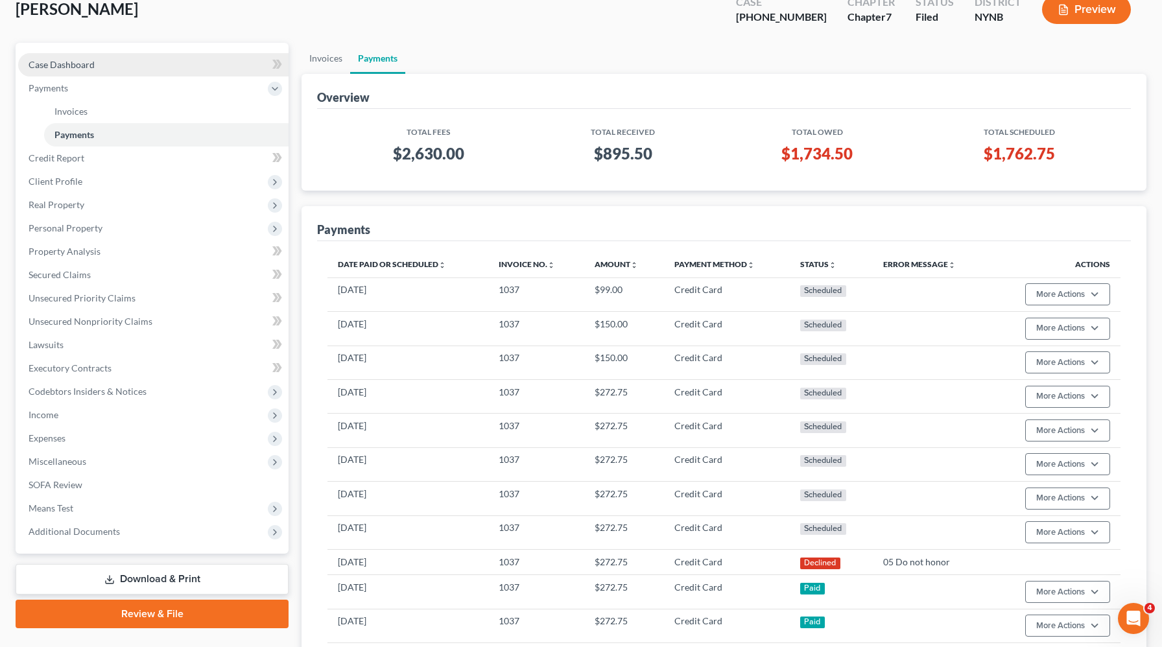
click at [169, 67] on link "Case Dashboard" at bounding box center [153, 64] width 270 height 23
select select "6"
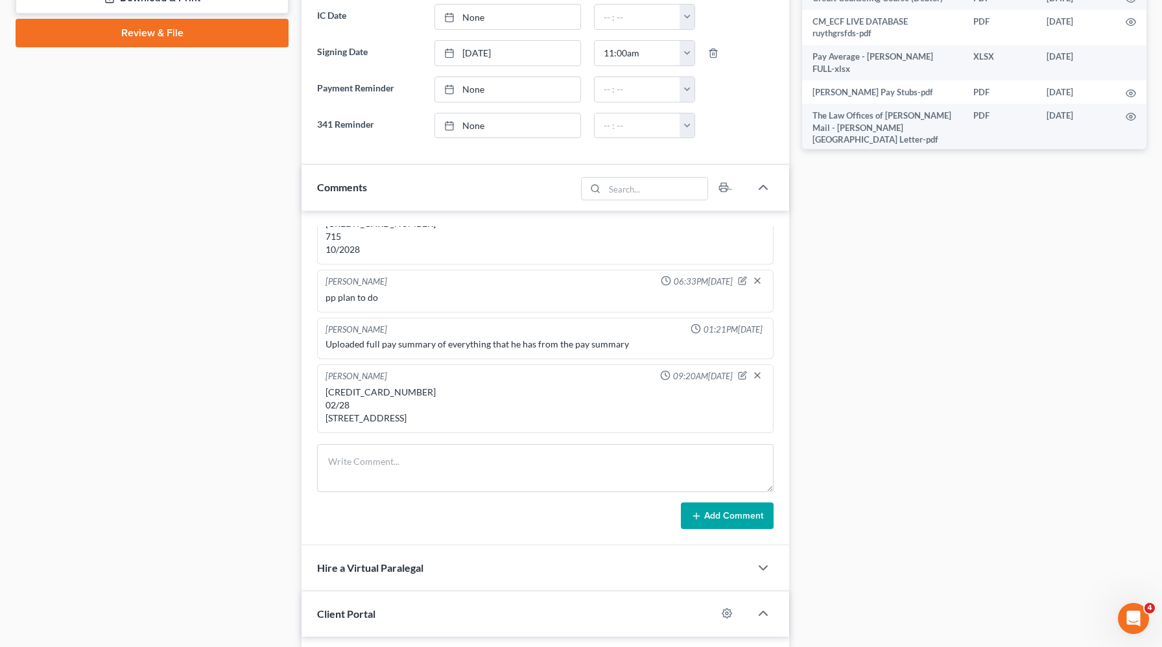
scroll to position [620, 0]
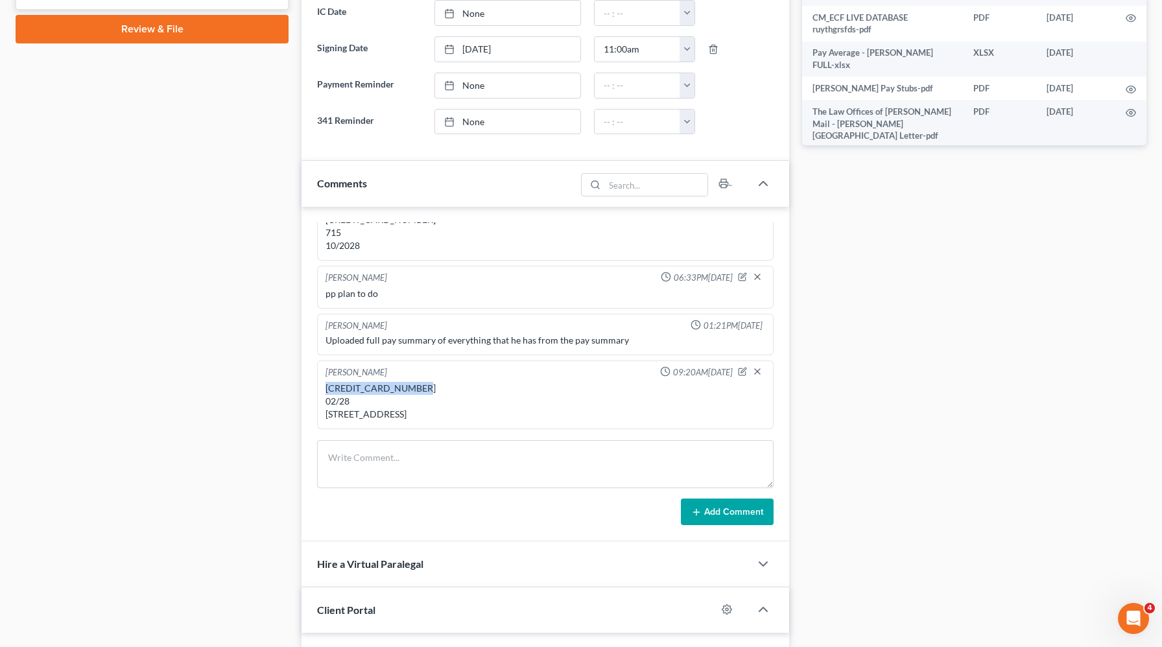
drag, startPoint x: 423, startPoint y: 377, endPoint x: 324, endPoint y: 380, distance: 99.9
click at [324, 380] on div "[CREDIT_CARD_NUMBER] 02/28 [STREET_ADDRESS]" at bounding box center [545, 401] width 445 height 44
copy div "[CREDIT_CARD_NUMBER]"
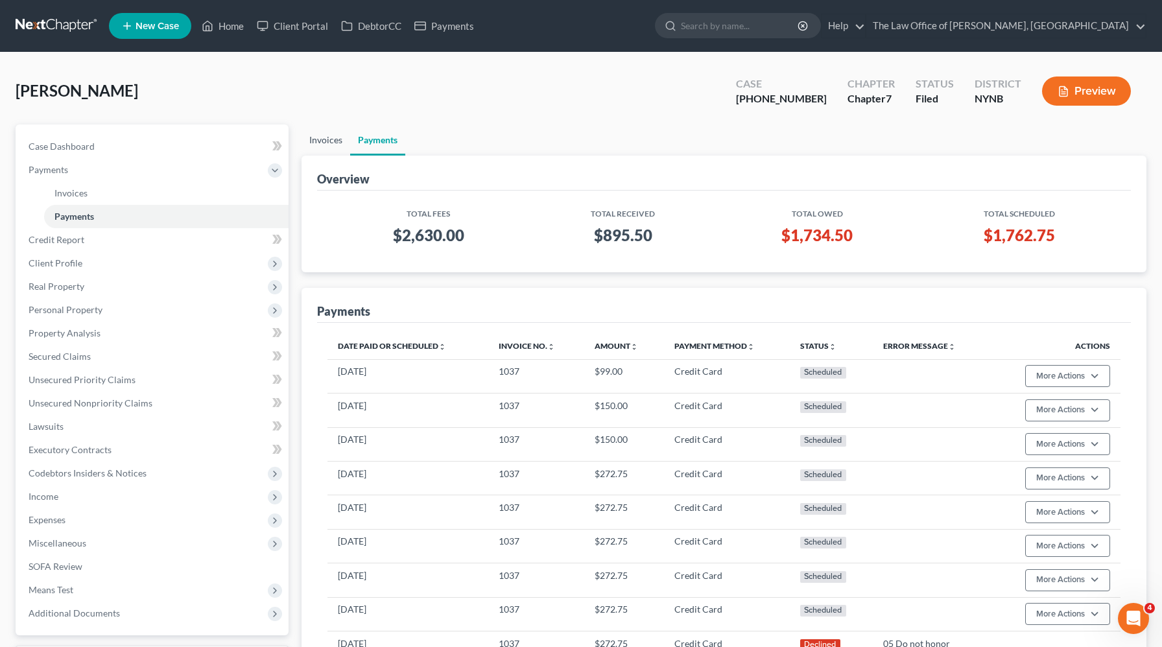
click at [324, 146] on link "Invoices" at bounding box center [326, 140] width 49 height 31
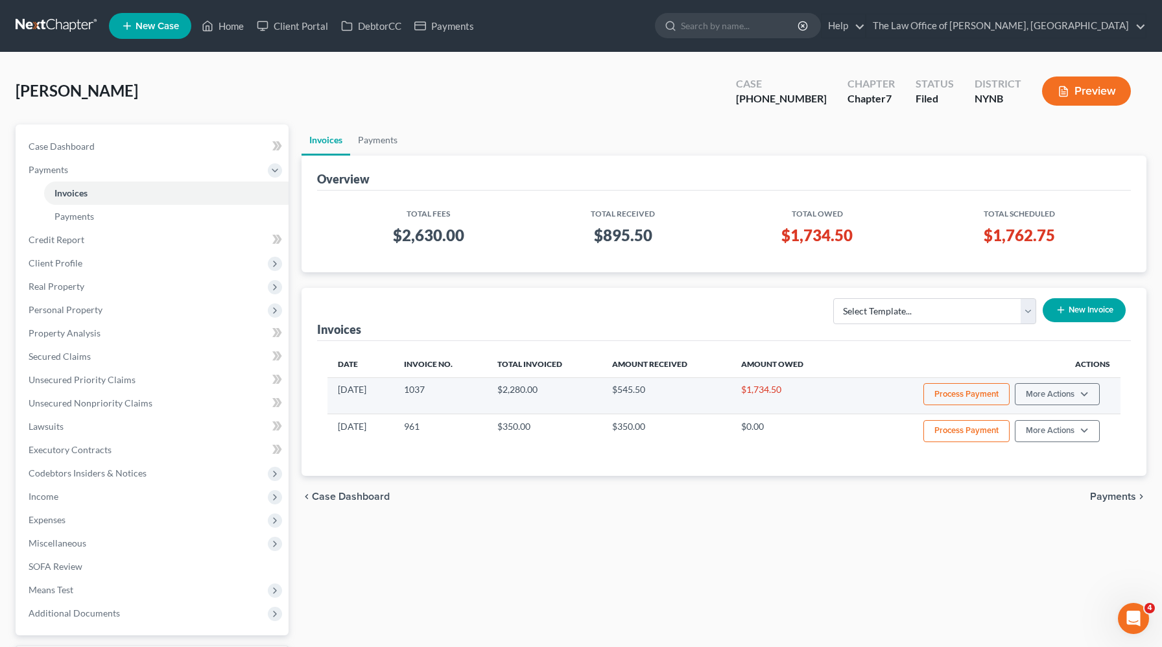
click at [956, 398] on button "Process Payment" at bounding box center [966, 394] width 86 height 22
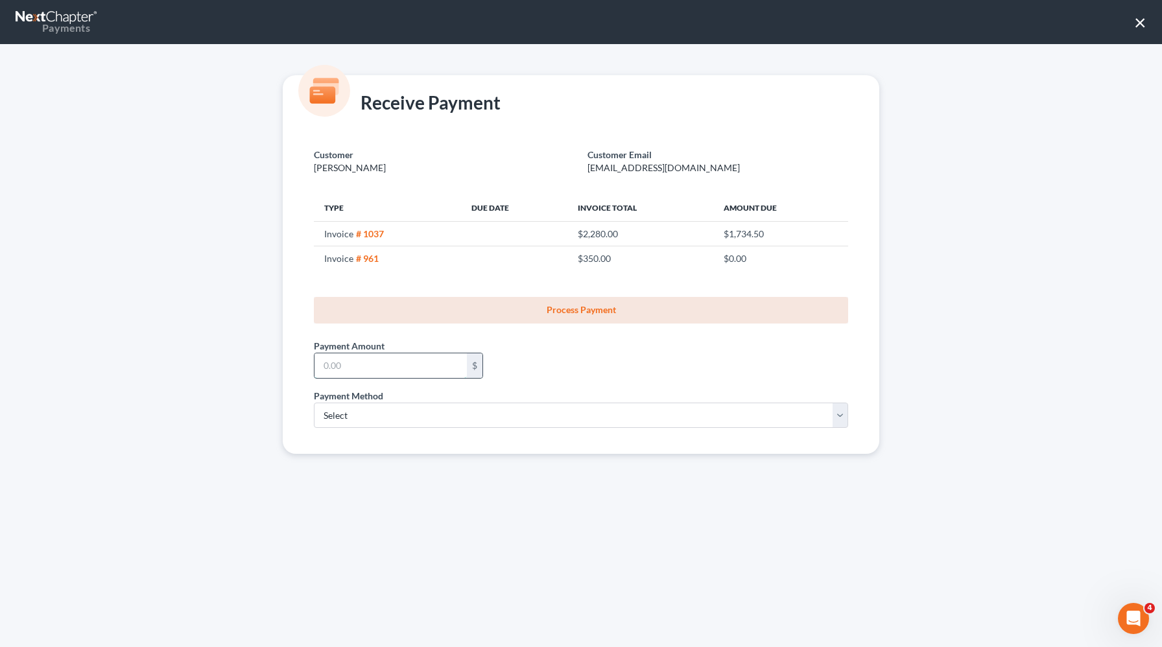
click at [458, 371] on input "text" at bounding box center [391, 365] width 152 height 25
type input "272.76"
click at [397, 422] on select "Select ACH Credit Card" at bounding box center [581, 416] width 534 height 26
select select "1"
click at [314, 403] on select "Select ACH Credit Card" at bounding box center [581, 416] width 534 height 26
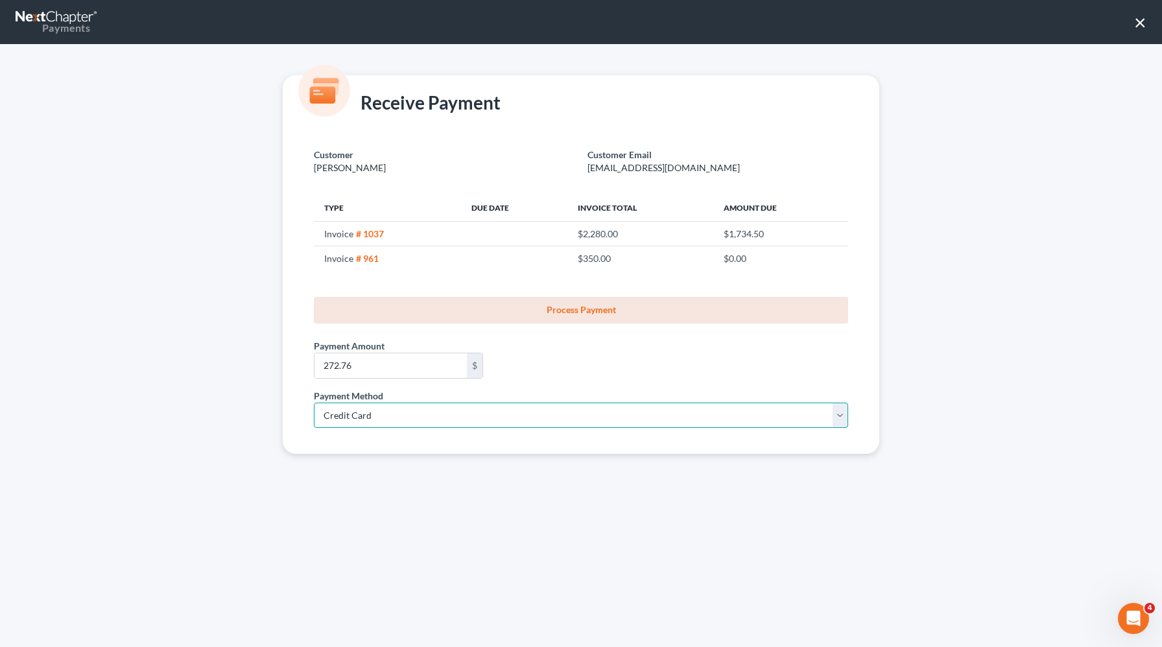
select select "35"
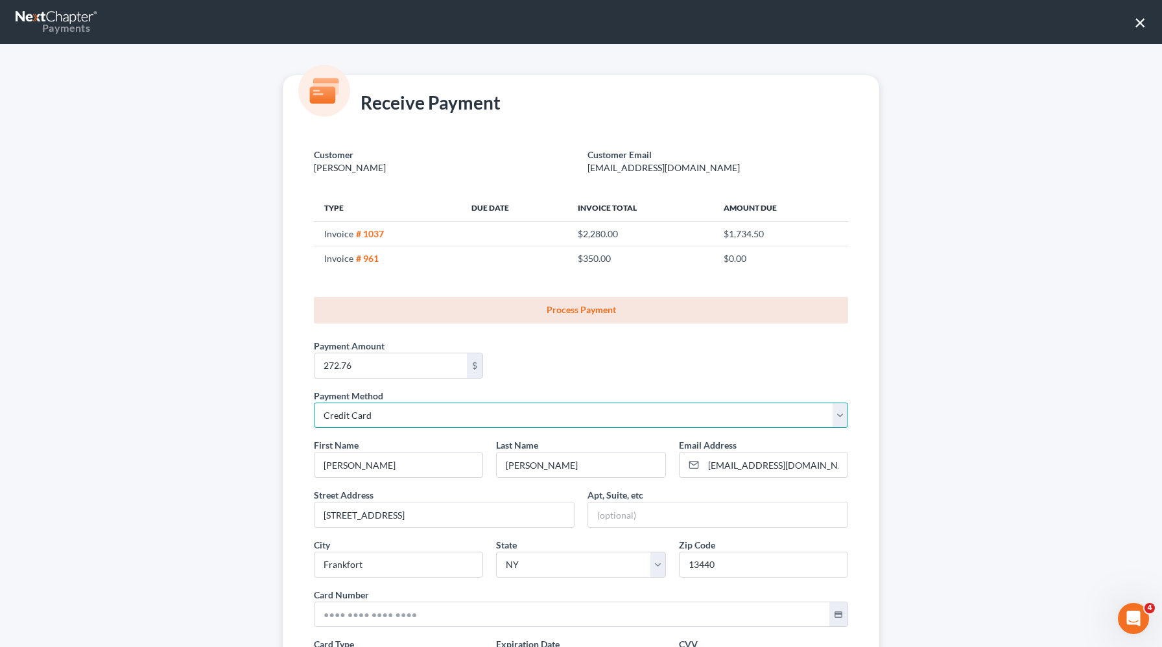
scroll to position [162, 0]
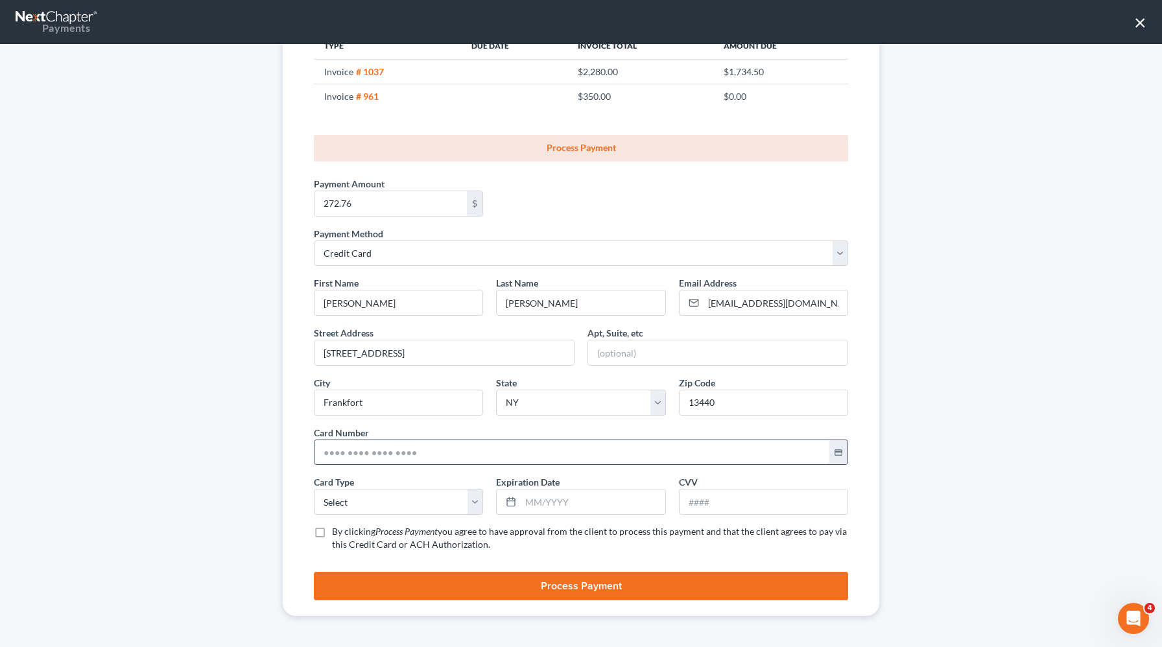
click at [331, 457] on input "text" at bounding box center [572, 452] width 515 height 25
paste input "[CREDIT_CARD_NUMBER]"
type input "[CREDIT_CARD_NUMBER]"
click at [375, 508] on select "Select Visa MasterCard Discover American Express" at bounding box center [398, 502] width 169 height 26
select select "1"
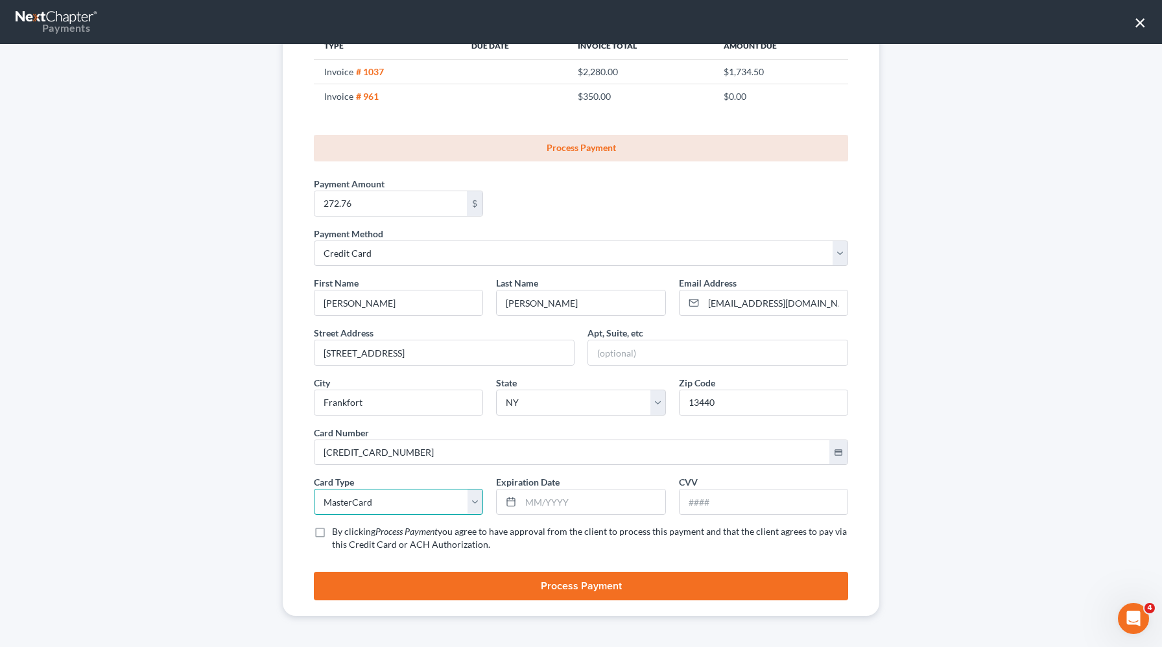
click at [314, 489] on select "Select Visa MasterCard Discover American Express" at bounding box center [398, 502] width 169 height 26
click at [696, 497] on input "text" at bounding box center [764, 502] width 168 height 25
type input "822"
click at [543, 500] on input "text" at bounding box center [593, 502] width 144 height 25
type input "02/2028"
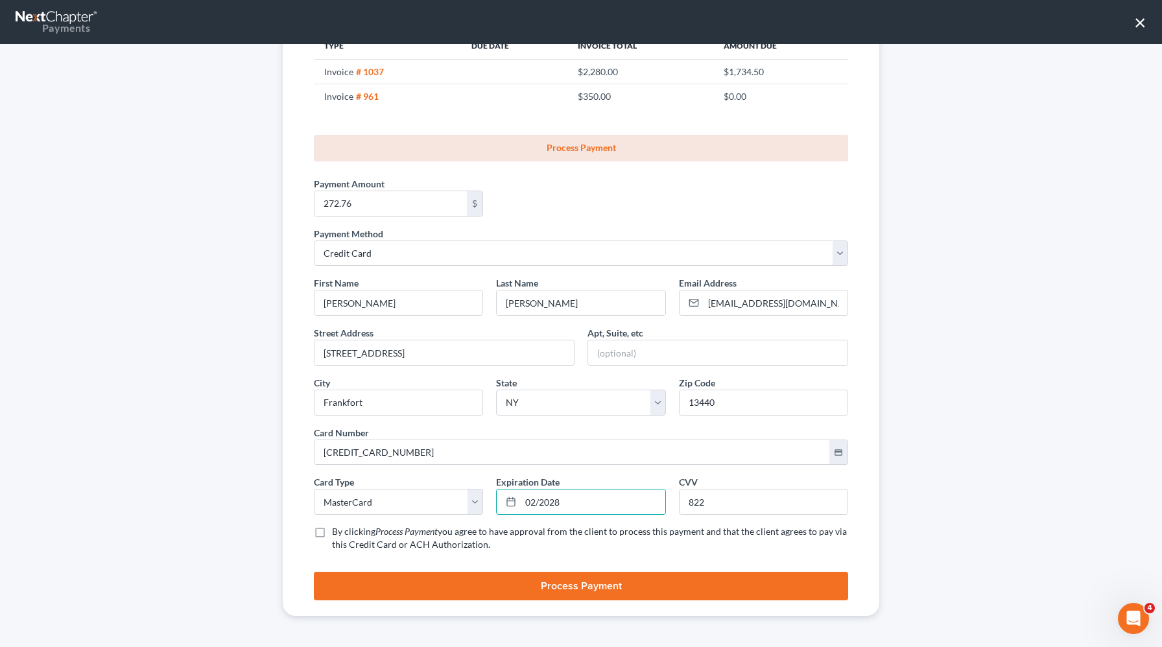
click at [332, 536] on label "By clicking Process Payment you agree to have approval from the client to proce…" at bounding box center [590, 538] width 516 height 26
click at [337, 534] on input "By clicking Process Payment you agree to have approval from the client to proce…" at bounding box center [341, 529] width 8 height 8
checkbox input "true"
click at [364, 584] on button "Process Payment" at bounding box center [581, 586] width 534 height 29
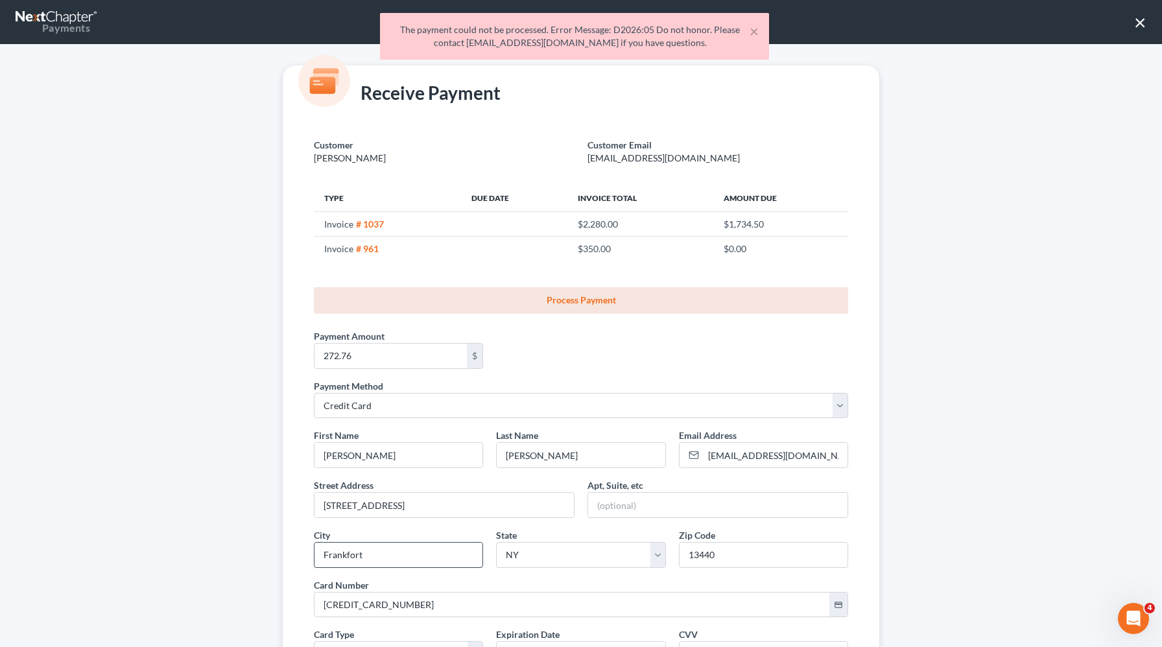
scroll to position [0, 0]
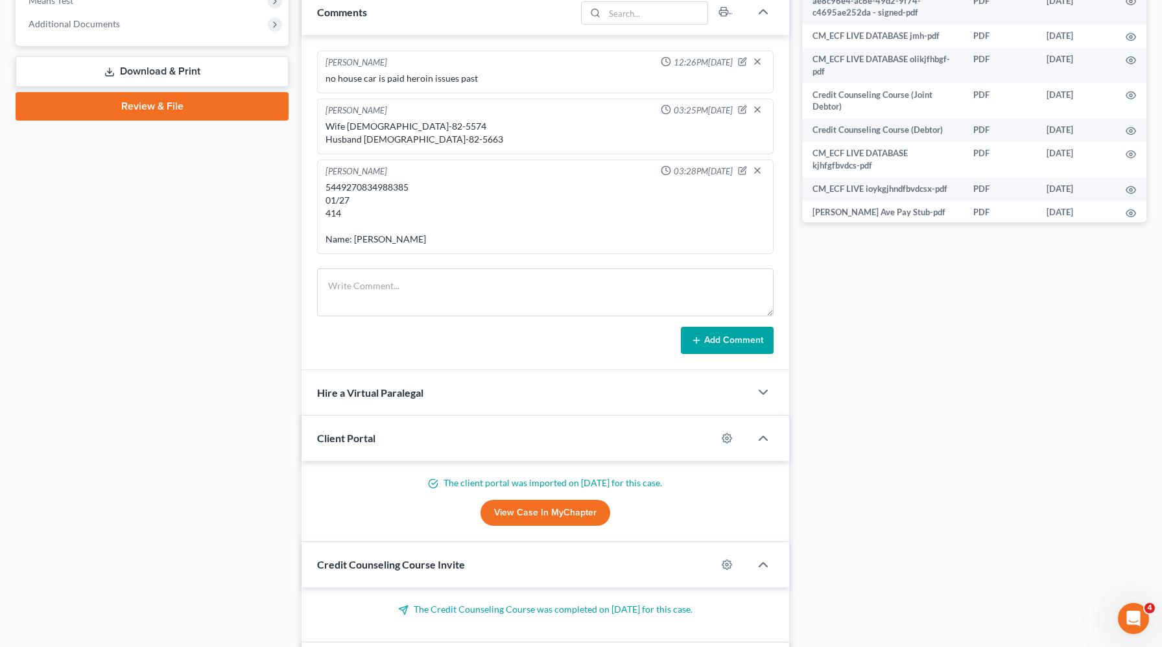
click at [367, 185] on div "5449270834988385 01/27 414 Name: [PERSON_NAME]" at bounding box center [546, 213] width 440 height 65
click at [367, 185] on div "5449270834988385 01/27 414 Name: Amelia Fraiser" at bounding box center [546, 213] width 440 height 65
copy div "5449270834988385"
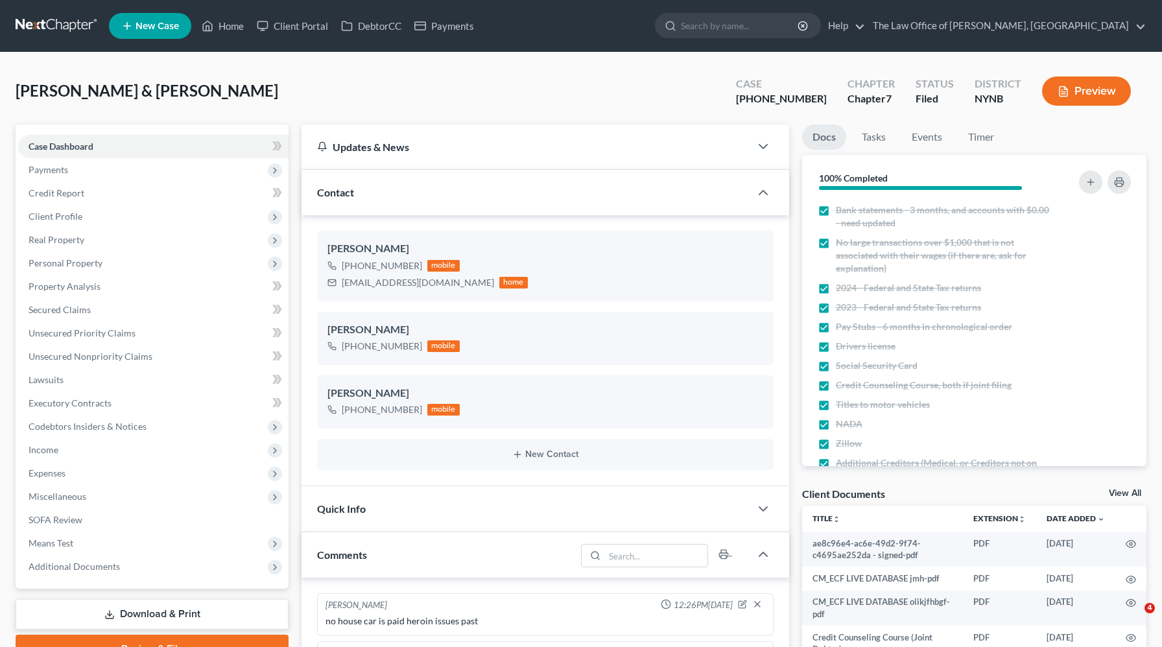
select select "0"
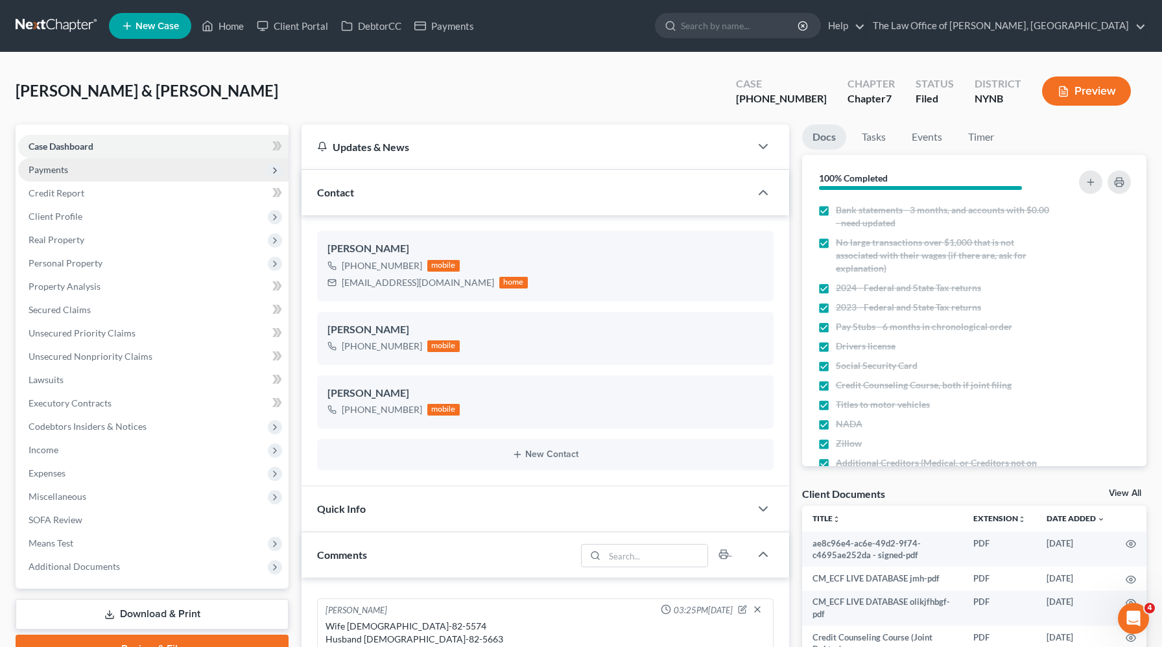
click at [142, 178] on span "Payments" at bounding box center [153, 169] width 270 height 23
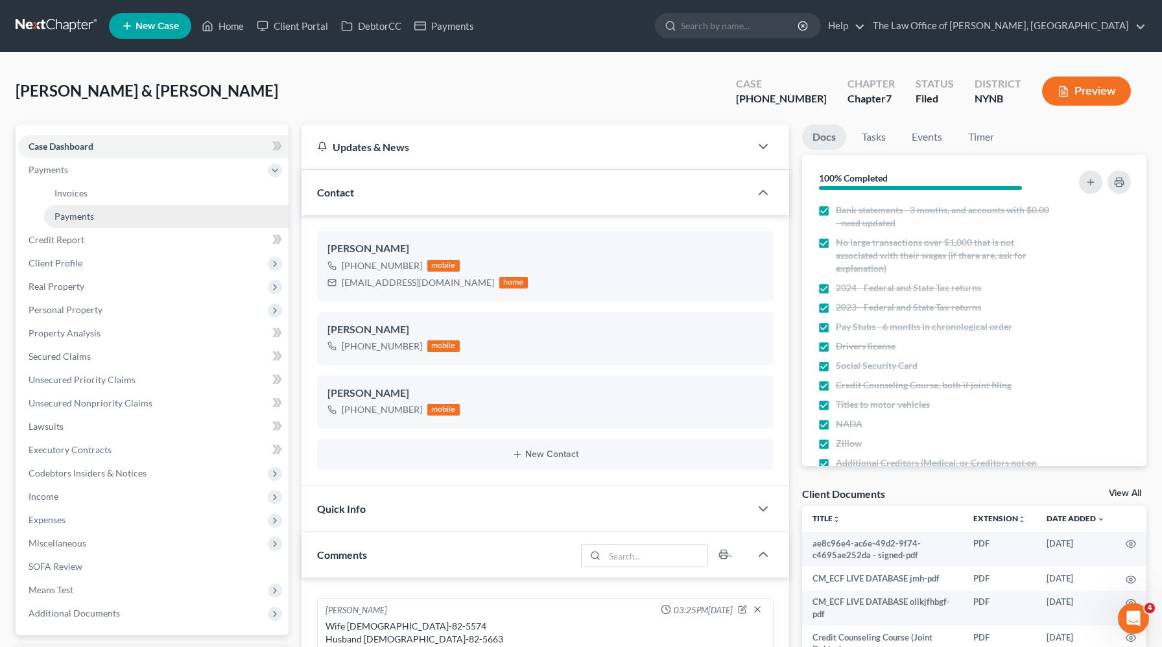
click at [121, 213] on link "Payments" at bounding box center [166, 216] width 244 height 23
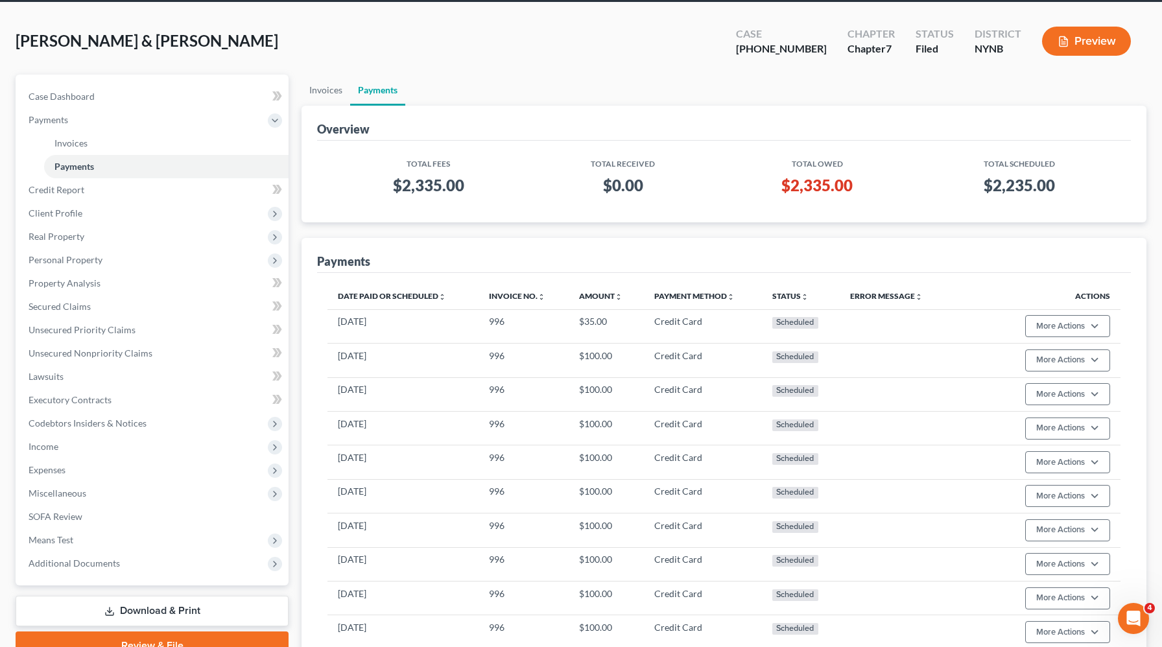
scroll to position [54, 0]
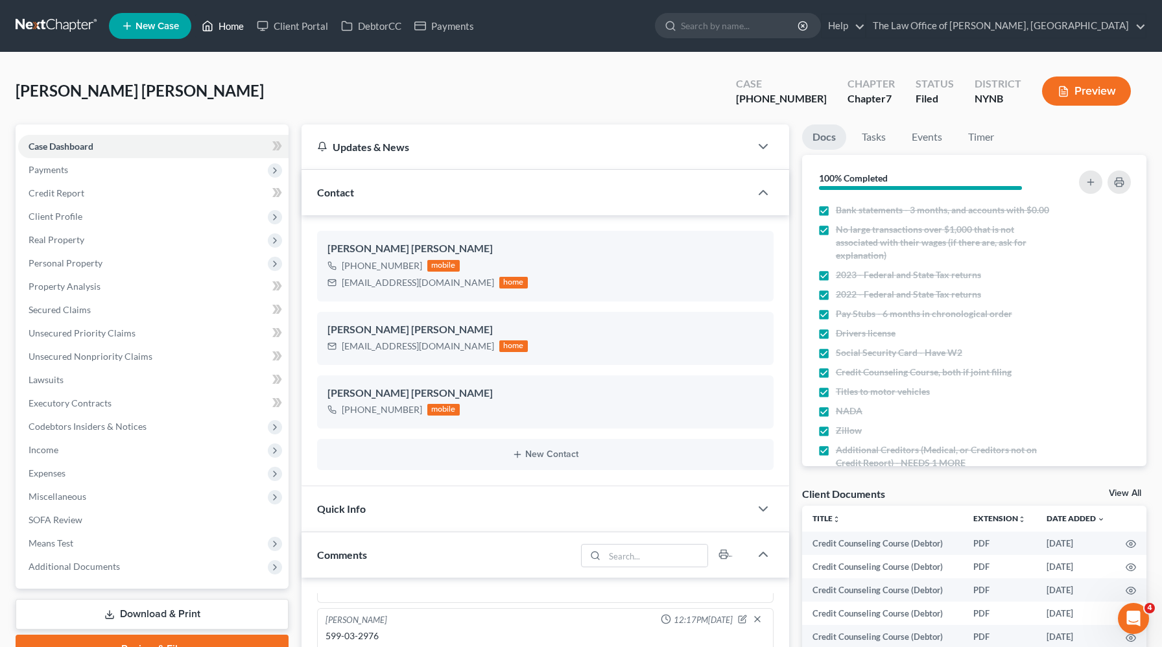
click at [222, 24] on link "Home" at bounding box center [222, 25] width 55 height 23
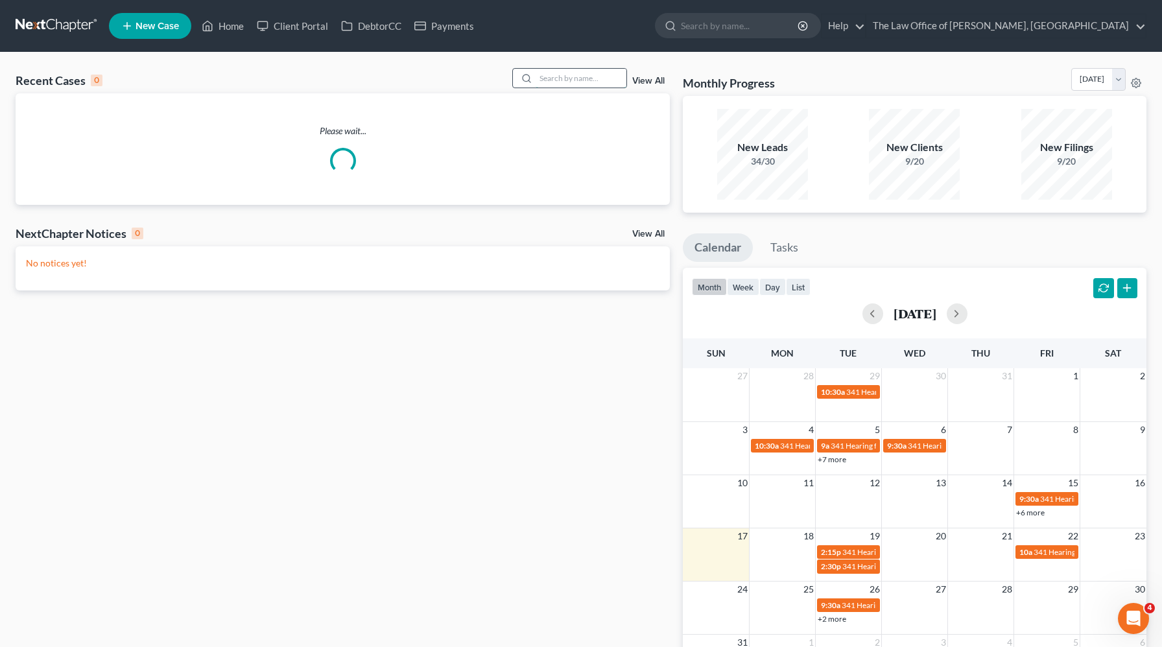
click at [588, 80] on input "search" at bounding box center [581, 78] width 91 height 19
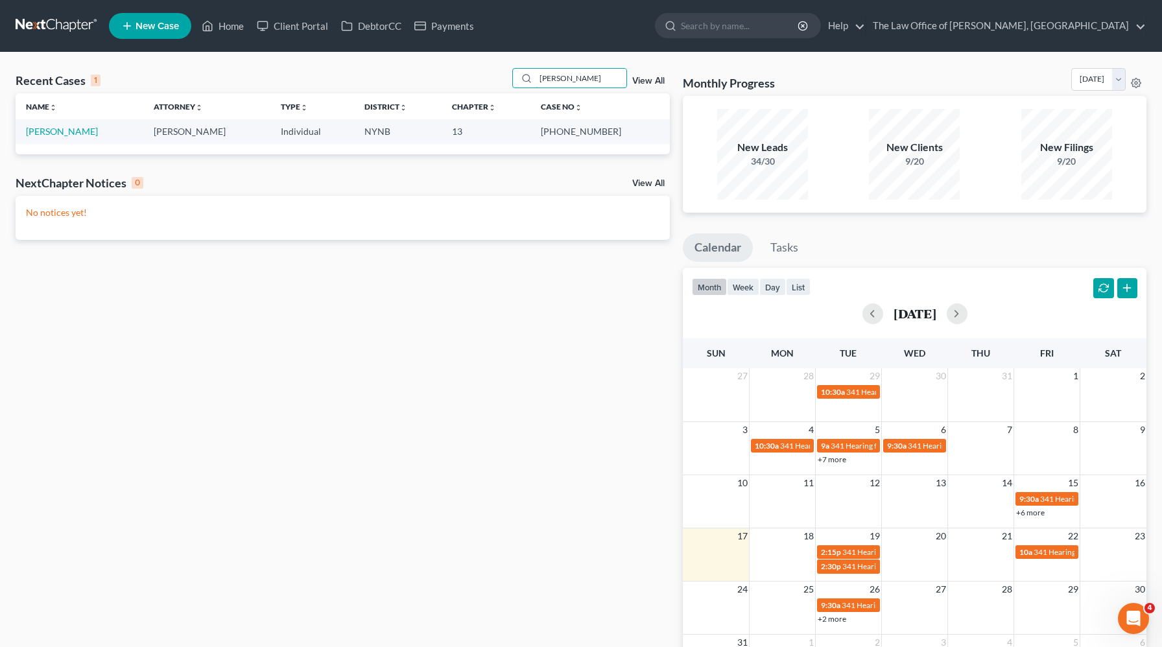
type input "bray"
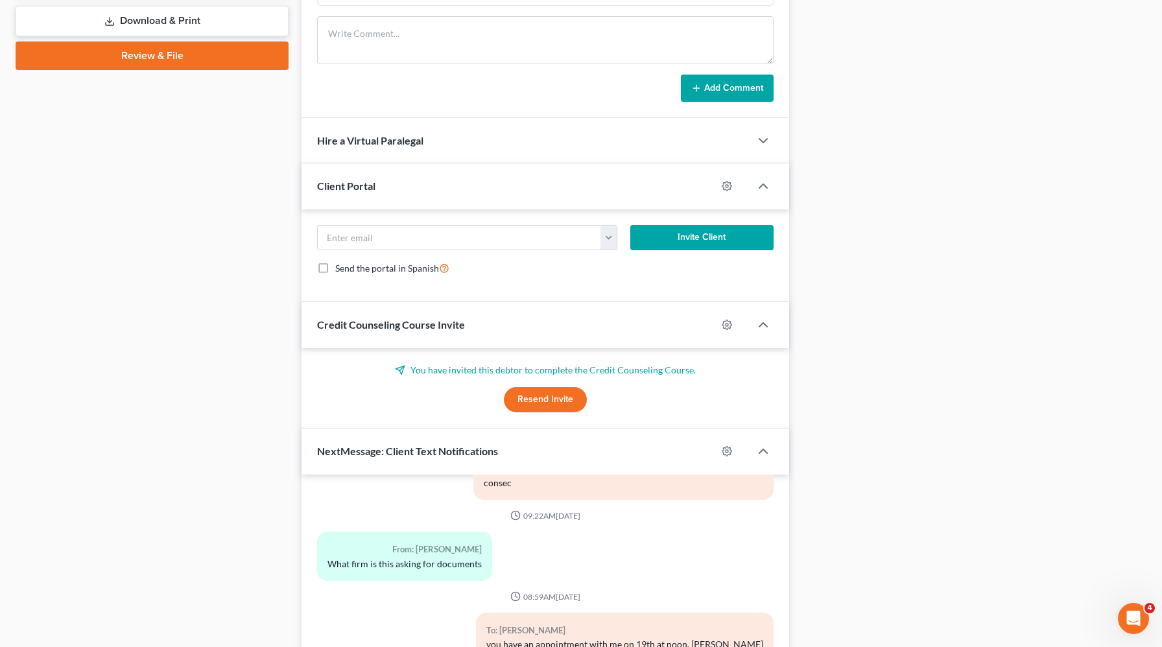
scroll to position [759, 0]
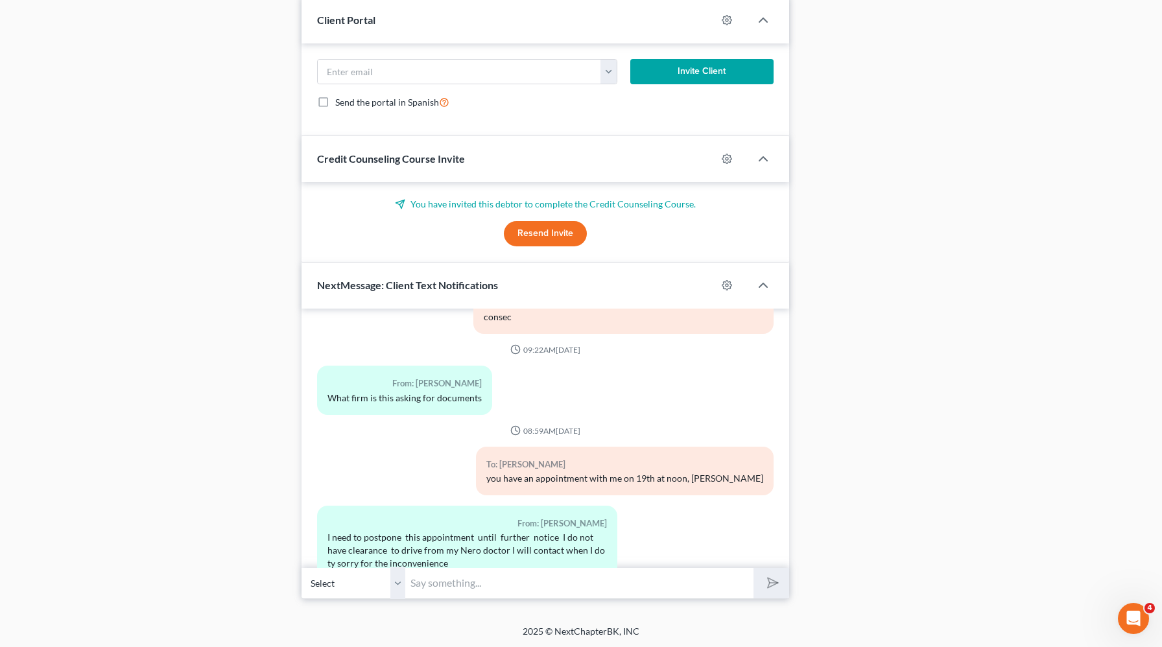
click at [429, 588] on input "text" at bounding box center [579, 583] width 348 height 32
type input "ok"
click at [754, 568] on button "submit" at bounding box center [772, 583] width 36 height 30
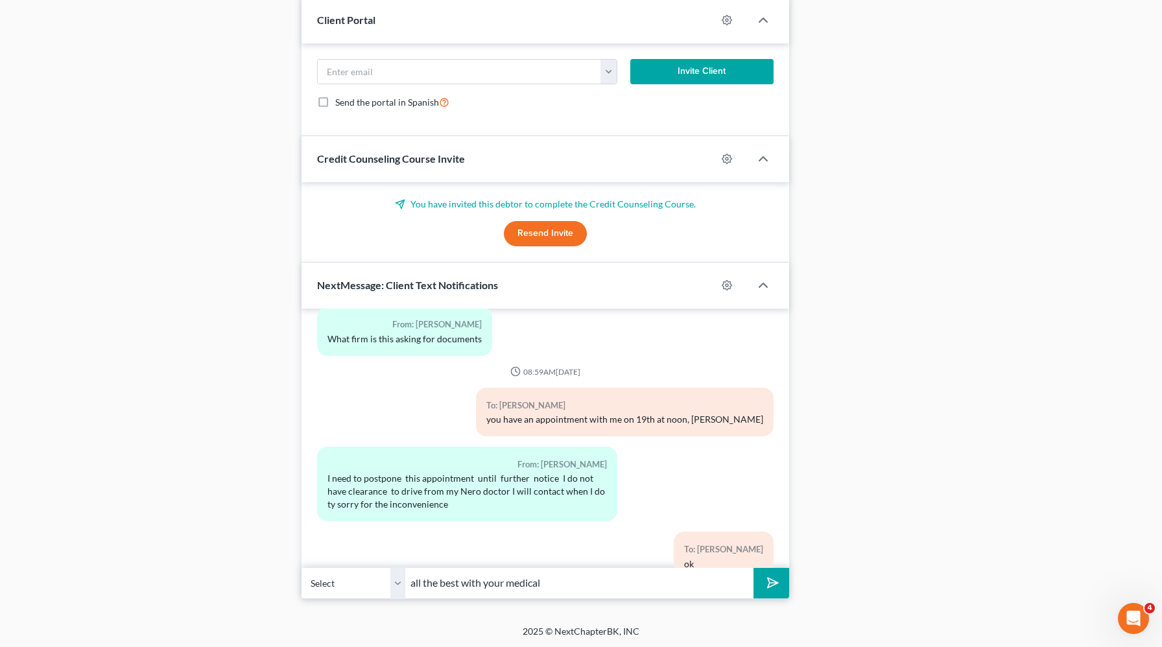
type input "all the best with your medical"
click at [754, 568] on button "submit" at bounding box center [772, 583] width 36 height 30
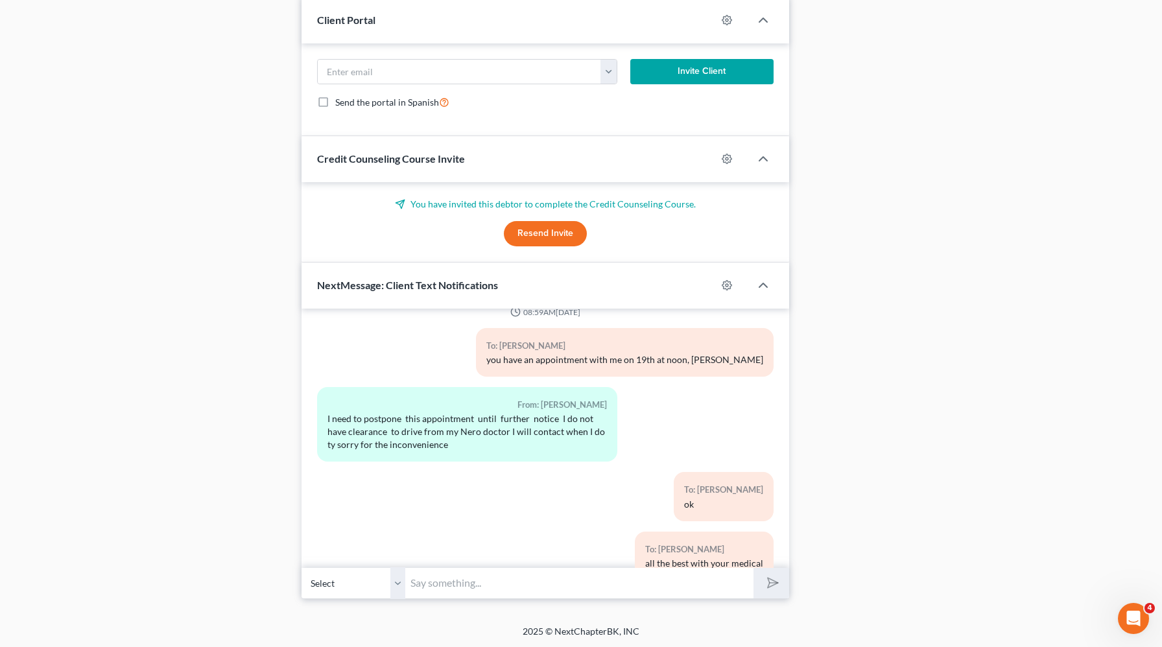
scroll to position [1126, 0]
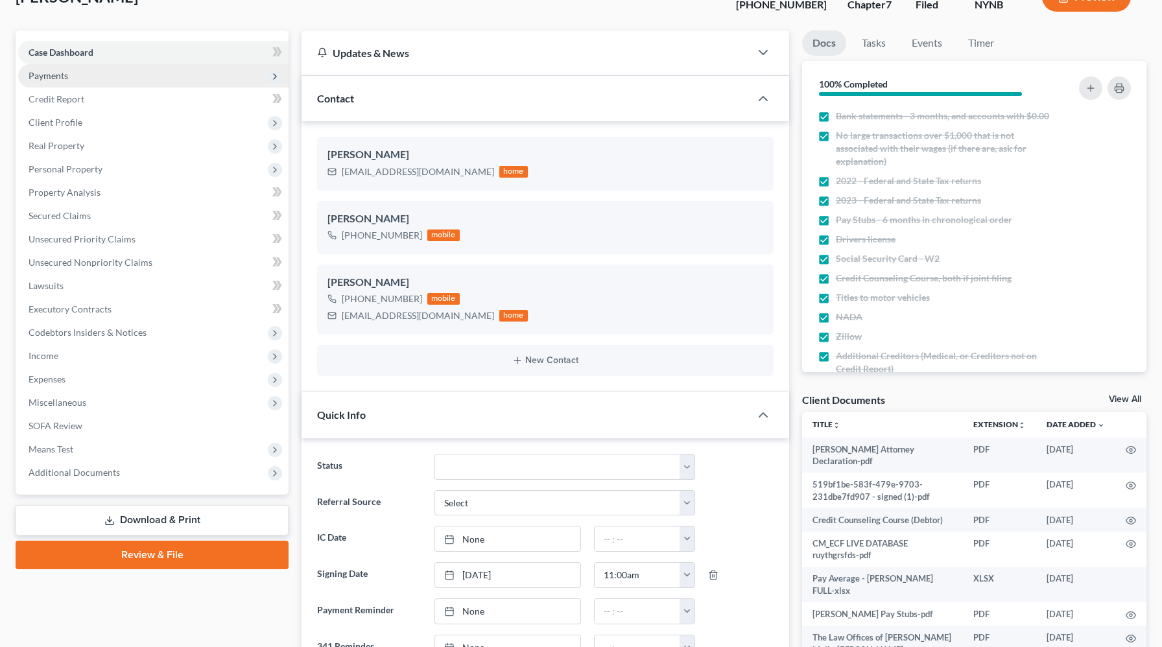
scroll to position [1777, 0]
click at [62, 83] on span "Payments" at bounding box center [153, 75] width 270 height 23
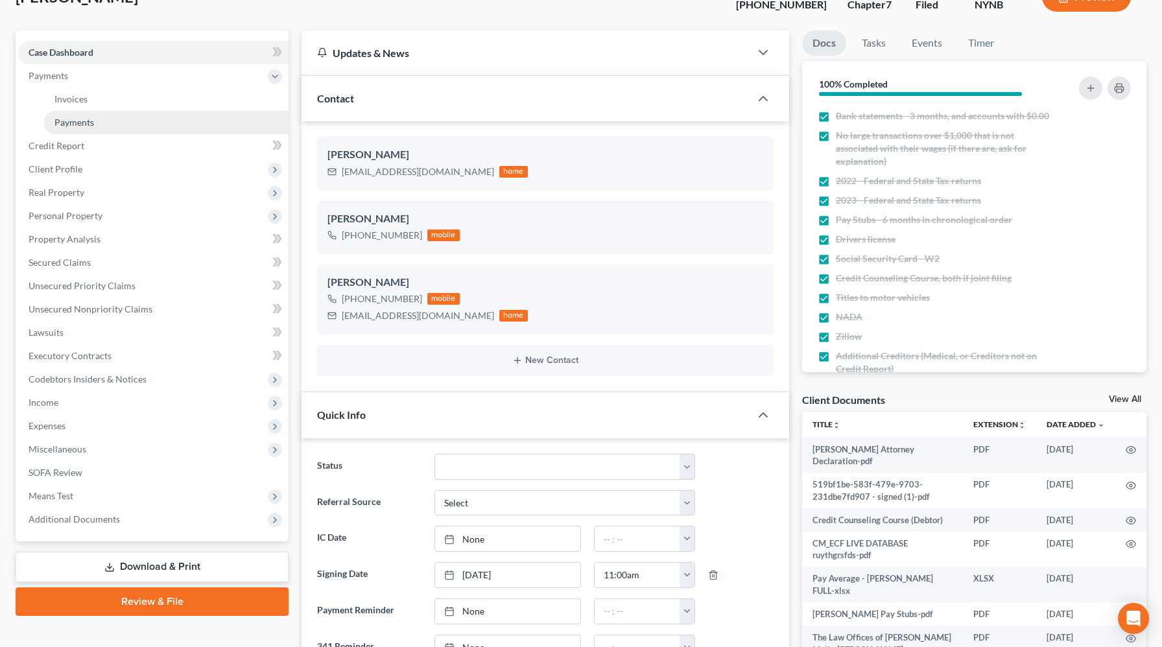
click at [72, 127] on span "Payments" at bounding box center [74, 122] width 40 height 11
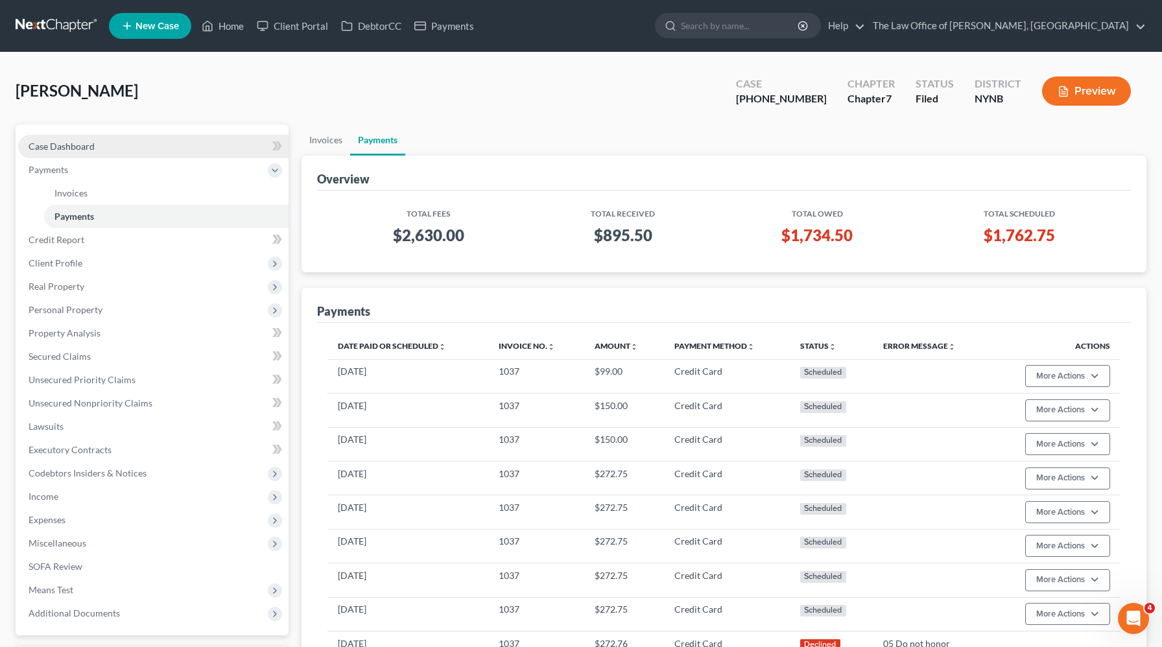
click at [84, 152] on link "Case Dashboard" at bounding box center [153, 146] width 270 height 23
select select "6"
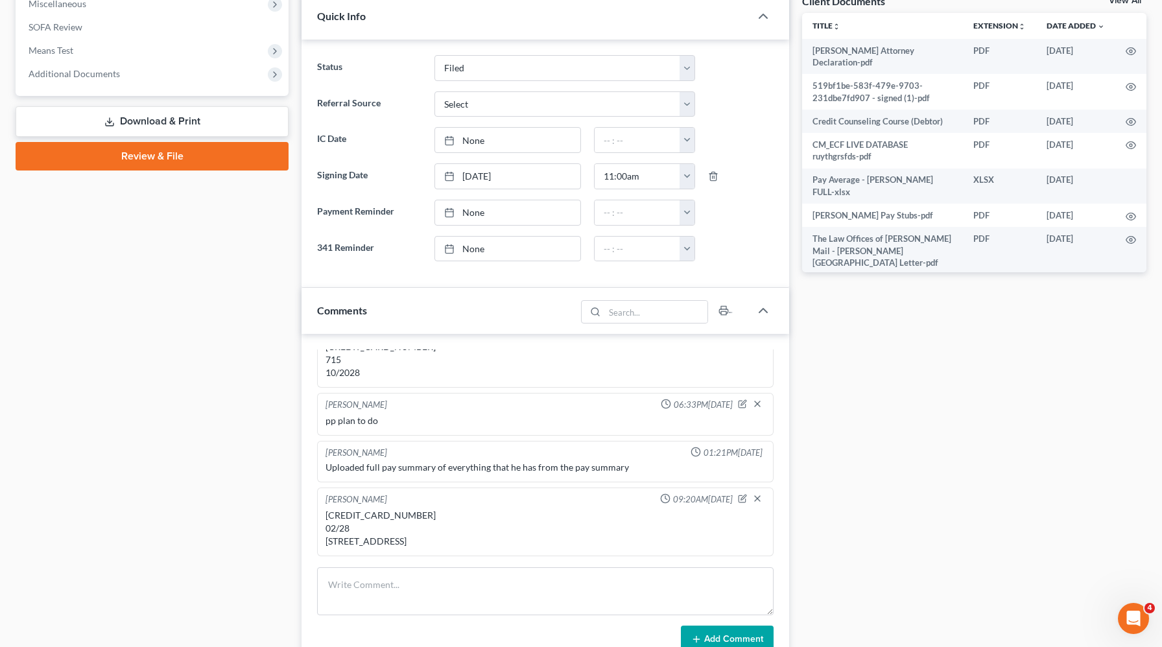
scroll to position [494, 0]
click at [403, 508] on div "5142 3000 4205 9297 02/28 822 201 west main street Frankfort NY 13340" at bounding box center [546, 527] width 440 height 39
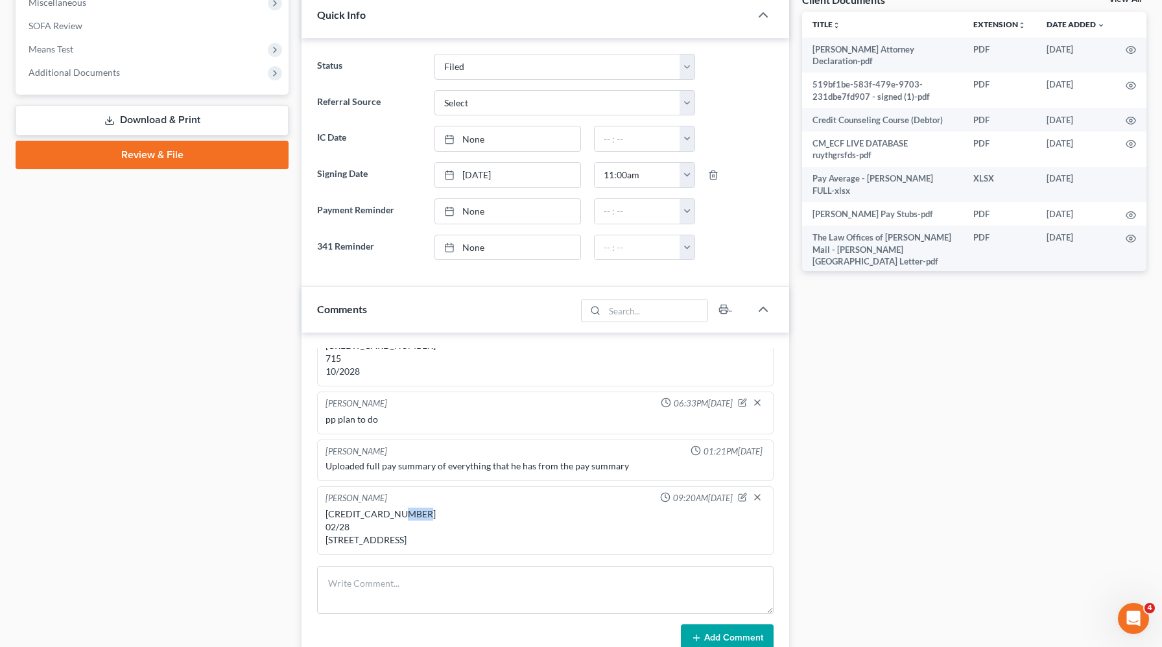
click at [403, 508] on div "5142 3000 4205 9297 02/28 822 201 west main street Frankfort NY 13340" at bounding box center [546, 527] width 440 height 39
copy div "5142 3000 4205 9297"
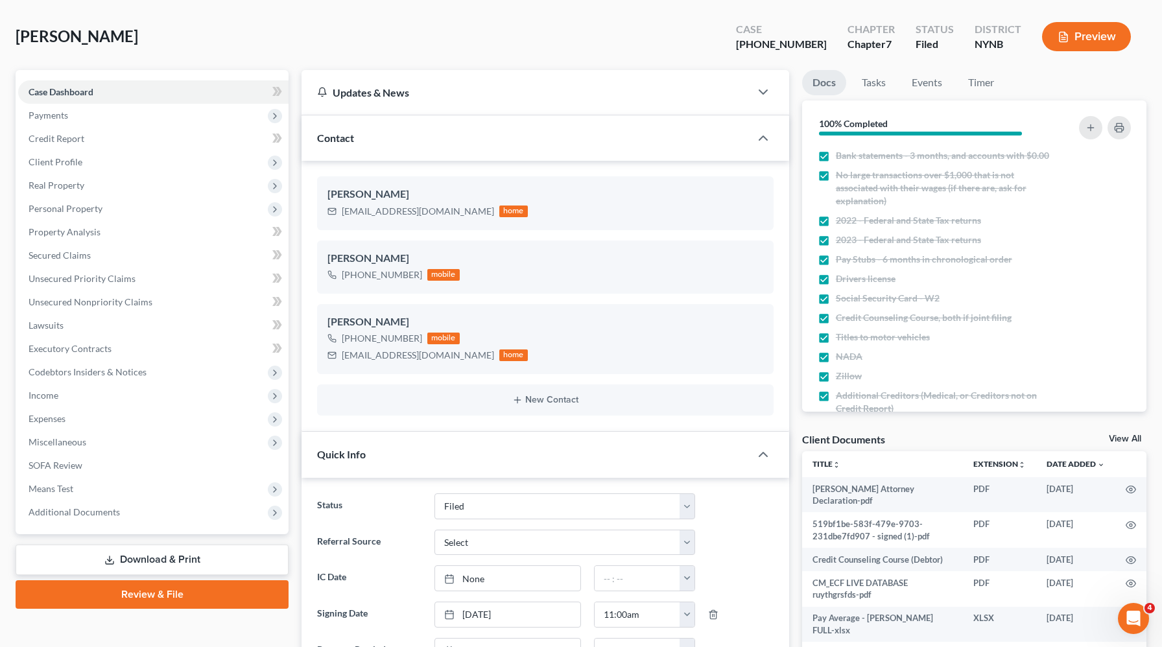
scroll to position [0, 0]
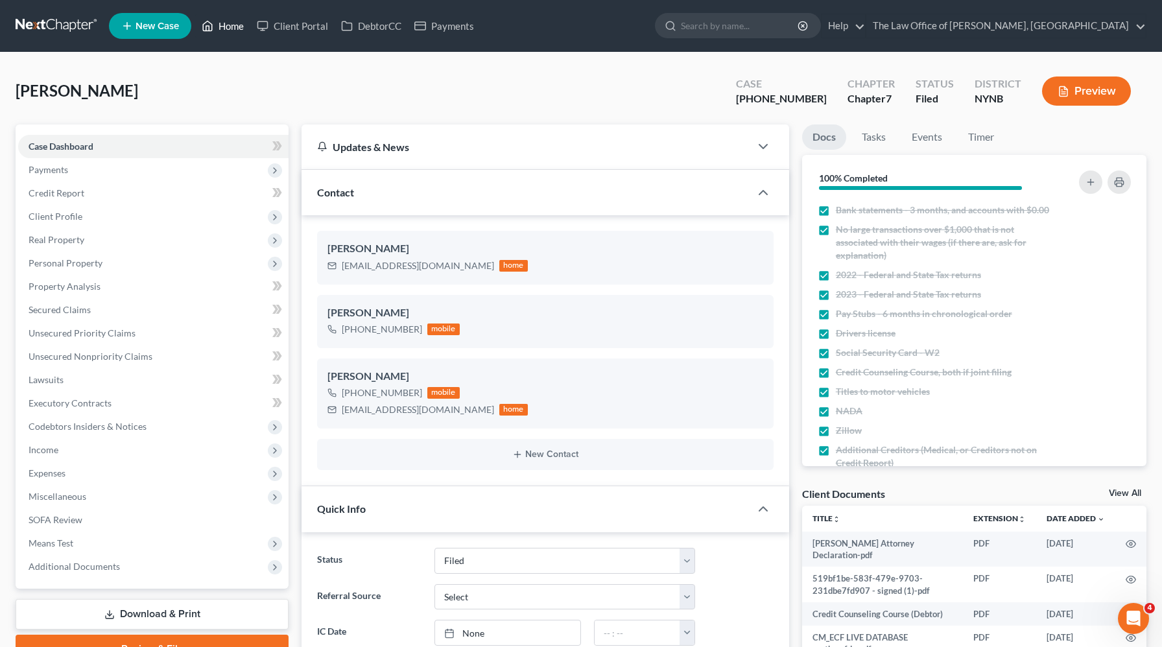
click at [223, 21] on link "Home" at bounding box center [222, 25] width 55 height 23
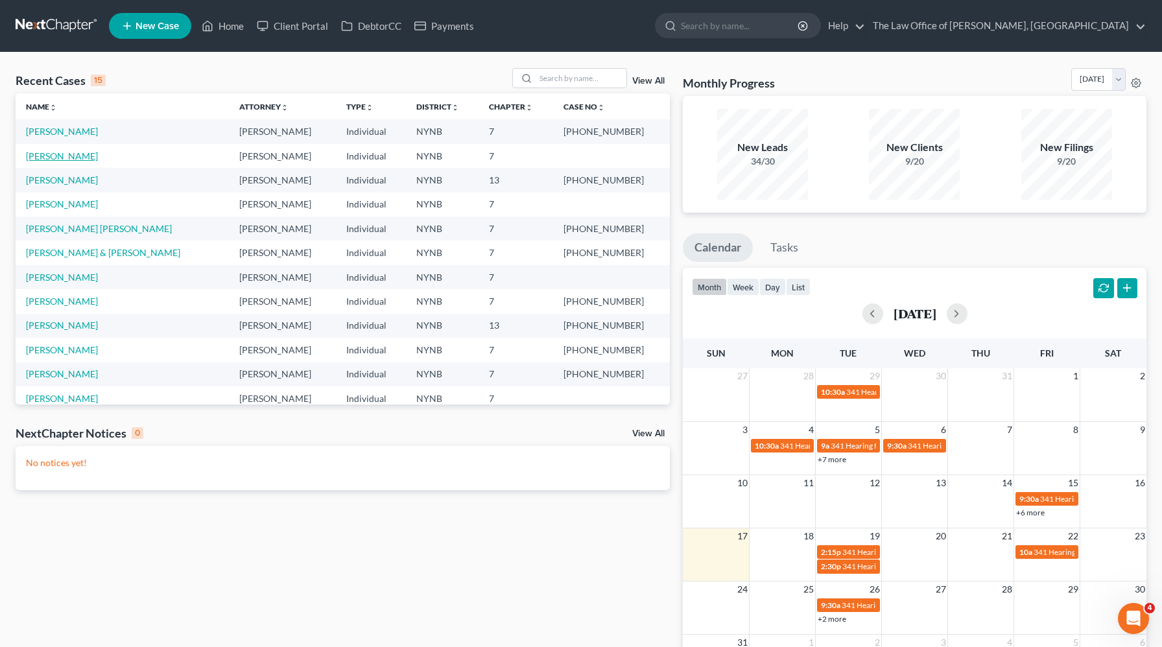
click at [81, 158] on link "[PERSON_NAME]" at bounding box center [62, 155] width 72 height 11
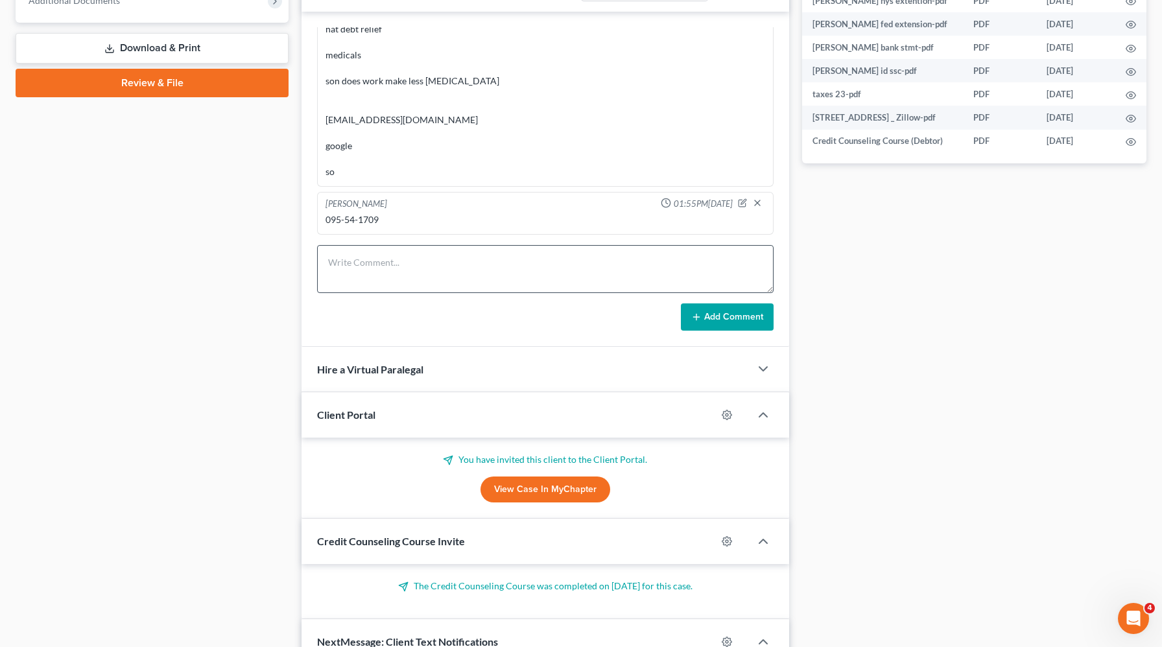
scroll to position [667, 0]
click at [434, 272] on textarea at bounding box center [545, 269] width 457 height 48
paste textarea "MC - 5149 6800 2236 2958 Expy: 04/30"
type textarea "MC - 5149 6800 2236 2958 Expy: 04/30 828"
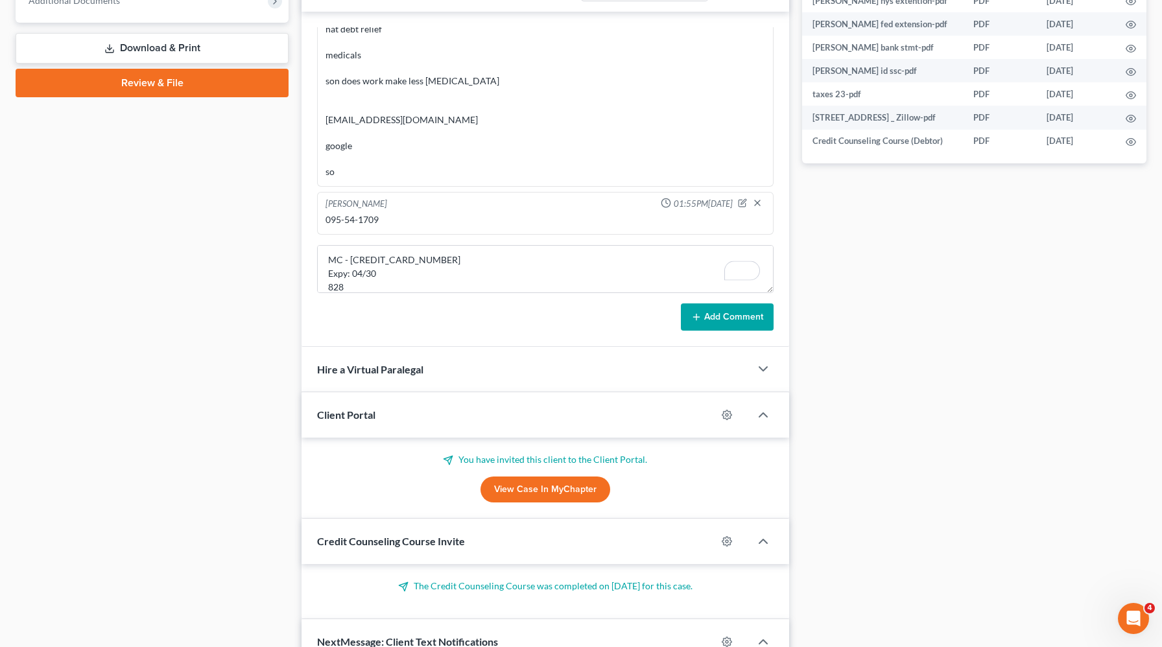
click at [719, 325] on button "Add Comment" at bounding box center [727, 316] width 93 height 27
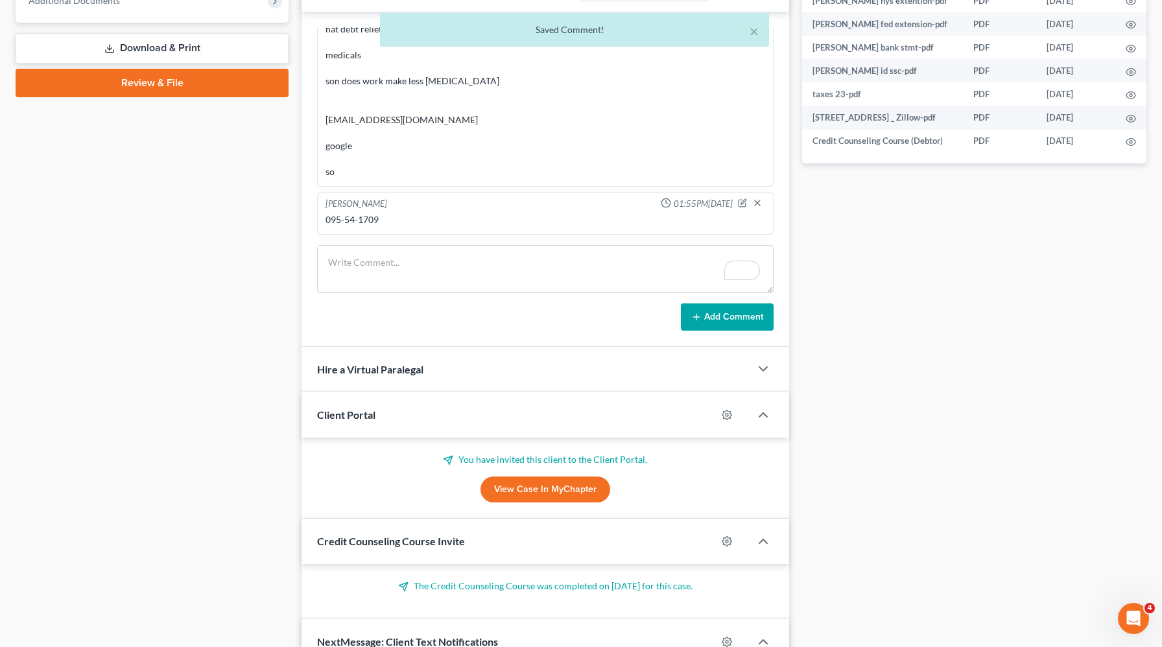
scroll to position [243, 0]
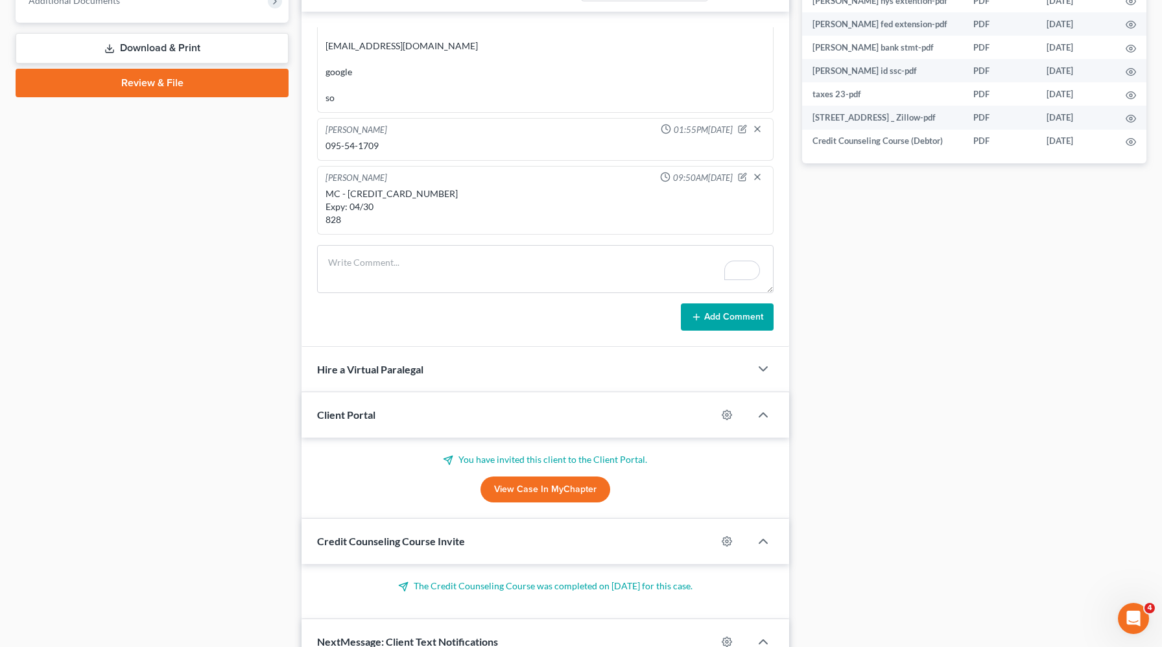
click at [387, 190] on div "MC - 5149 6800 2236 2958 Expy: 04/30 828" at bounding box center [546, 206] width 440 height 39
drag, startPoint x: 434, startPoint y: 193, endPoint x: 347, endPoint y: 195, distance: 87.6
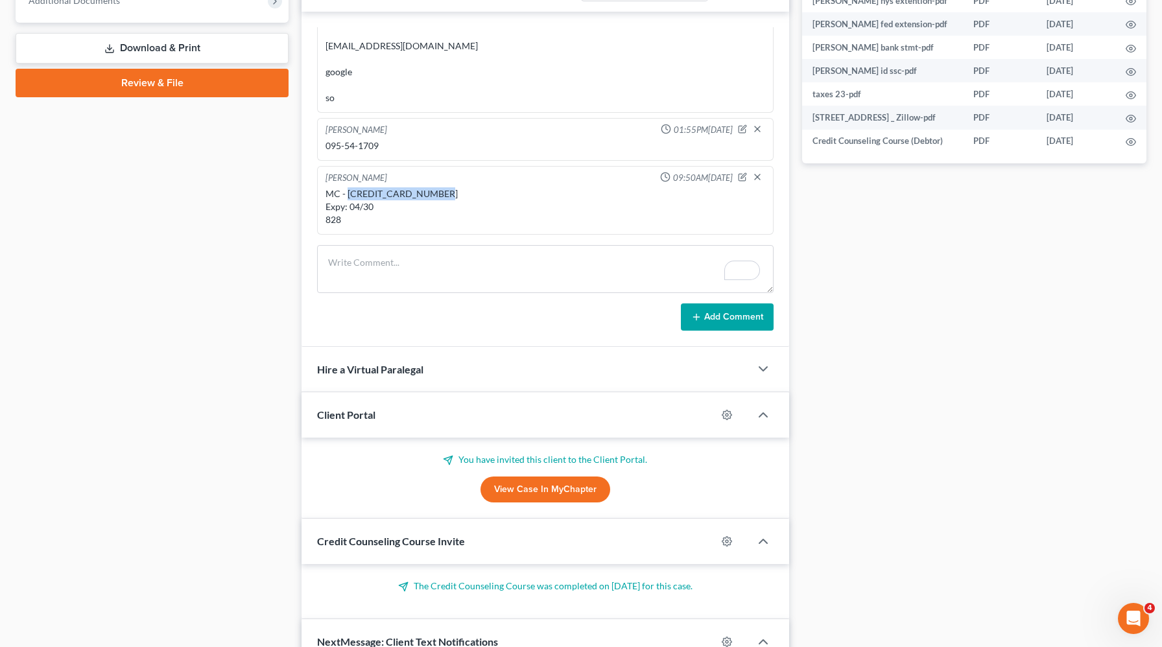
click at [347, 195] on div "MC - 5149 6800 2236 2958 Expy: 04/30 828" at bounding box center [546, 206] width 440 height 39
copy div "5149 6800 2236 2958"
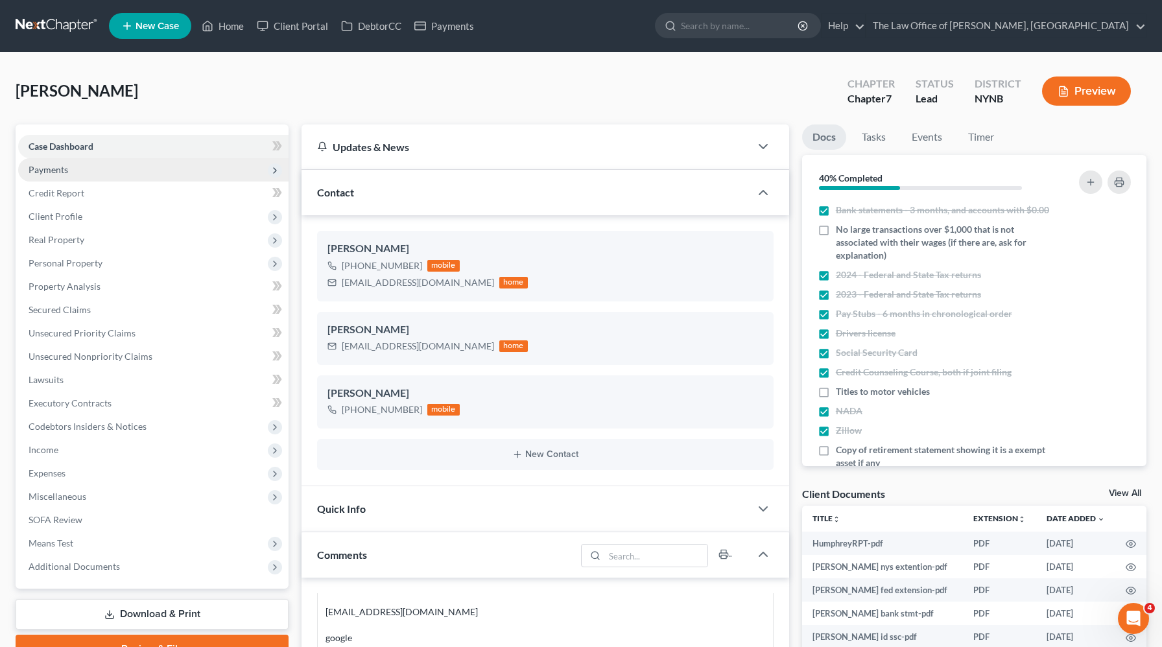
click at [89, 169] on span "Payments" at bounding box center [153, 169] width 270 height 23
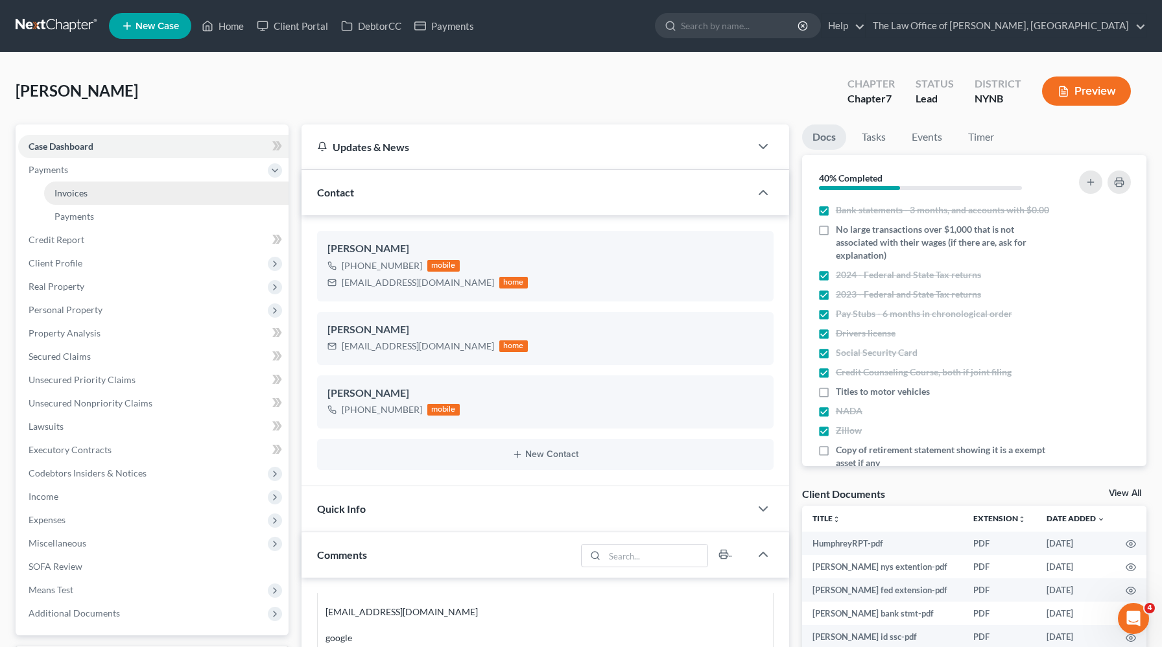
click at [93, 196] on link "Invoices" at bounding box center [166, 193] width 244 height 23
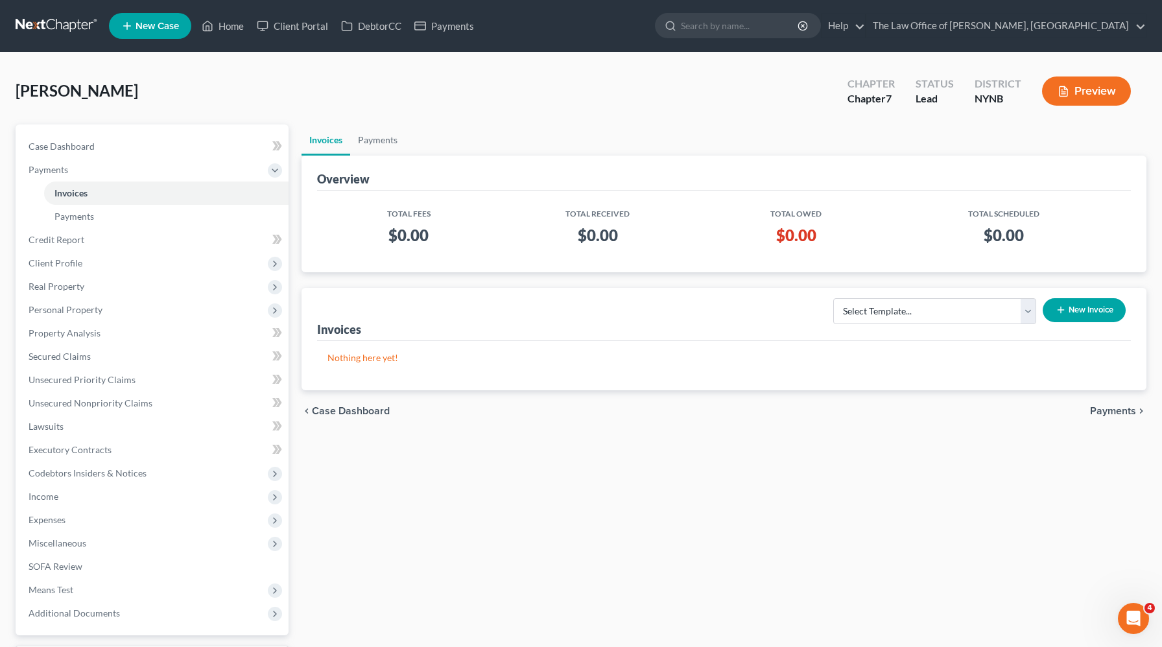
click at [1105, 311] on button "New Invoice" at bounding box center [1084, 310] width 83 height 24
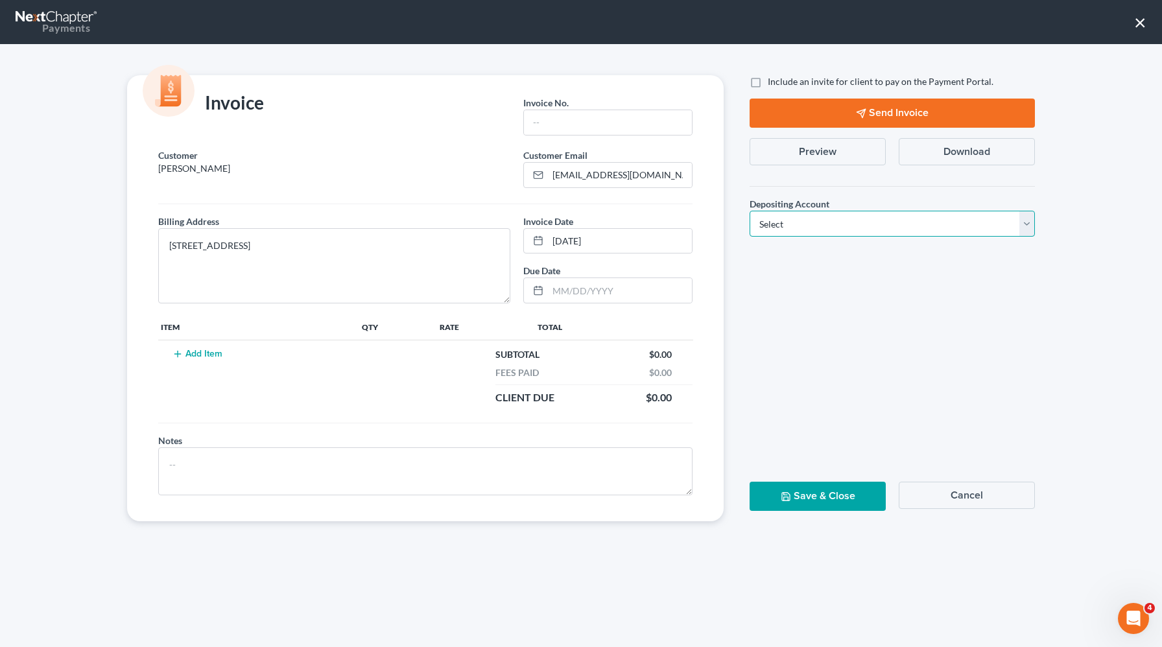
click at [806, 226] on select "Select Operation Trust" at bounding box center [892, 224] width 285 height 26
select select "0"
click at [750, 211] on select "Select Operation Trust" at bounding box center [892, 224] width 285 height 26
click at [628, 123] on input "text" at bounding box center [608, 122] width 168 height 25
type input "1095"
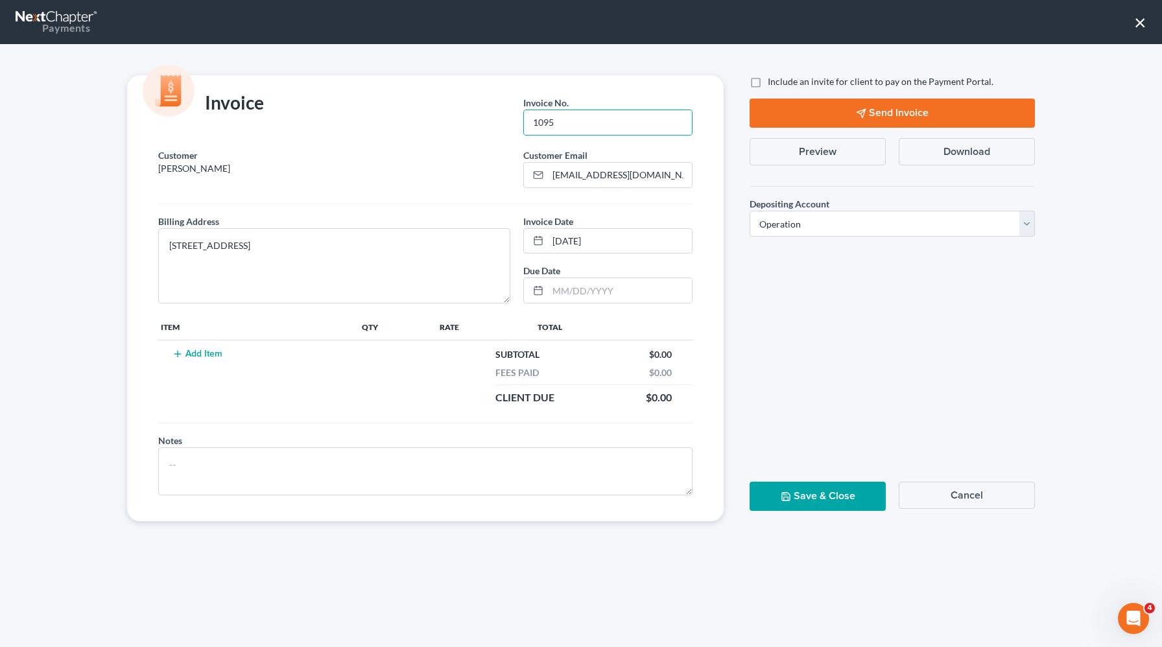
click at [202, 352] on button "Add Item" at bounding box center [197, 354] width 57 height 10
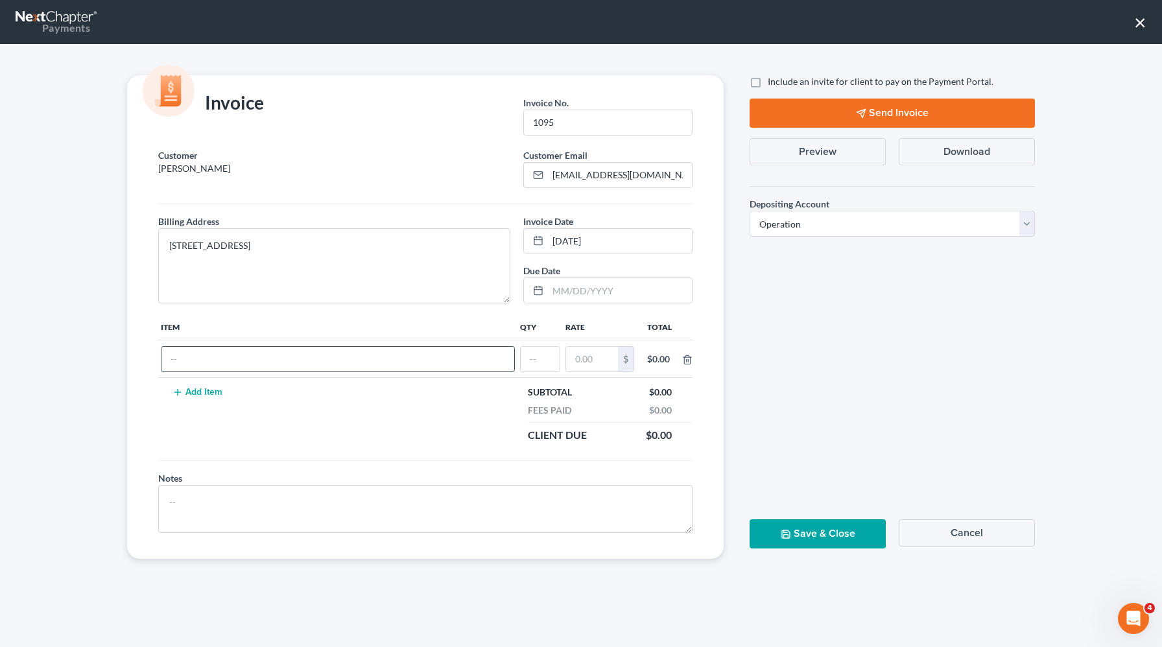
click at [202, 358] on input "text" at bounding box center [337, 359] width 353 height 25
type input "cf"
click at [531, 360] on input "text" at bounding box center [540, 359] width 39 height 25
type input "1"
click at [570, 357] on input "text" at bounding box center [592, 359] width 52 height 25
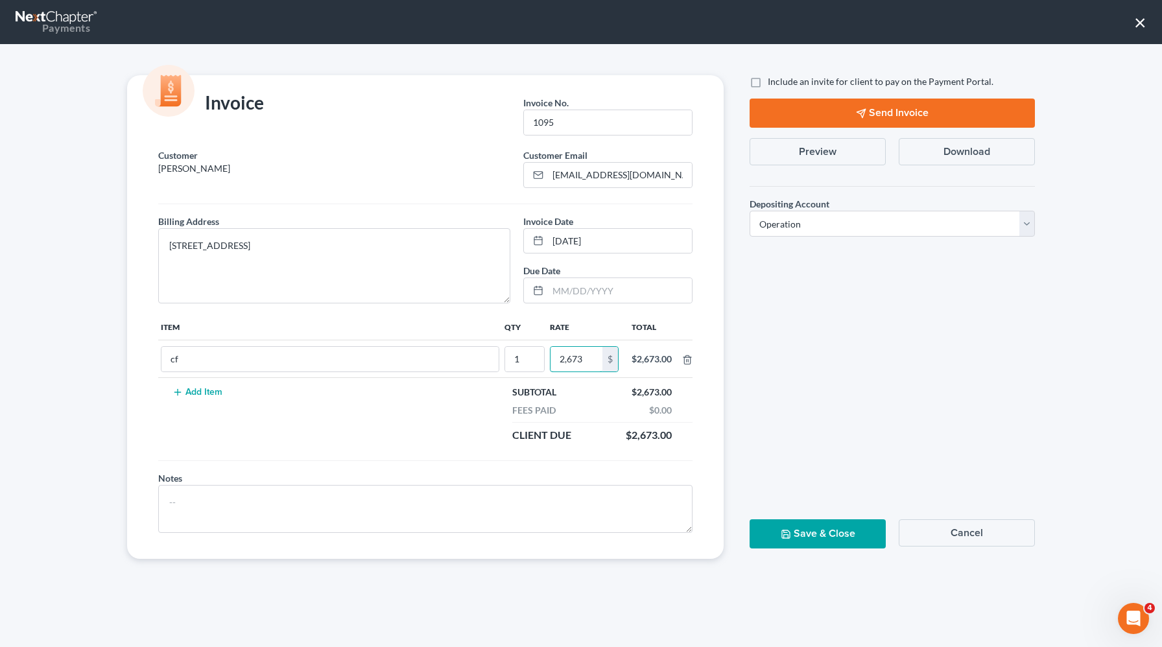
type input "2,673"
click at [814, 540] on button "Save & Close" at bounding box center [818, 533] width 136 height 29
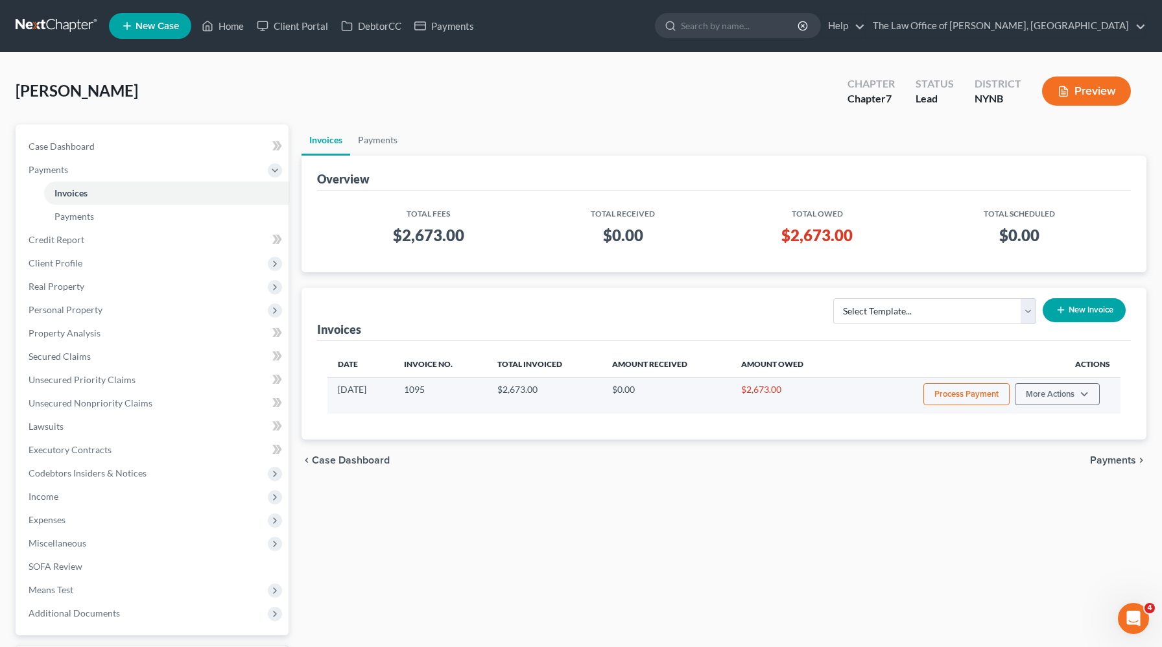
click at [978, 403] on button "Process Payment" at bounding box center [966, 394] width 86 height 22
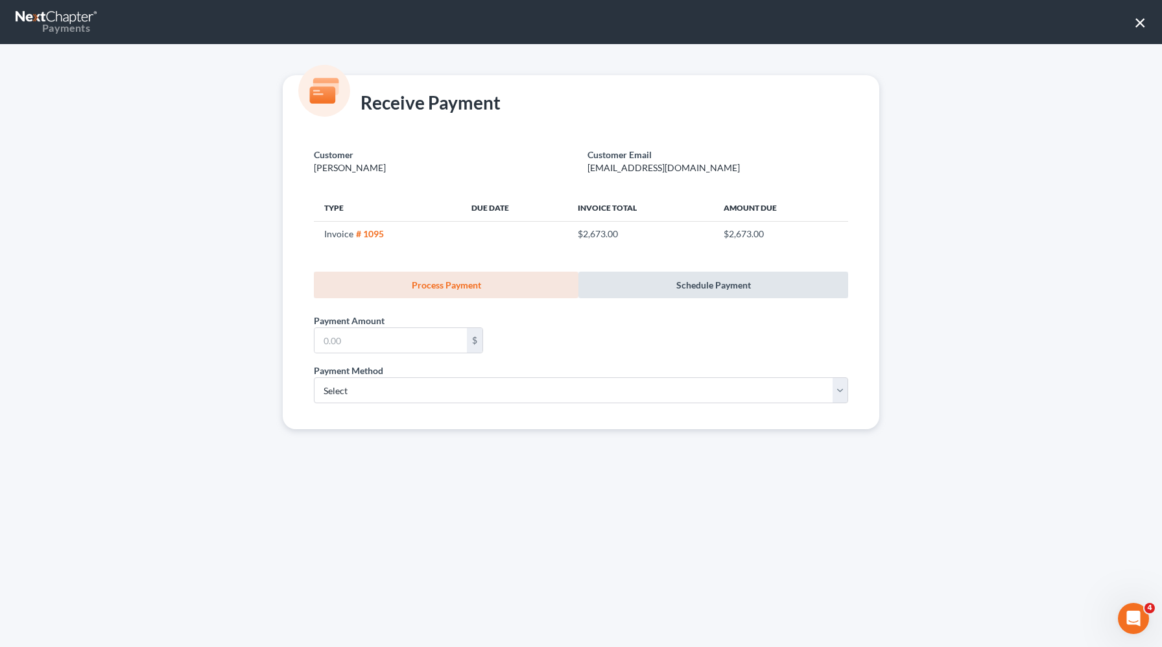
click at [680, 289] on link "Schedule Payment" at bounding box center [713, 285] width 270 height 27
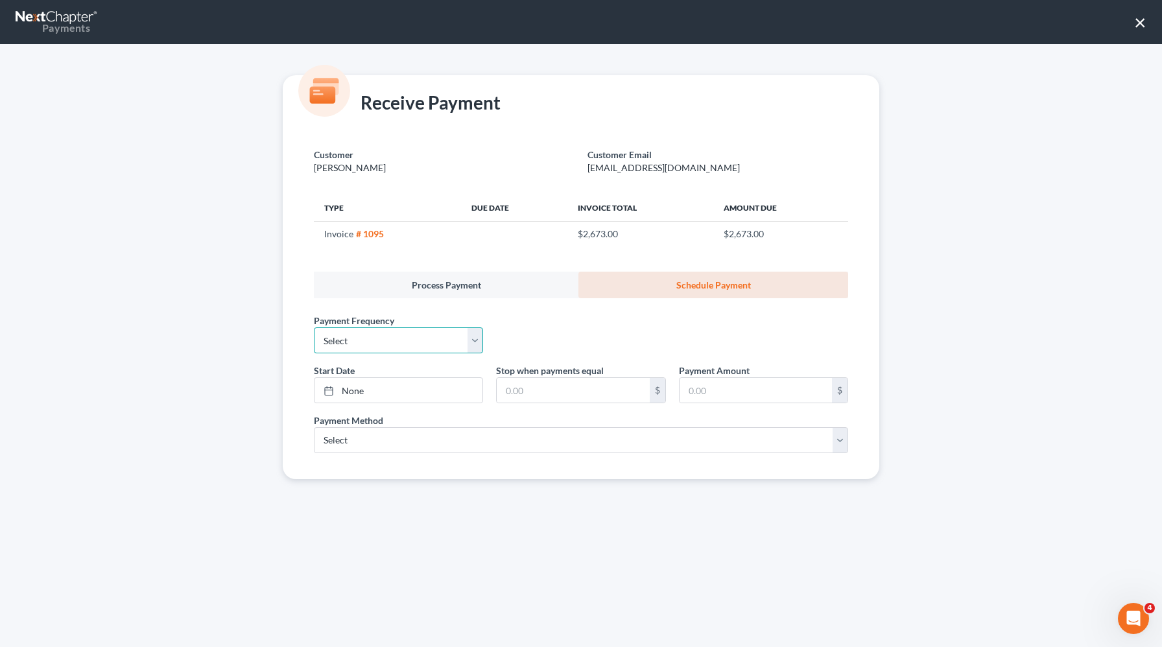
click at [342, 346] on select "Select One-Time Weekly Bi-Weekly Monthly Bi-Monthly Custom" at bounding box center [398, 340] width 169 height 26
select select "3"
click at [314, 327] on select "Select One-Time Weekly Bi-Weekly Monthly Bi-Monthly Custom" at bounding box center [398, 340] width 169 height 26
click at [356, 391] on link "None" at bounding box center [399, 390] width 168 height 25
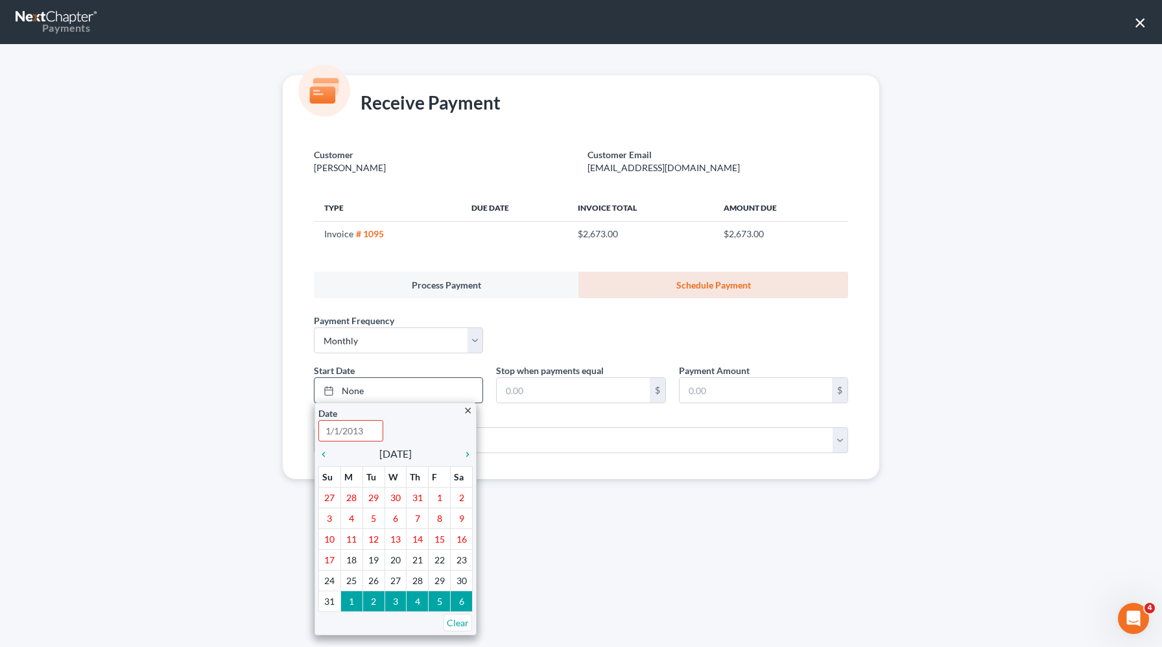
click at [442, 427] on div "Date Time" at bounding box center [395, 424] width 154 height 35
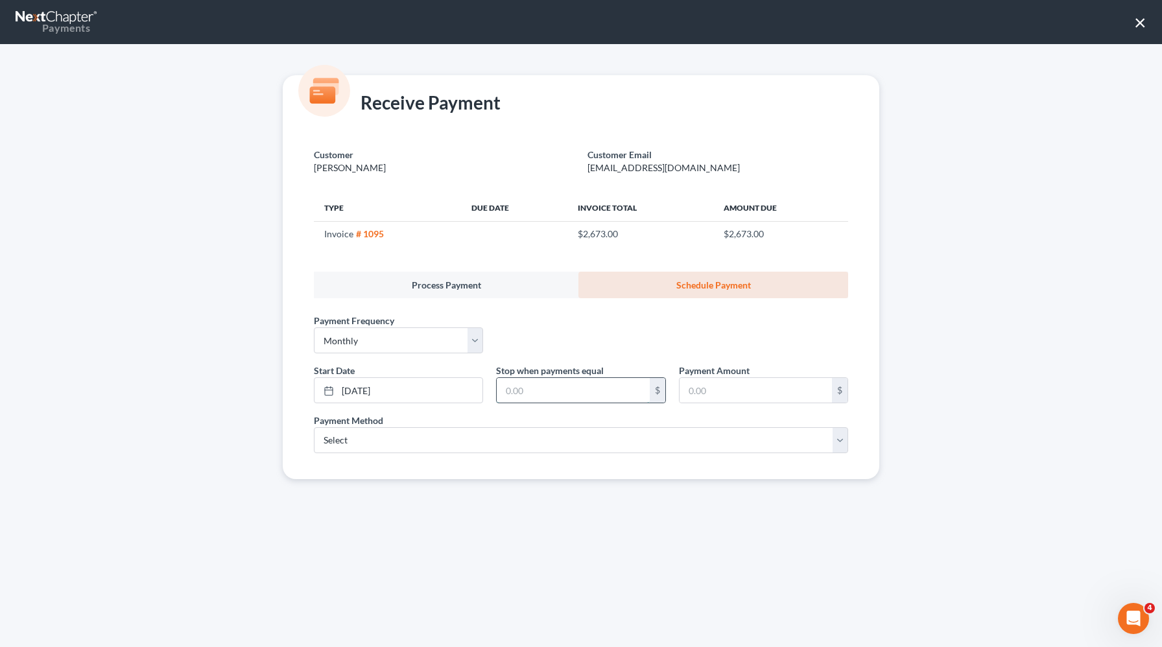
click at [576, 391] on input "text" at bounding box center [573, 390] width 152 height 25
type input "2,673"
click at [730, 390] on input "text" at bounding box center [756, 390] width 152 height 25
type input "250"
click at [636, 437] on select "Select ACH Credit Card" at bounding box center [581, 440] width 534 height 26
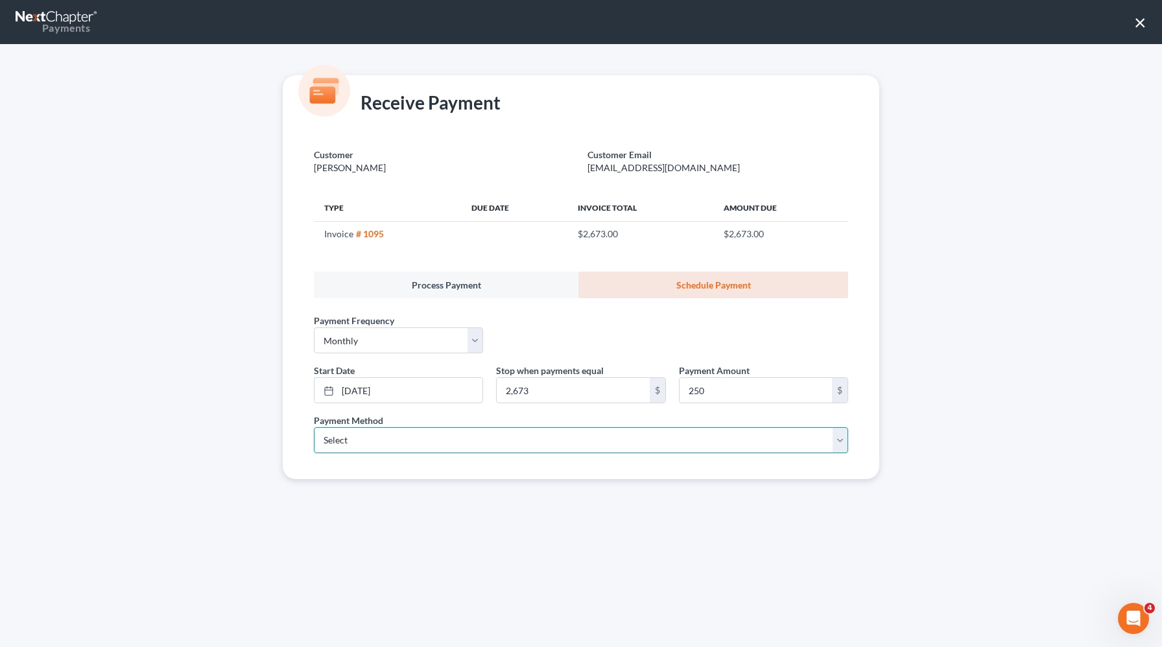
select select "1"
click at [314, 427] on select "Select ACH Credit Card" at bounding box center [581, 440] width 534 height 26
select select "35"
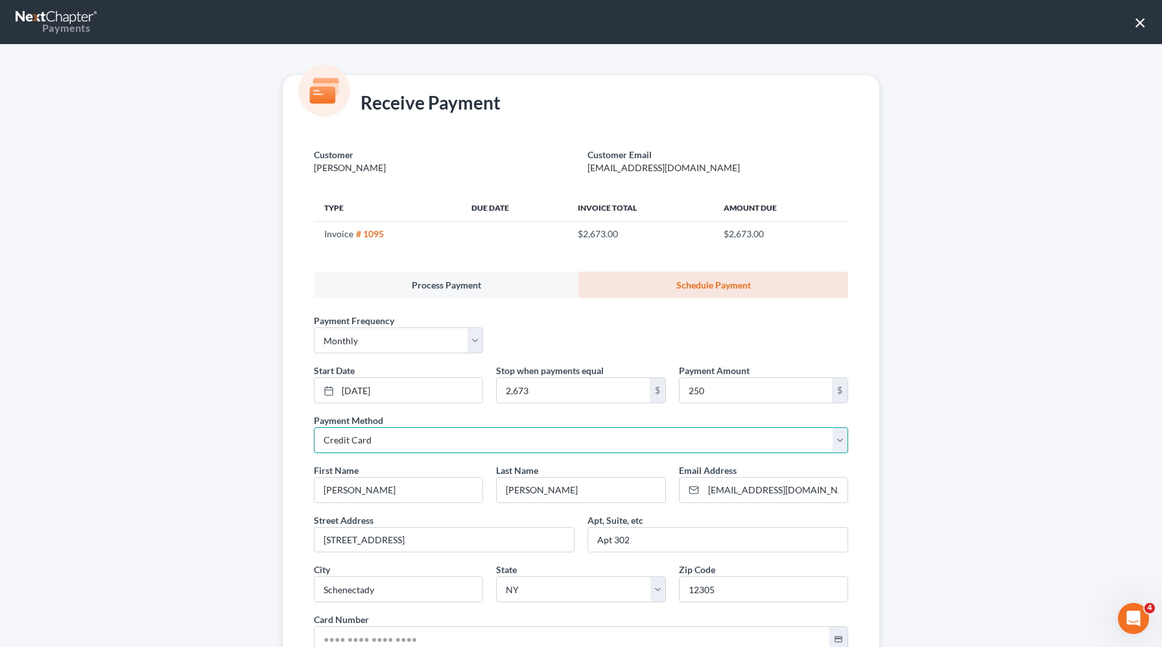
scroll to position [187, 0]
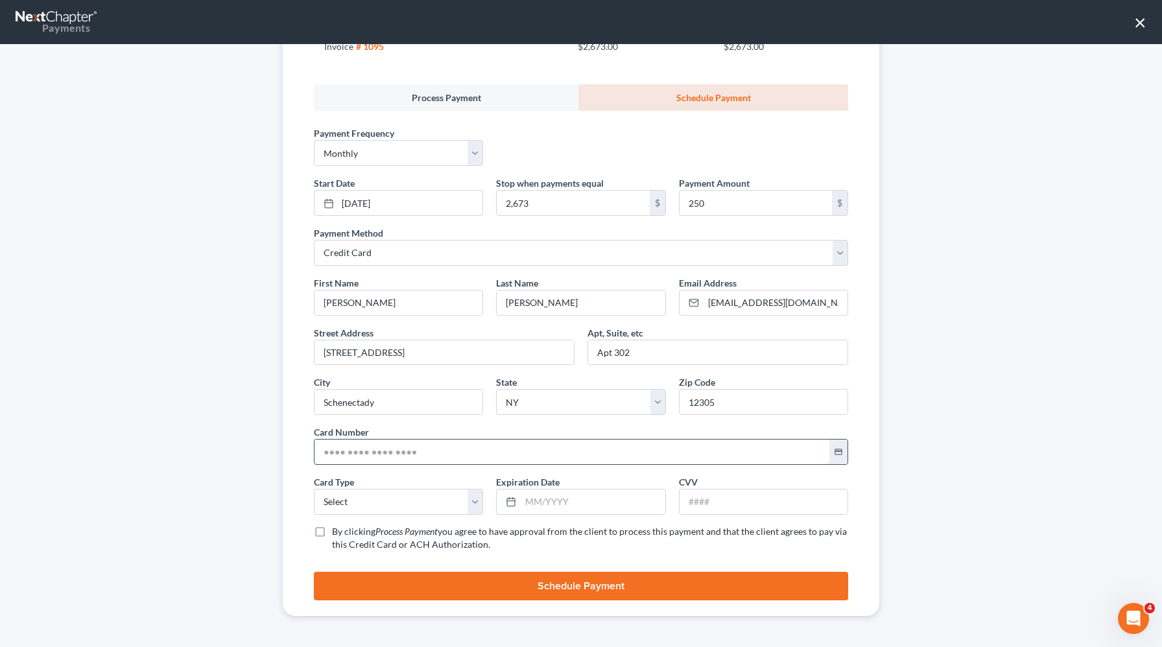
click at [435, 453] on input "text" at bounding box center [572, 452] width 515 height 25
paste input "5149 6800 2236 2958"
type input "5149 6800 2236 2958"
click at [388, 505] on select "Select Visa MasterCard Discover American Express" at bounding box center [398, 502] width 169 height 26
select select "1"
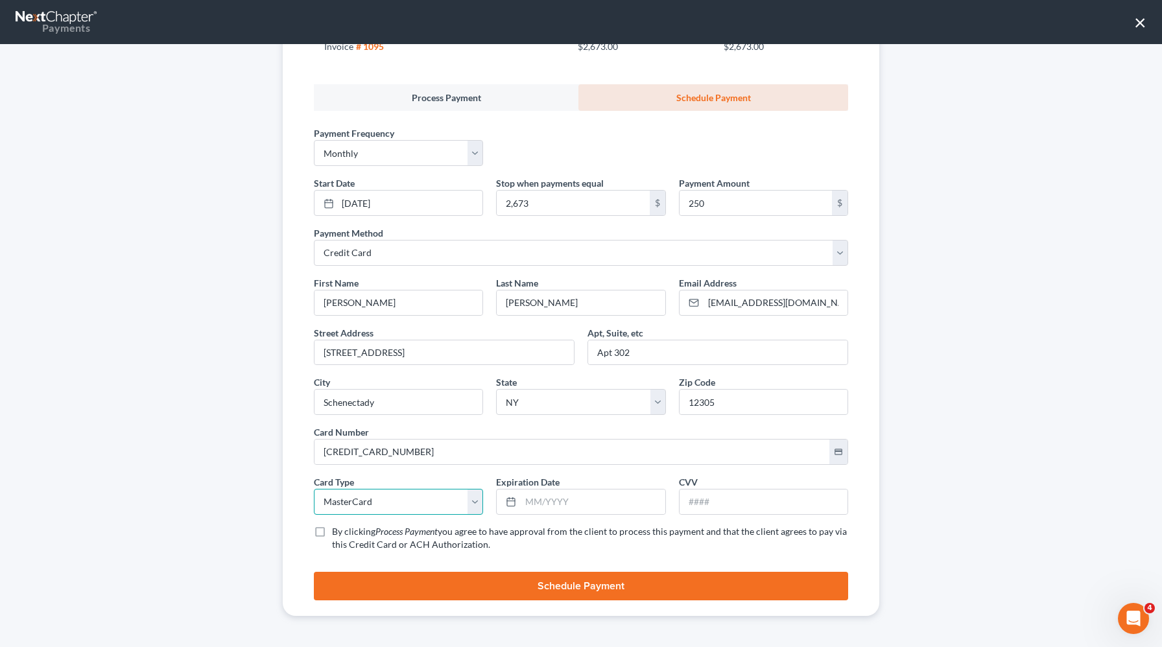
click at [314, 489] on select "Select Visa MasterCard Discover American Express" at bounding box center [398, 502] width 169 height 26
click at [563, 507] on input "text" at bounding box center [593, 502] width 144 height 25
type input "04/2030"
click at [720, 508] on input "text" at bounding box center [764, 502] width 168 height 25
type input "828"
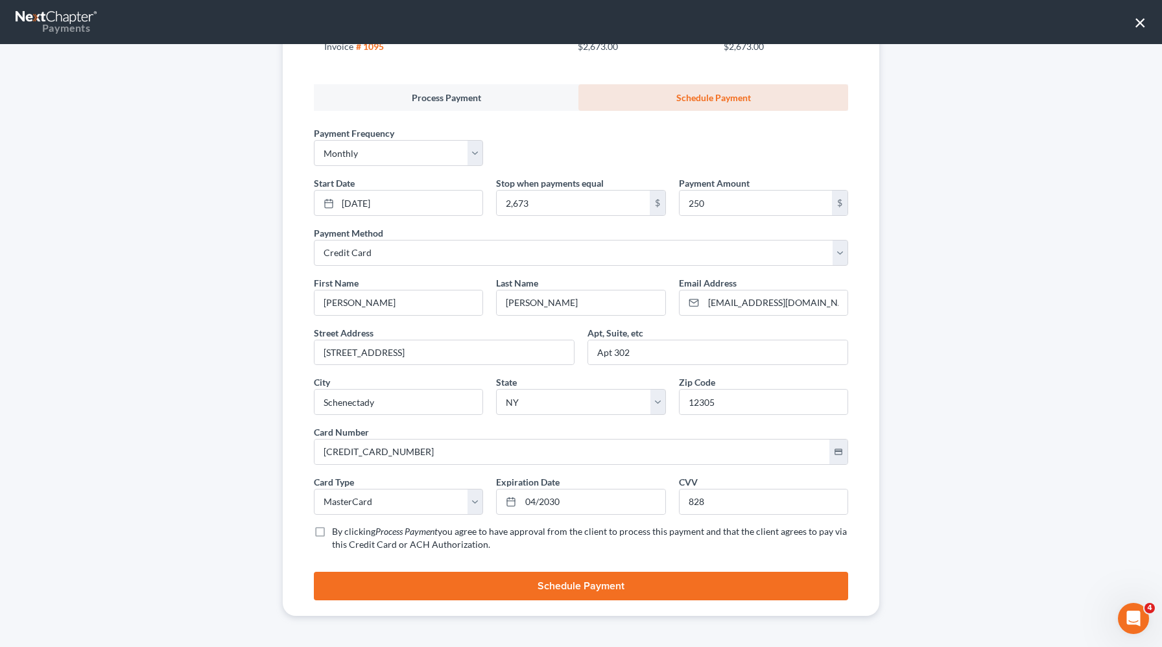
click at [332, 532] on label "By clicking Process Payment you agree to have approval from the client to proce…" at bounding box center [590, 538] width 516 height 26
click at [337, 532] on input "By clicking Process Payment you agree to have approval from the client to proce…" at bounding box center [341, 529] width 8 height 8
checkbox input "true"
click at [373, 585] on button "Schedule Payment" at bounding box center [581, 586] width 534 height 29
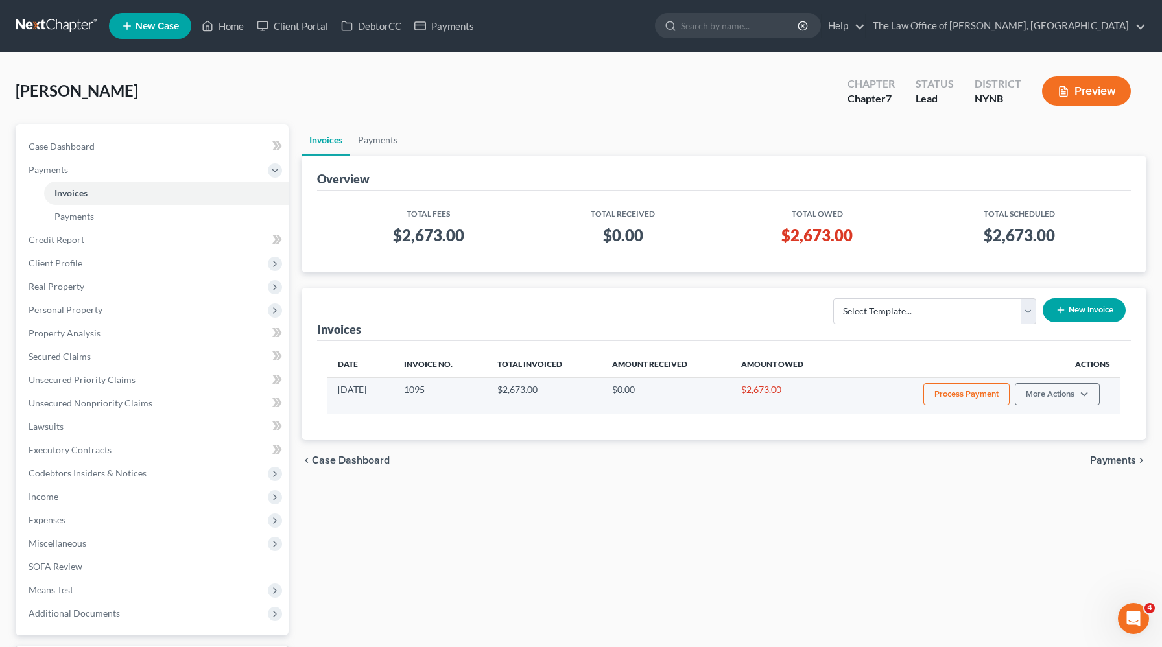
click at [938, 392] on button "Process Payment" at bounding box center [966, 394] width 86 height 22
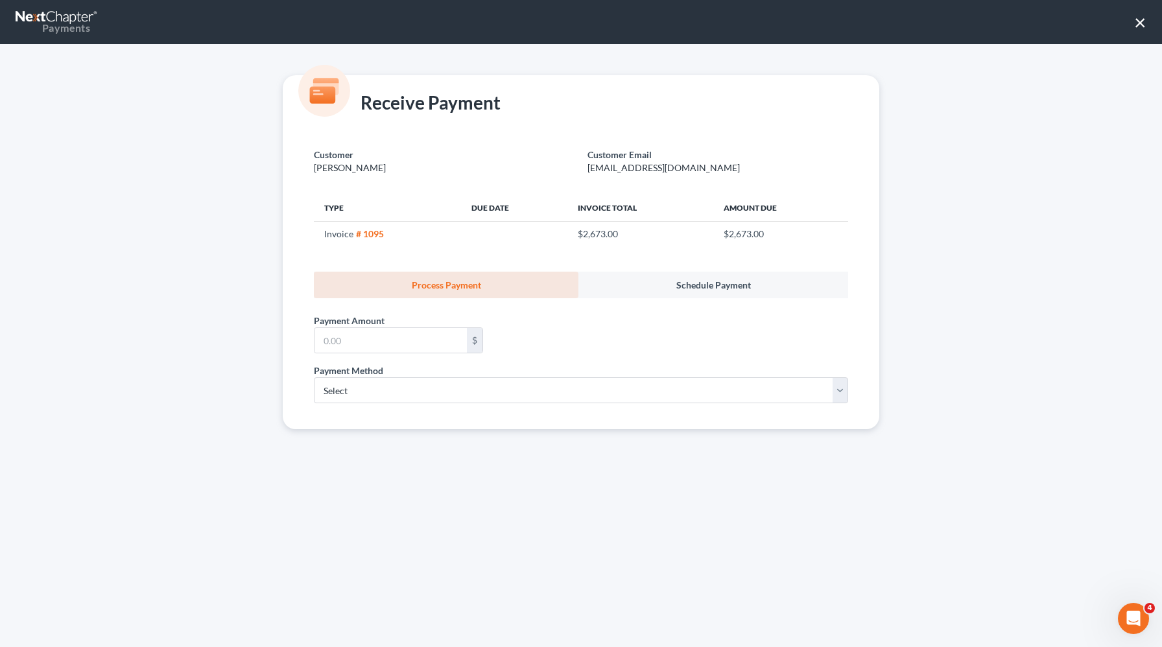
click at [1137, 25] on button "×" at bounding box center [1140, 22] width 12 height 21
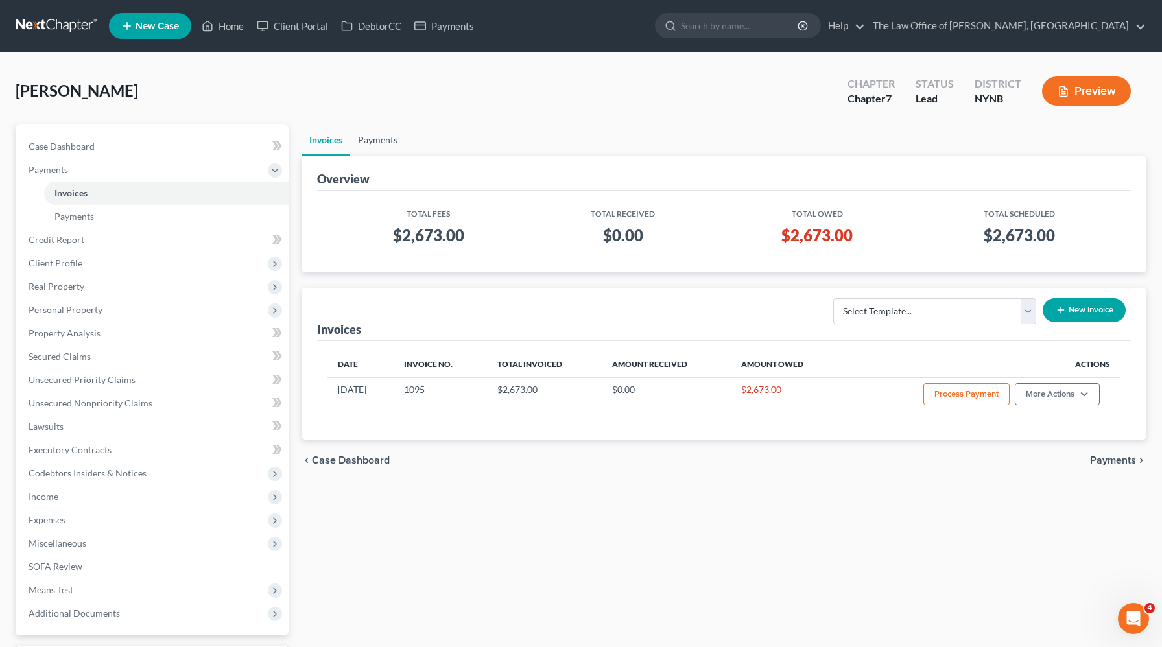
click at [367, 141] on link "Payments" at bounding box center [377, 140] width 55 height 31
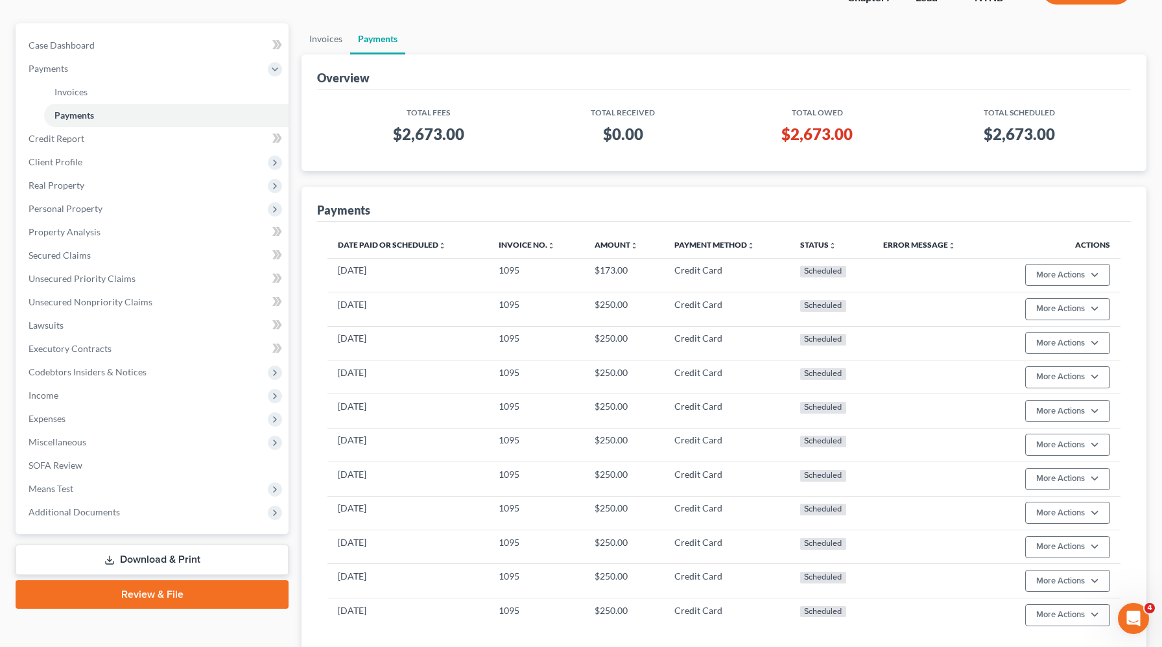
scroll to position [202, 0]
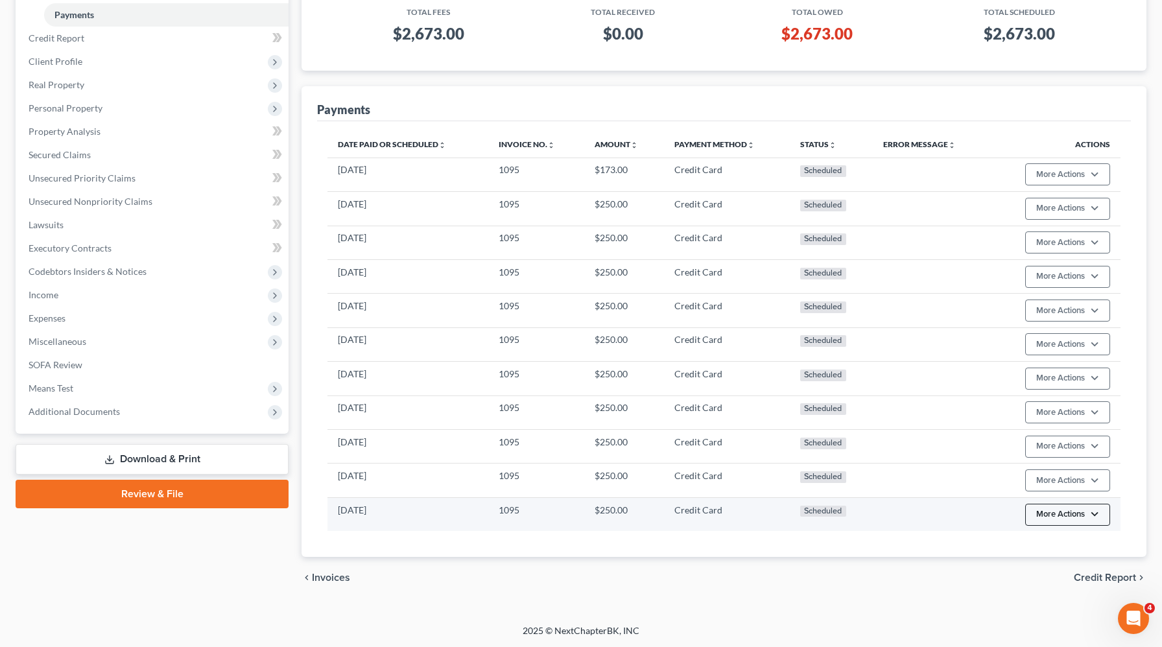
click at [1067, 185] on button "More Actions" at bounding box center [1067, 174] width 85 height 22
click at [1053, 559] on link "Edit Payment Plan" at bounding box center [1086, 564] width 125 height 22
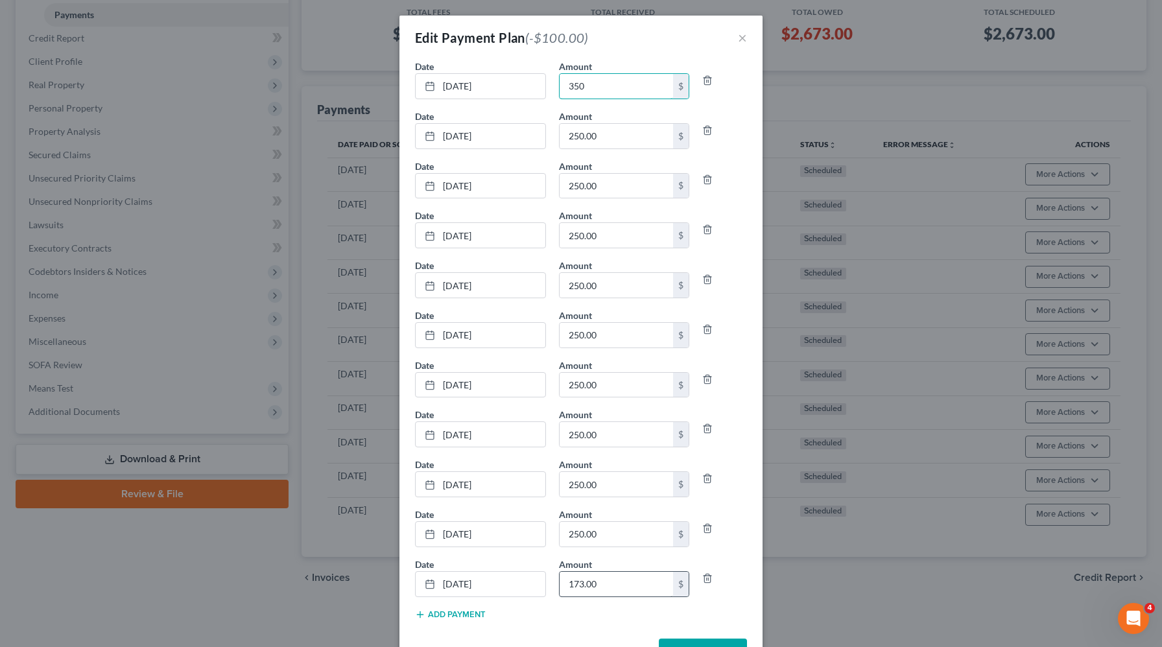
type input "350"
drag, startPoint x: 624, startPoint y: 588, endPoint x: 569, endPoint y: 587, distance: 55.1
click at [569, 587] on input "173.00" at bounding box center [617, 584] width 114 height 25
drag, startPoint x: 620, startPoint y: 589, endPoint x: 525, endPoint y: 580, distance: 95.8
click at [525, 580] on div "Date 6/21/2026 close Date 6/21/2026 Time 12:00 AM chevron_left June 2026 chevro…" at bounding box center [581, 583] width 345 height 50
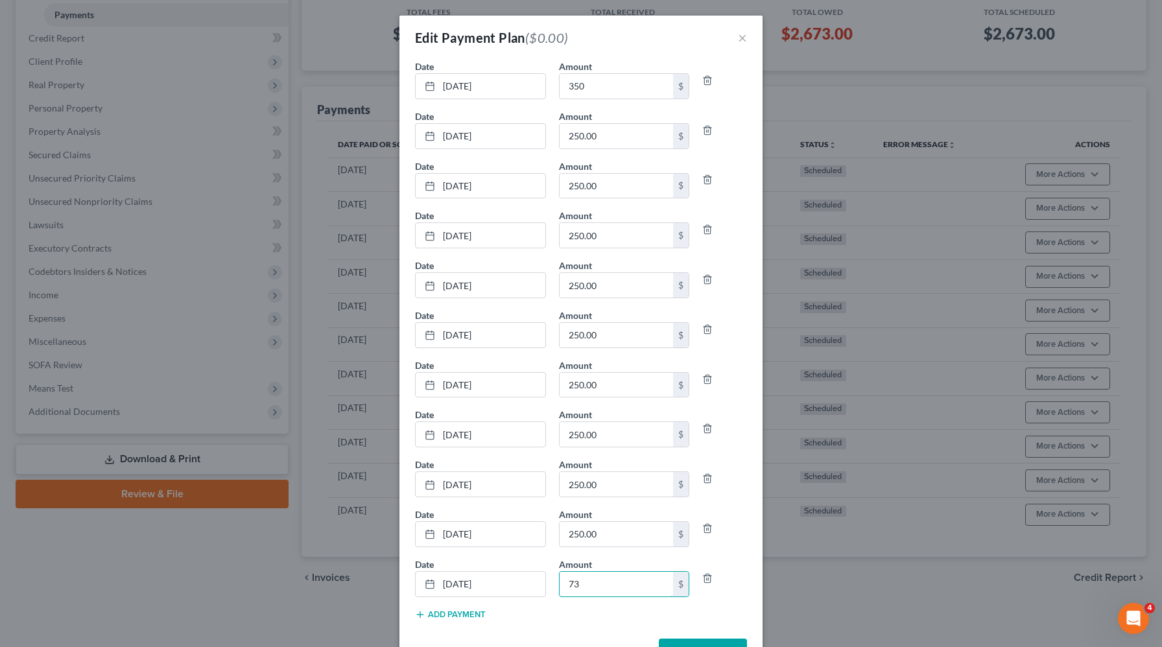
scroll to position [44, 0]
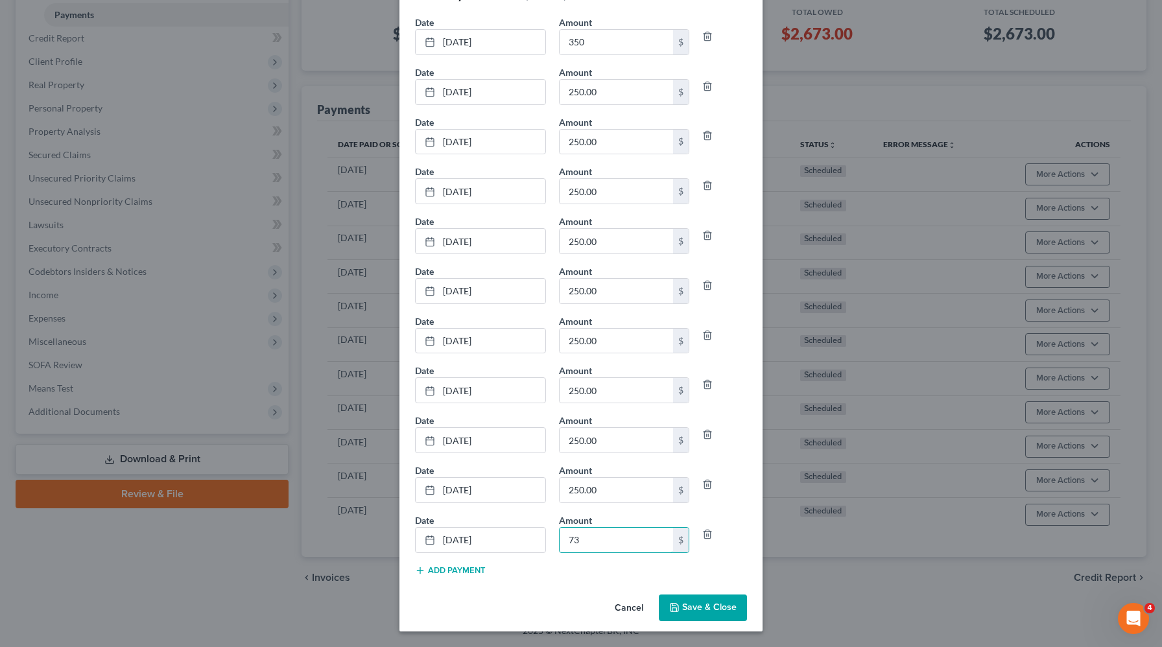
type input "73"
click at [710, 606] on button "Save & Close" at bounding box center [703, 608] width 88 height 27
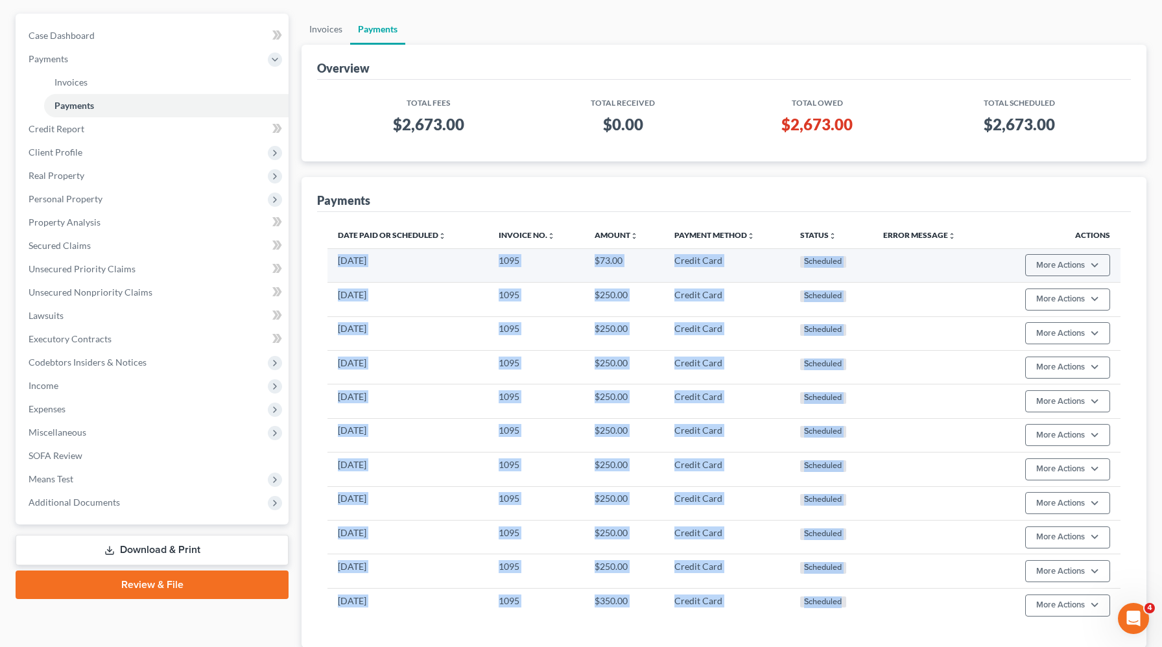
drag, startPoint x: 875, startPoint y: 600, endPoint x: 336, endPoint y: 263, distance: 635.7
click at [336, 263] on tbody "[DATE] 1095 $73.00 Credit Card Scheduled More Actions Cancel Edit Payment Plan …" at bounding box center [723, 435] width 793 height 374
copy tbody "[DATE] 1095 $73.00 Credit Card Scheduled More Actions Cancel Edit Payment Plan …"
